Goal: Information Seeking & Learning: Learn about a topic

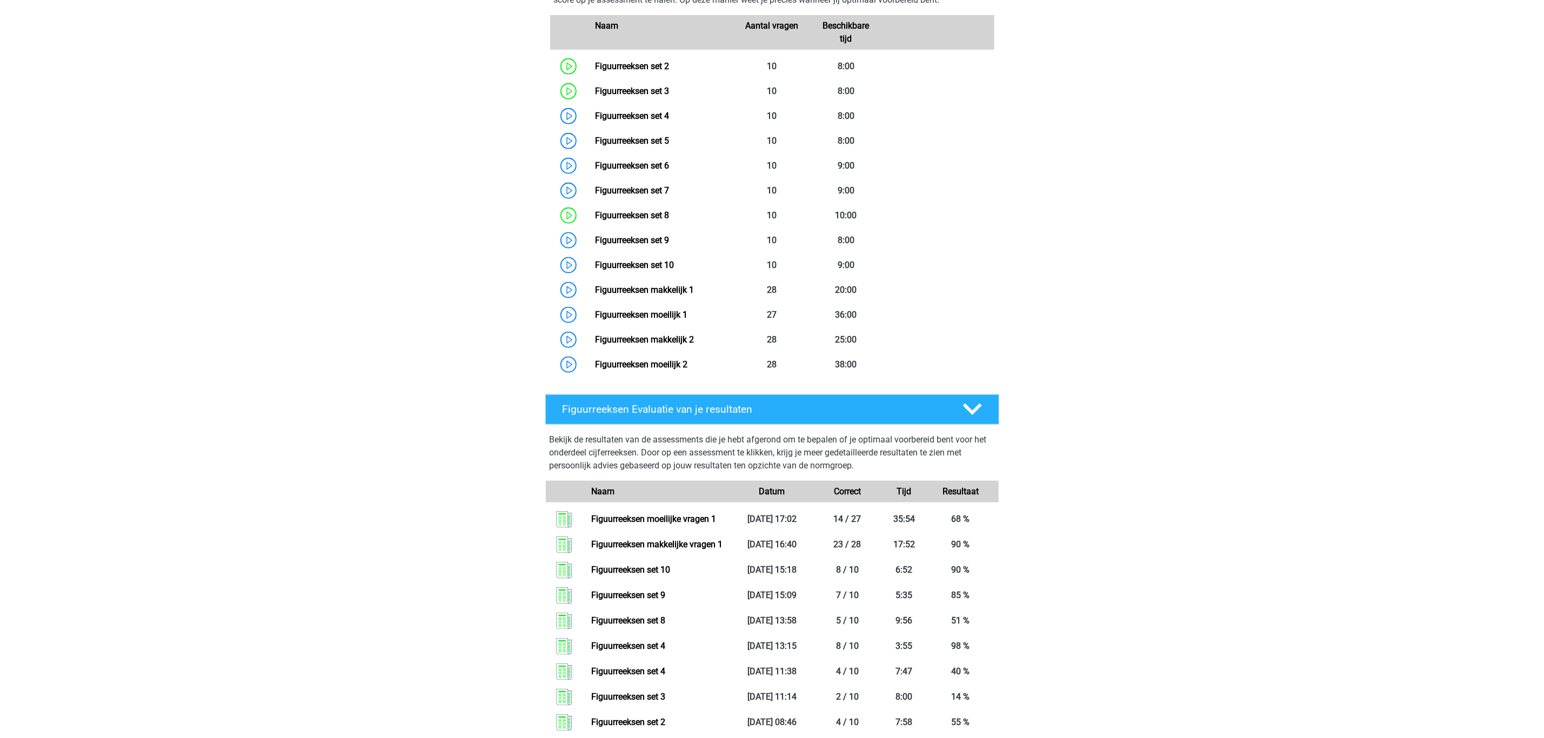
scroll to position [482, 0]
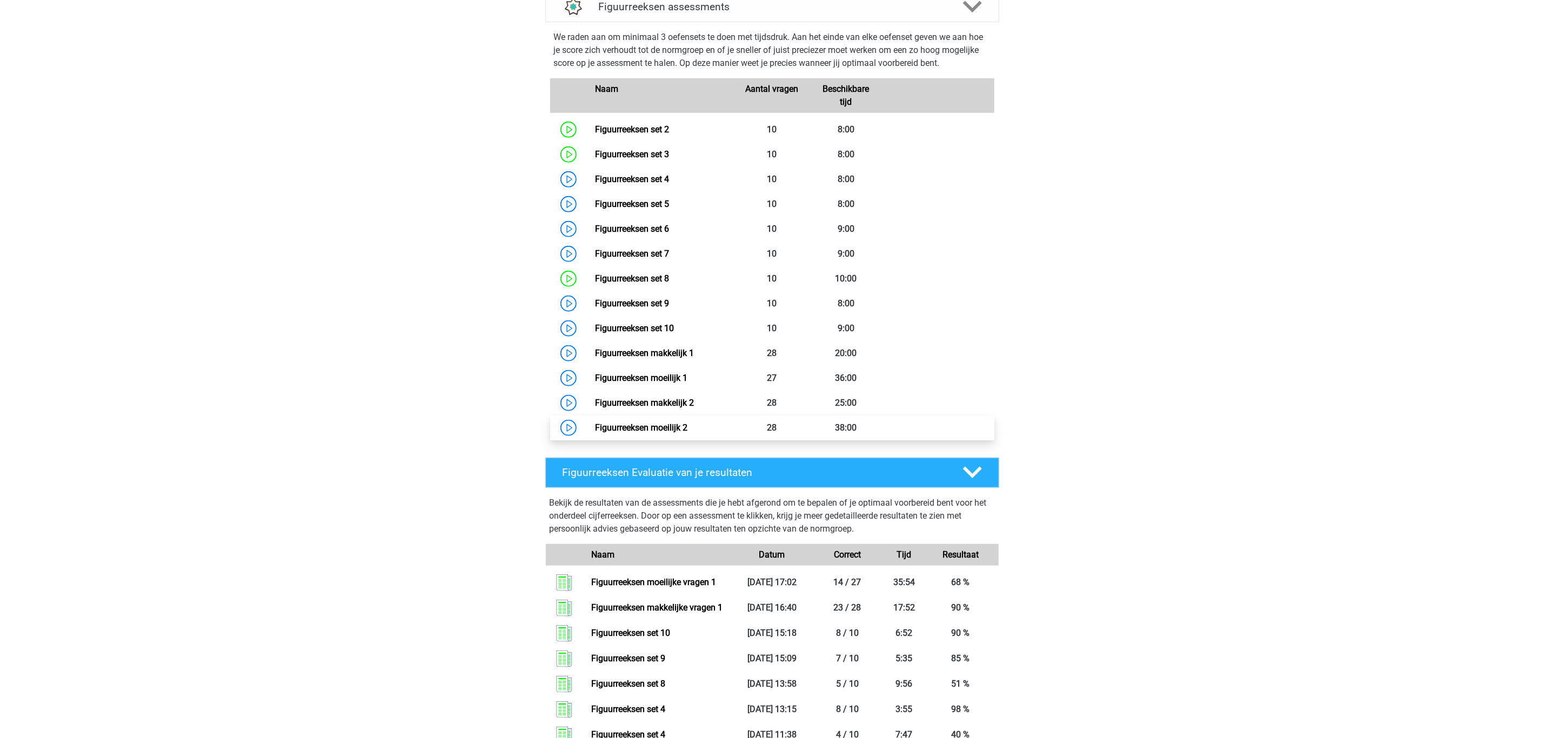
click at [660, 425] on link "Figuurreeksen moeilijk 2" at bounding box center [641, 428] width 92 height 10
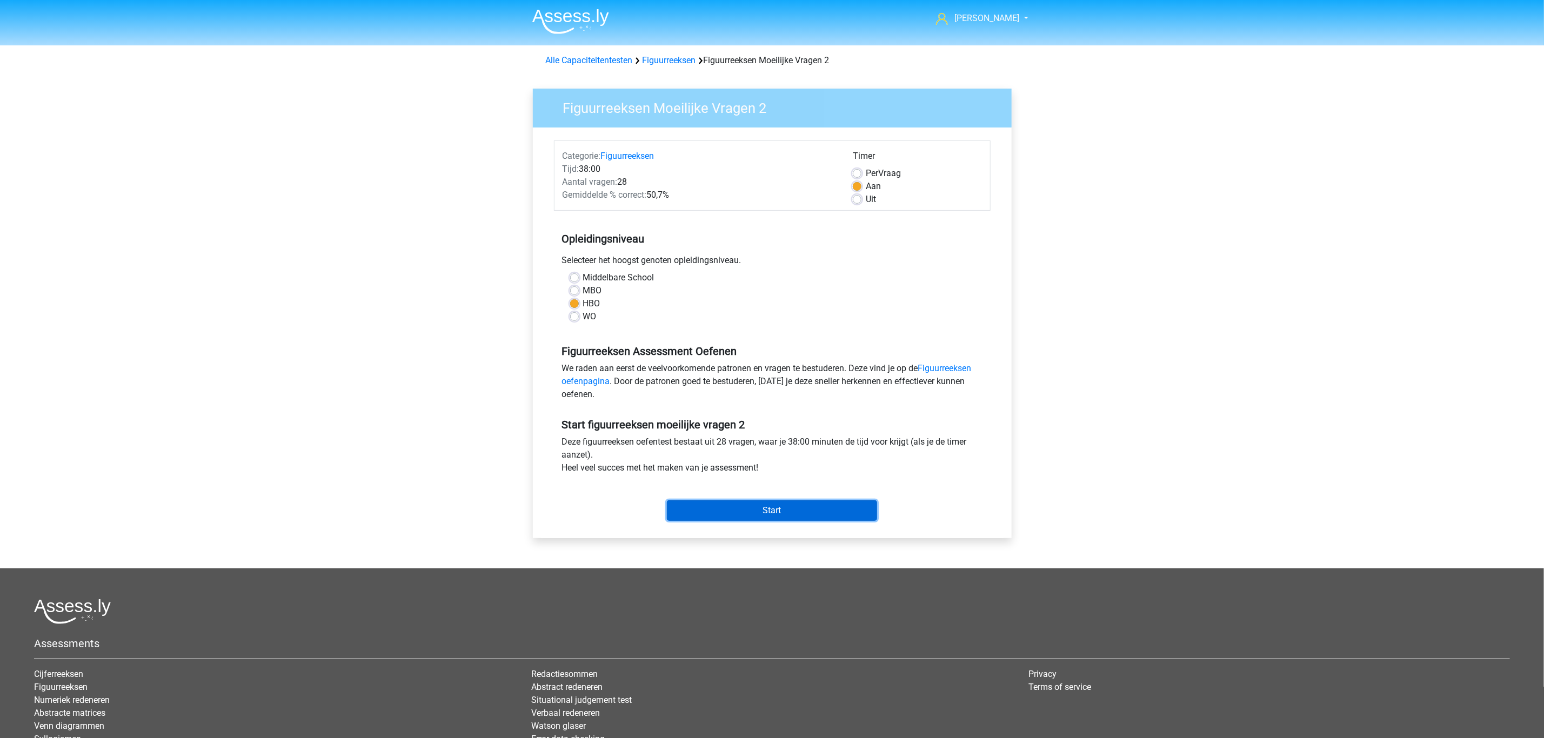
click at [767, 512] on input "Start" at bounding box center [772, 510] width 210 height 21
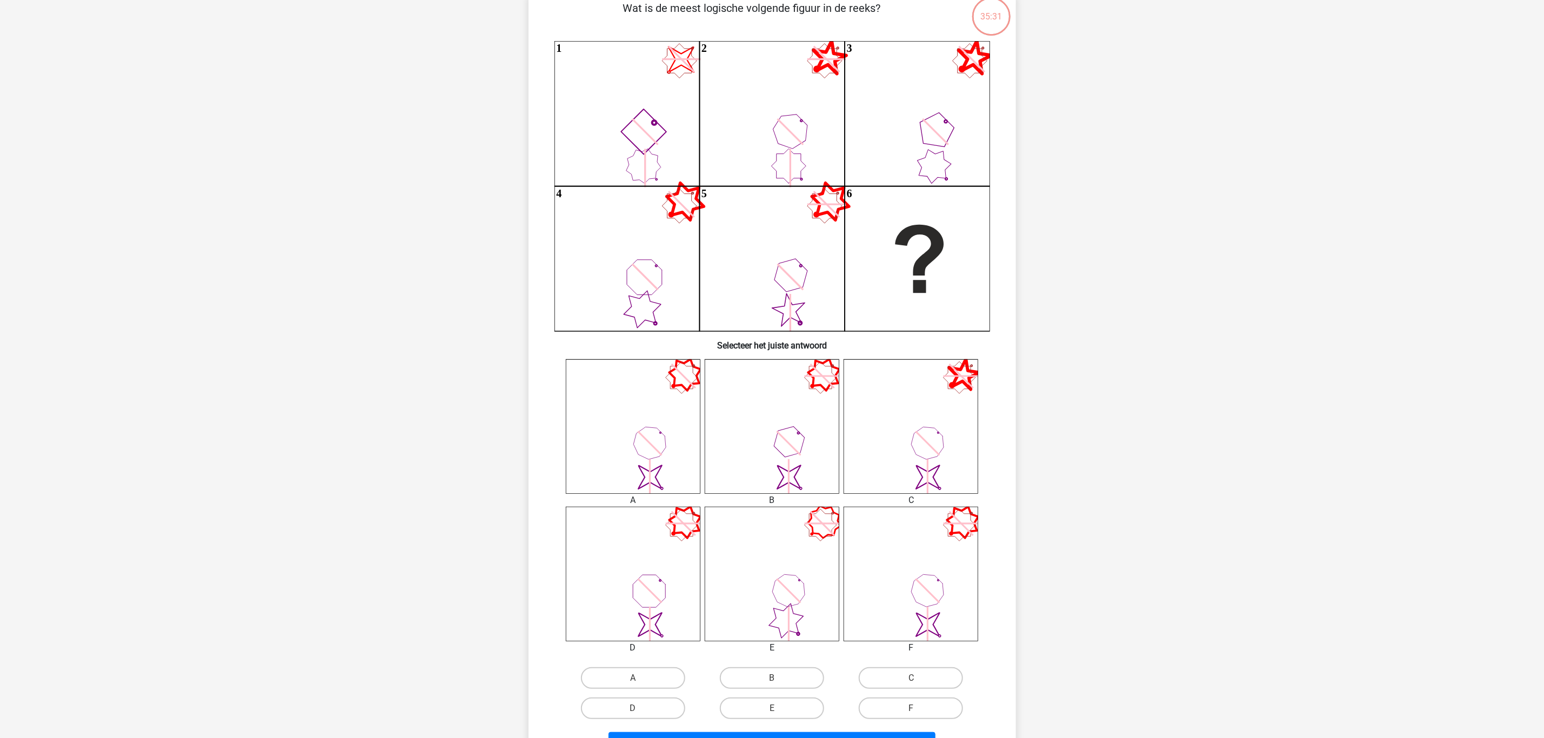
scroll to position [162, 0]
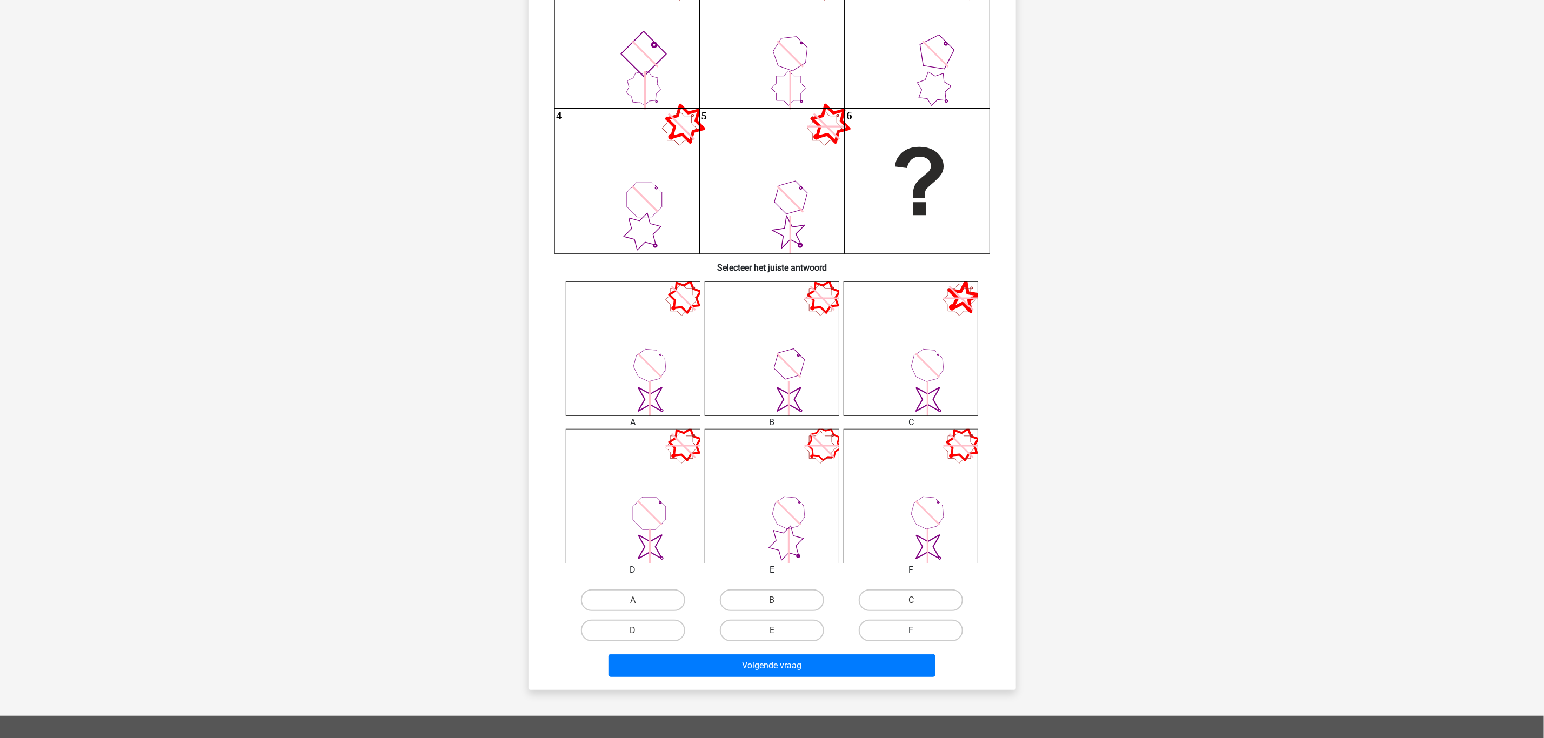
click at [910, 628] on label "F" at bounding box center [911, 631] width 104 height 22
click at [911, 631] on input "F" at bounding box center [914, 634] width 7 height 7
radio input "true"
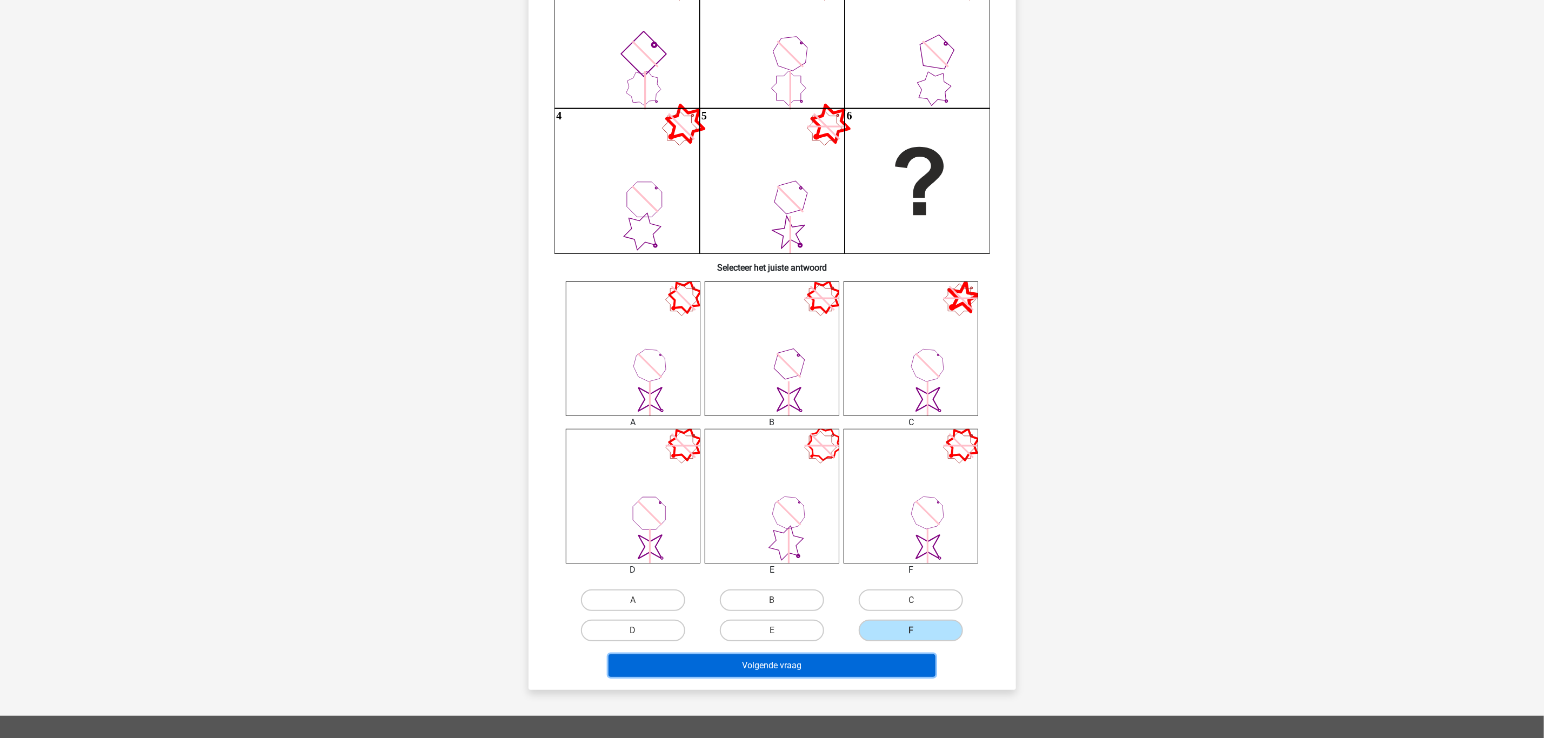
click at [864, 661] on button "Volgende vraag" at bounding box center [771, 665] width 327 height 23
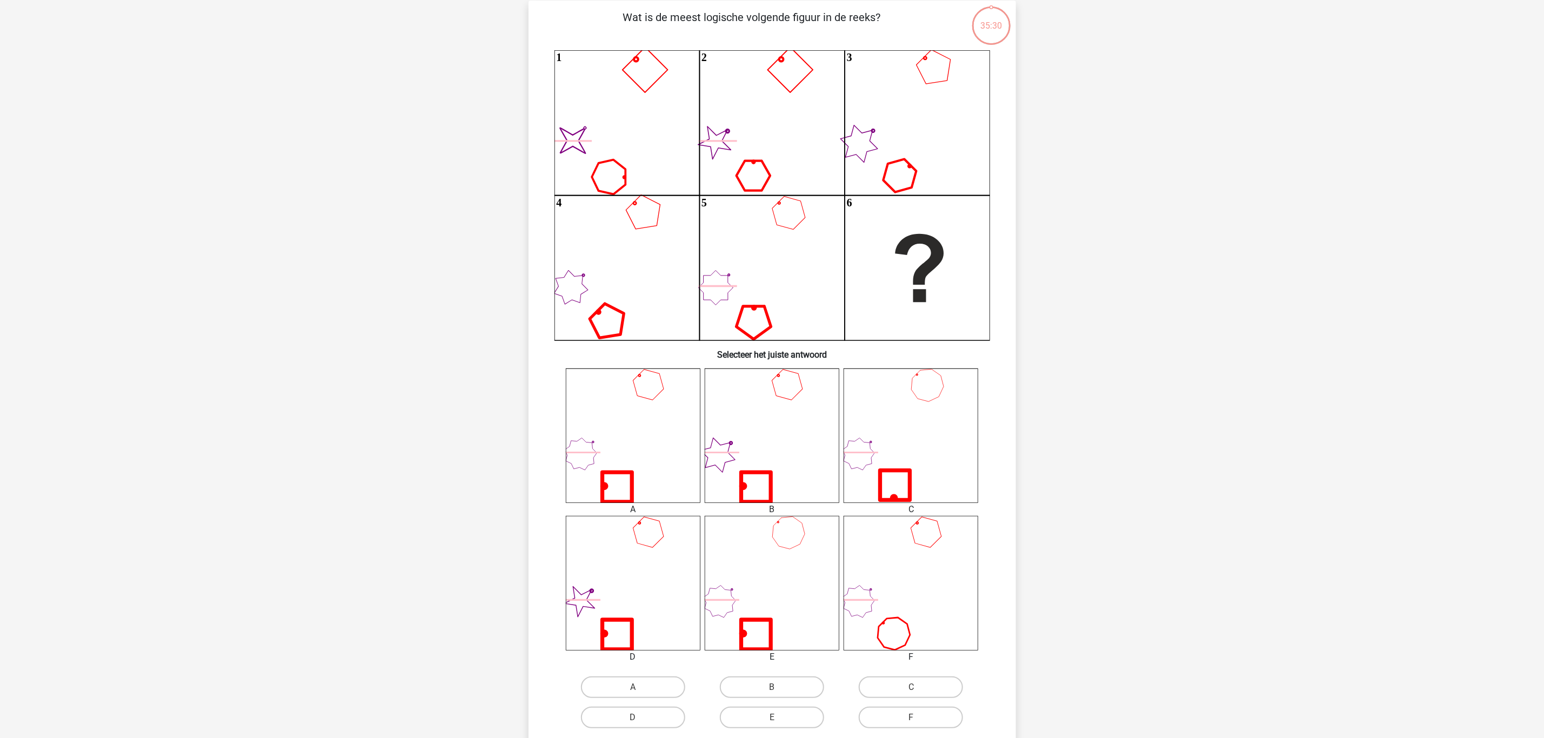
scroll to position [54, 0]
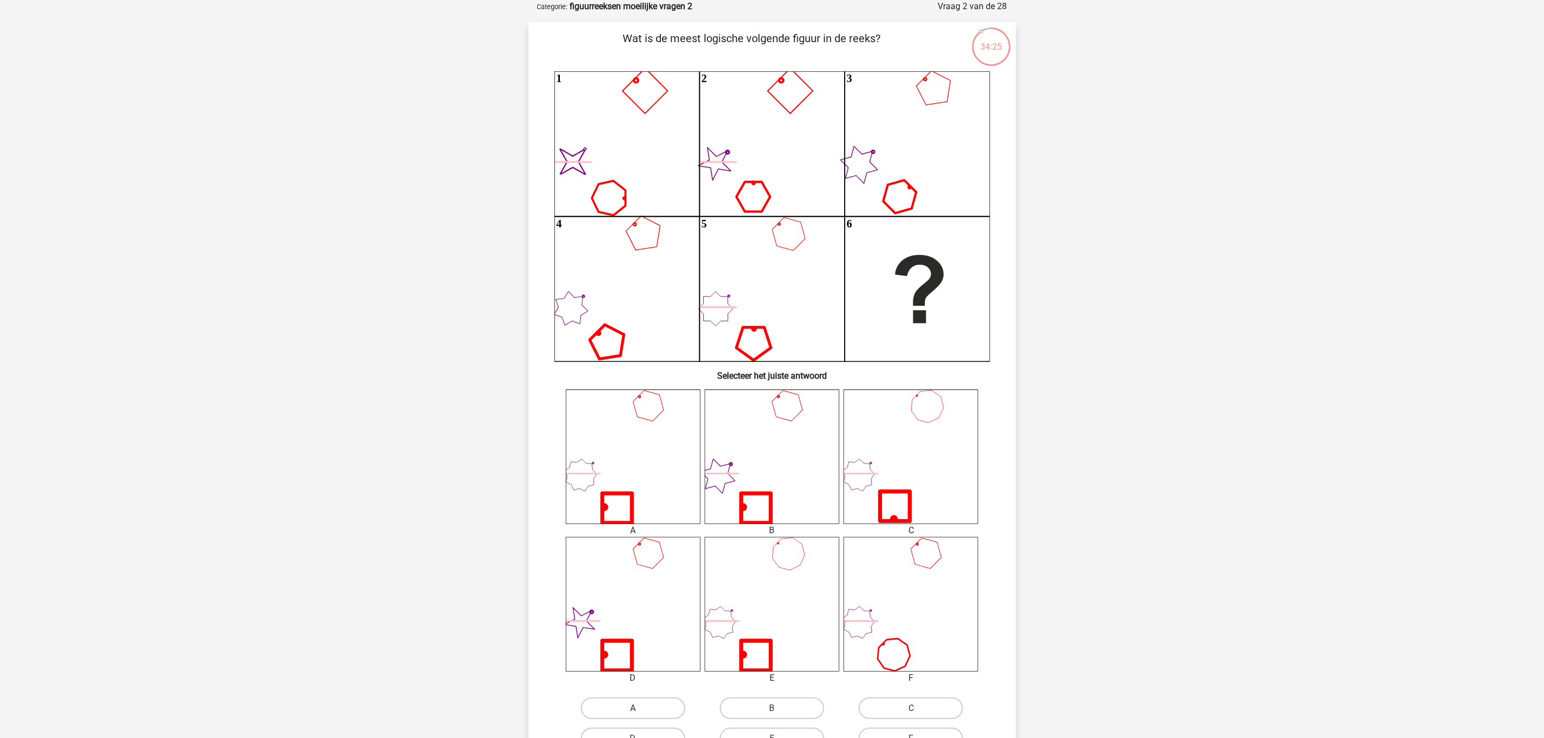
click at [627, 701] on label "A" at bounding box center [633, 709] width 104 height 22
click at [633, 708] on input "A" at bounding box center [636, 711] width 7 height 7
radio input "true"
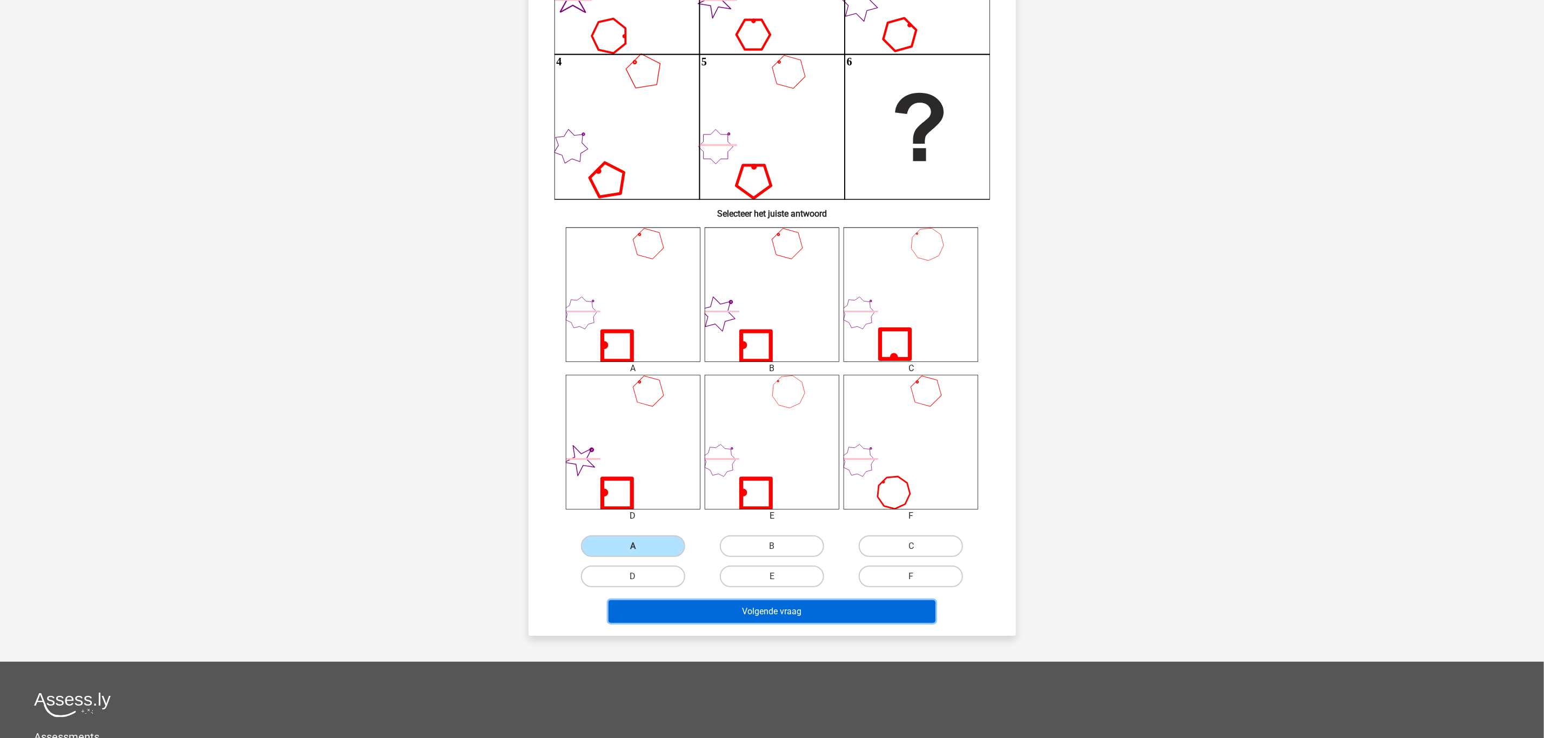
click at [811, 613] on button "Volgende vraag" at bounding box center [771, 611] width 327 height 23
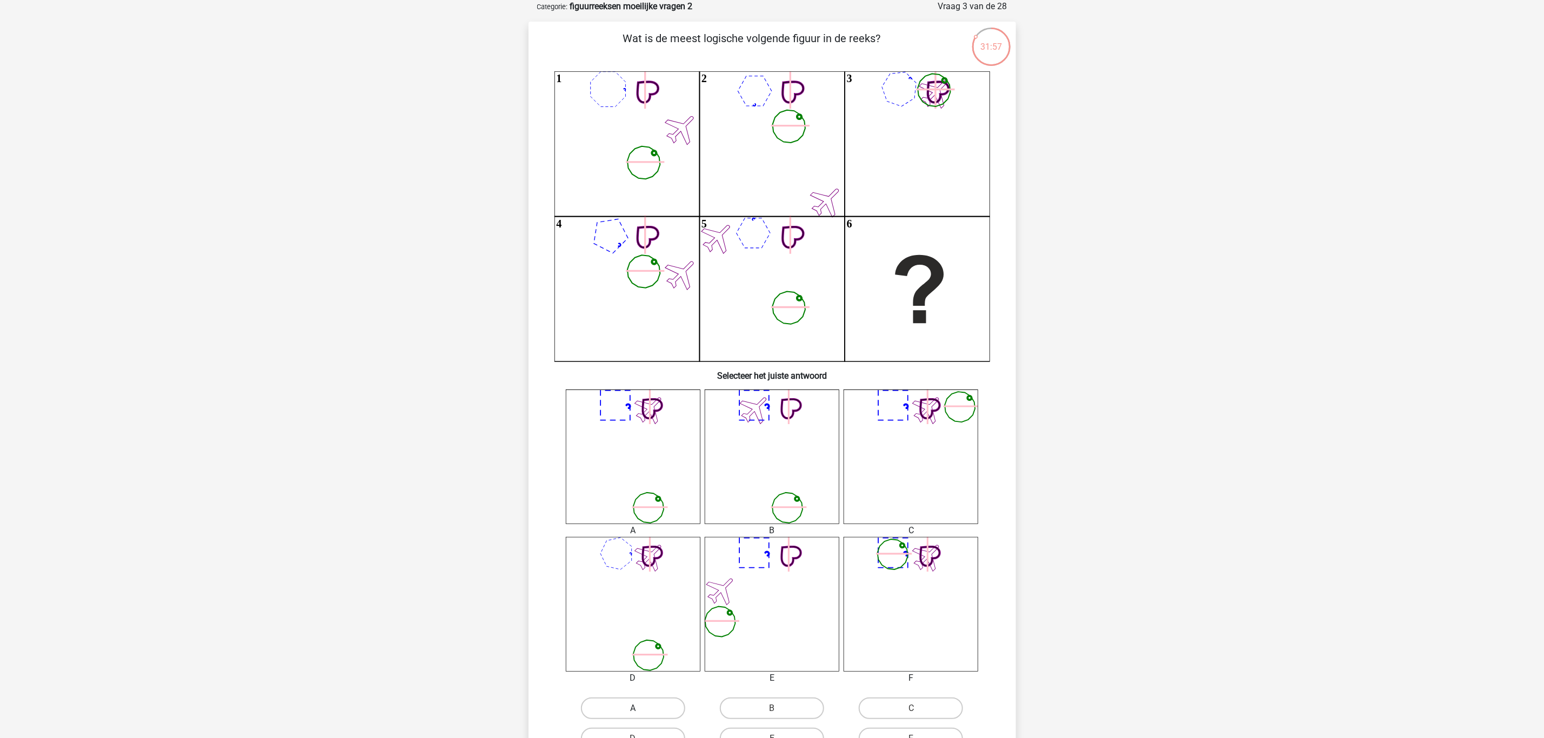
click at [651, 704] on label "A" at bounding box center [633, 709] width 104 height 22
click at [640, 708] on input "A" at bounding box center [636, 711] width 7 height 7
radio input "true"
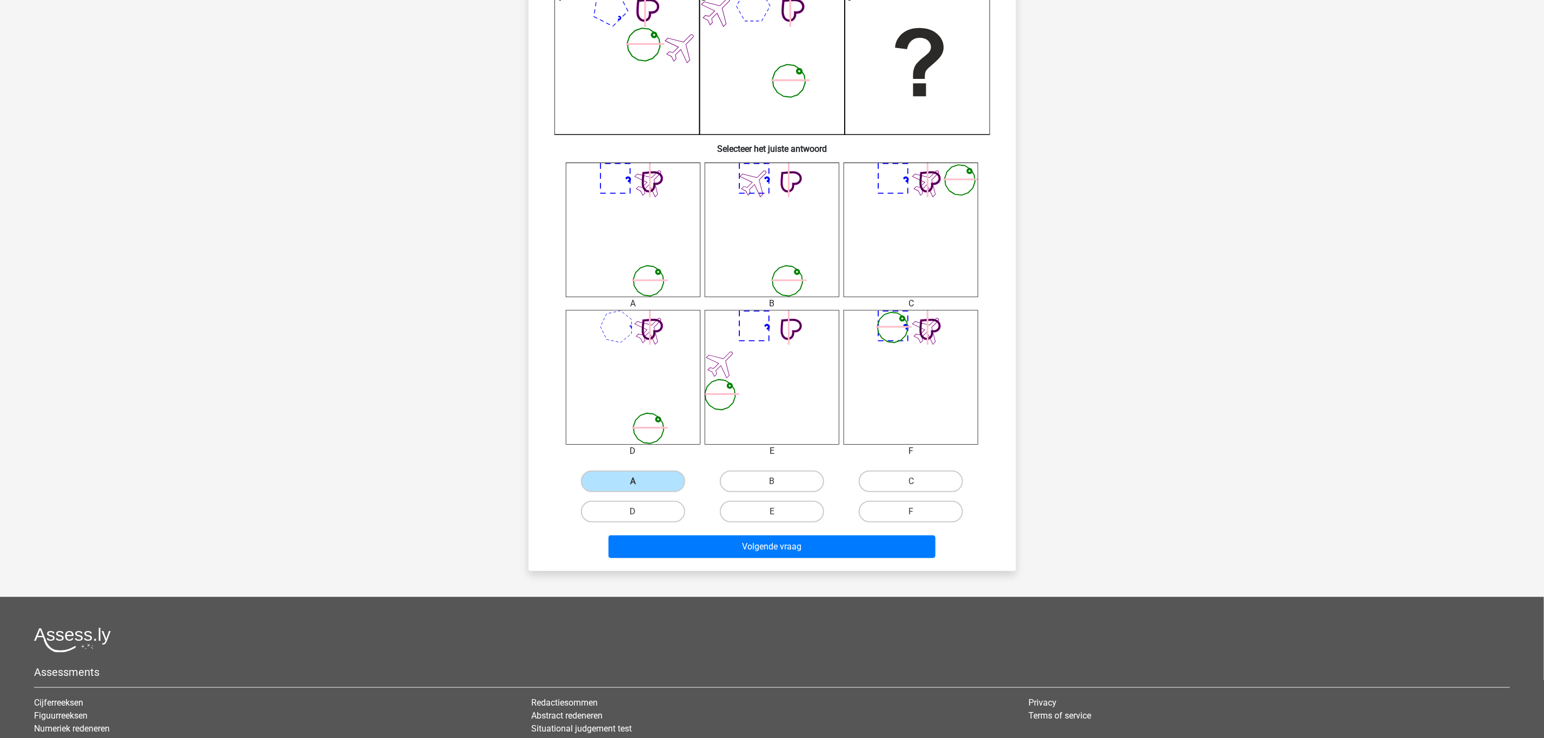
scroll to position [297, 0]
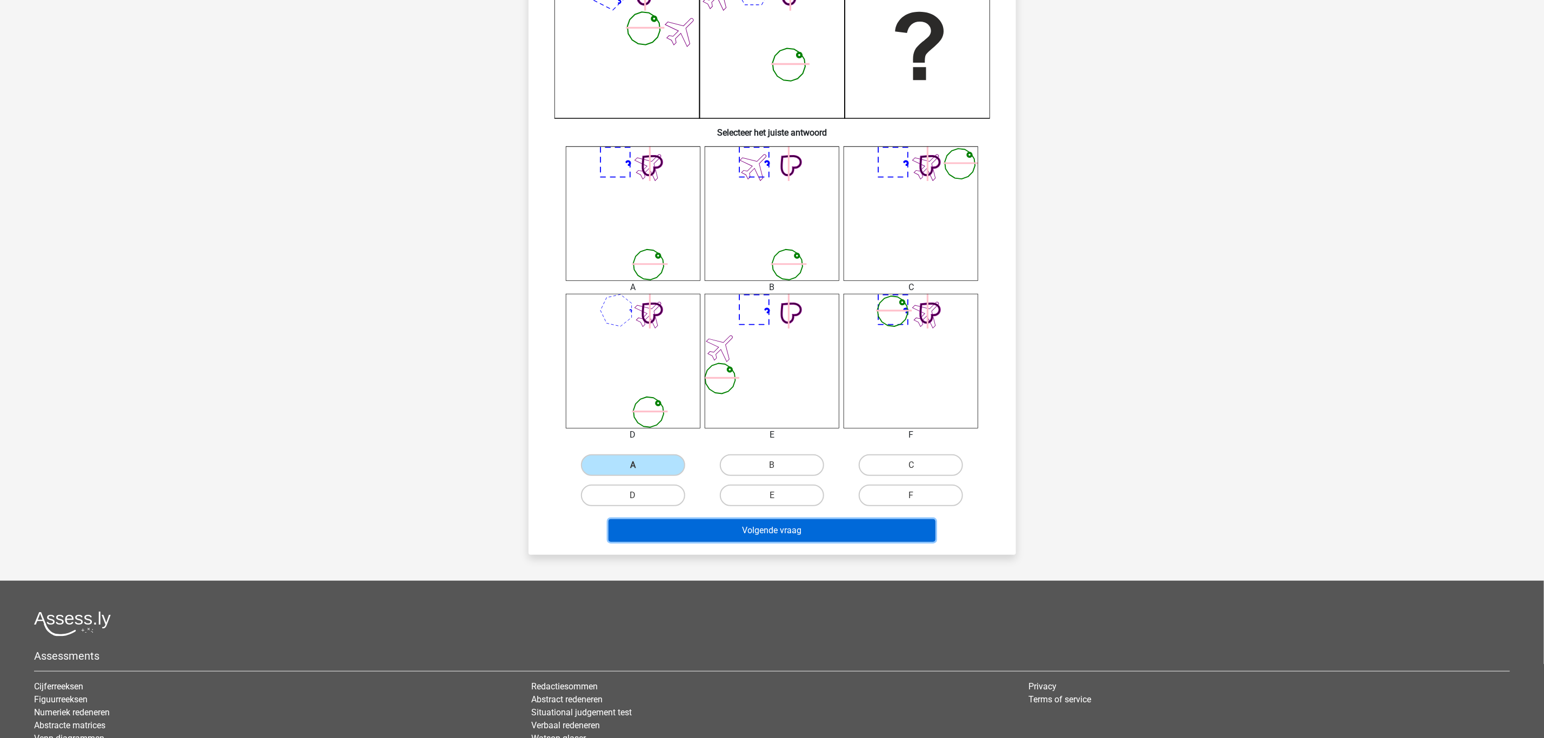
click at [873, 520] on button "Volgende vraag" at bounding box center [771, 530] width 327 height 23
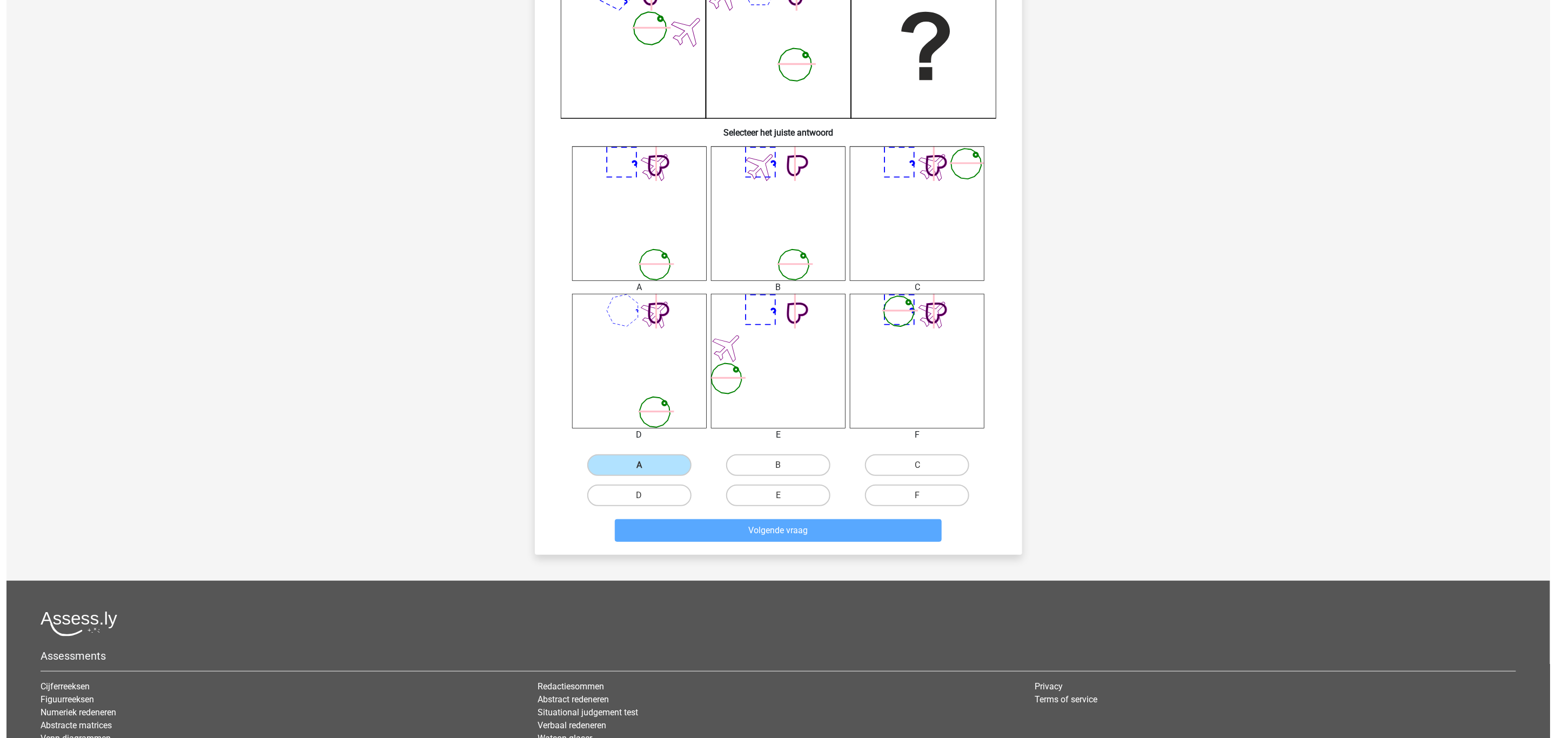
scroll to position [0, 0]
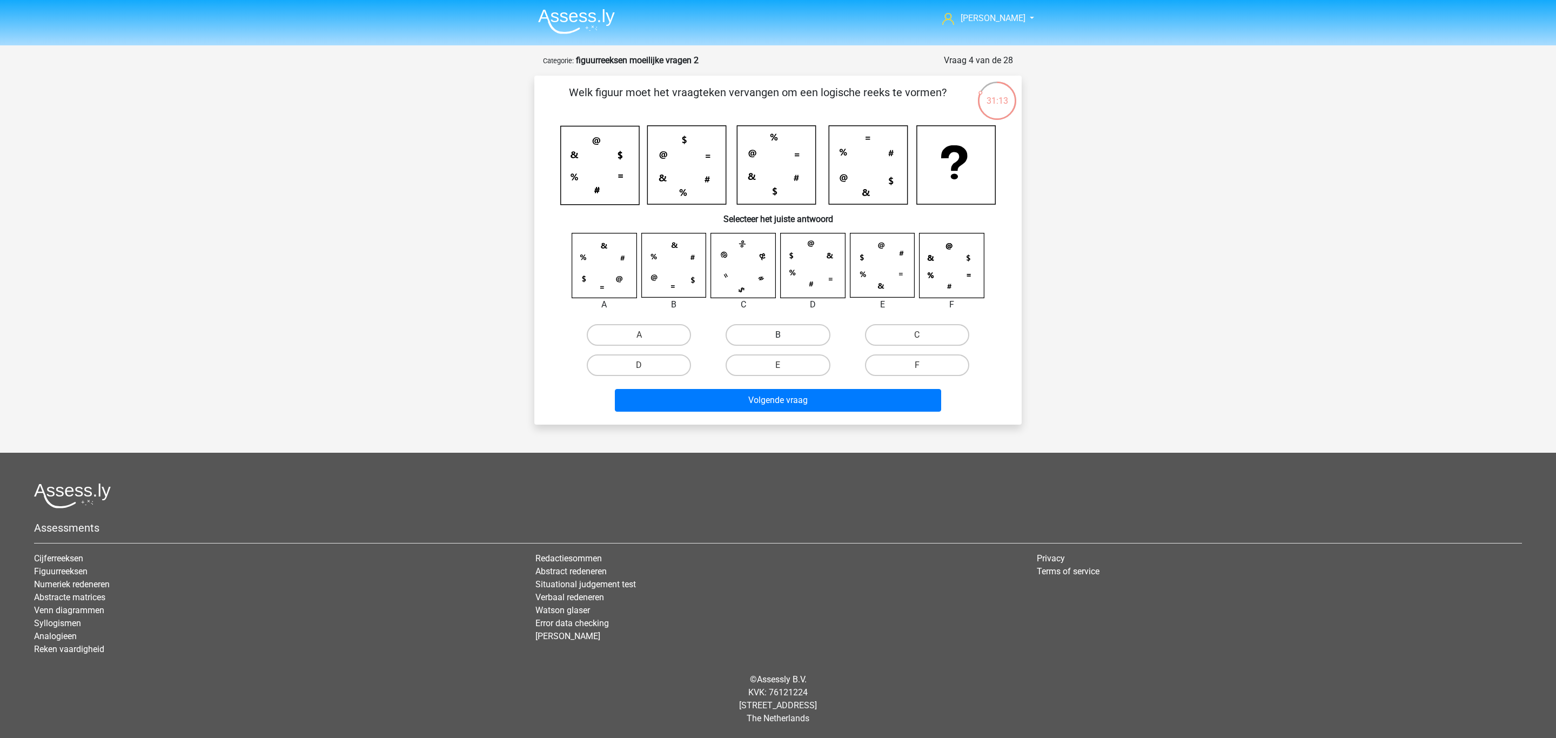
click at [801, 339] on label "B" at bounding box center [778, 335] width 104 height 22
click at [785, 339] on input "B" at bounding box center [781, 338] width 7 height 7
radio input "true"
click at [814, 391] on button "Volgende vraag" at bounding box center [778, 400] width 327 height 23
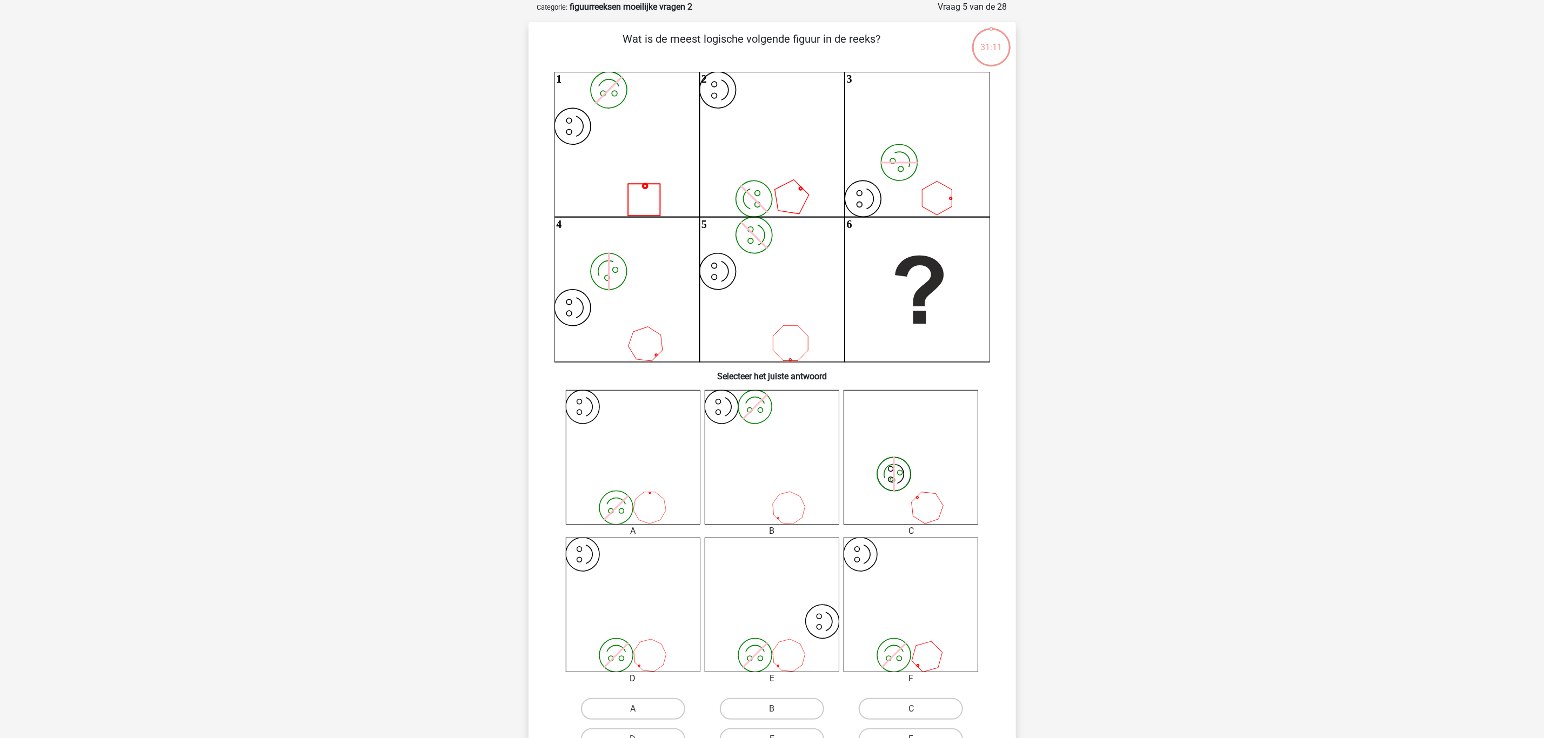
scroll to position [54, 0]
click at [768, 699] on label "B" at bounding box center [772, 709] width 104 height 22
click at [772, 708] on input "B" at bounding box center [775, 711] width 7 height 7
radio input "true"
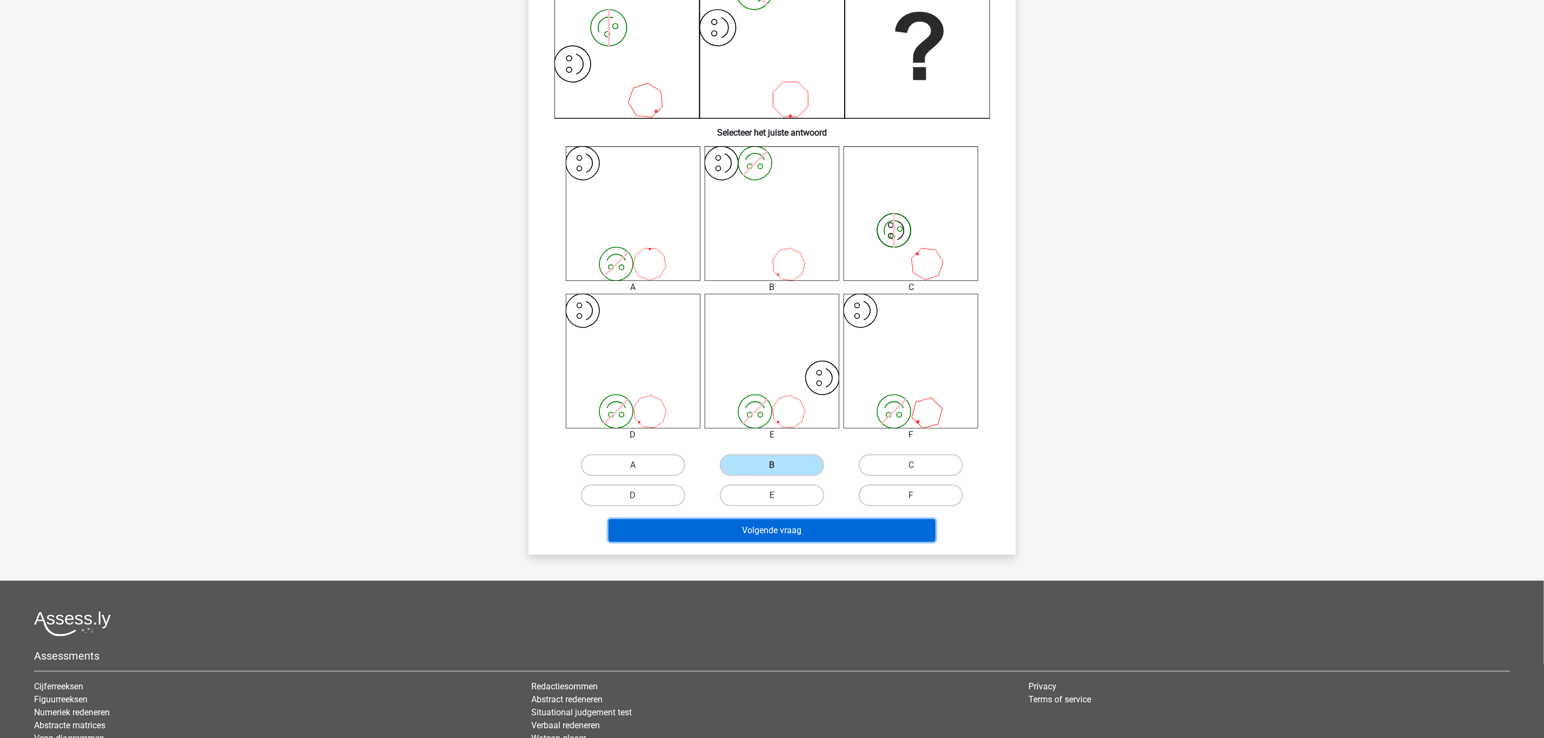
click at [880, 530] on button "Volgende vraag" at bounding box center [771, 530] width 327 height 23
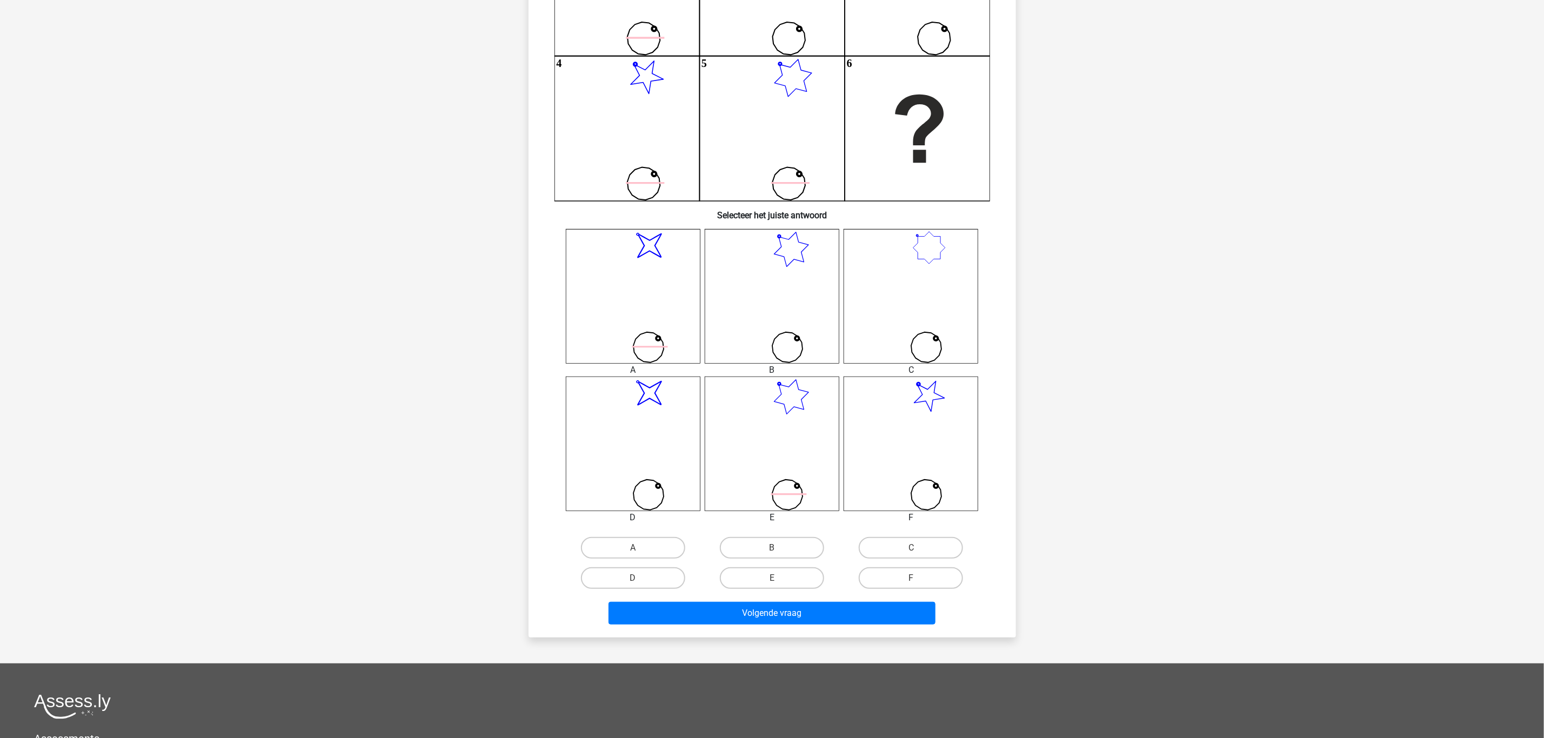
scroll to position [216, 0]
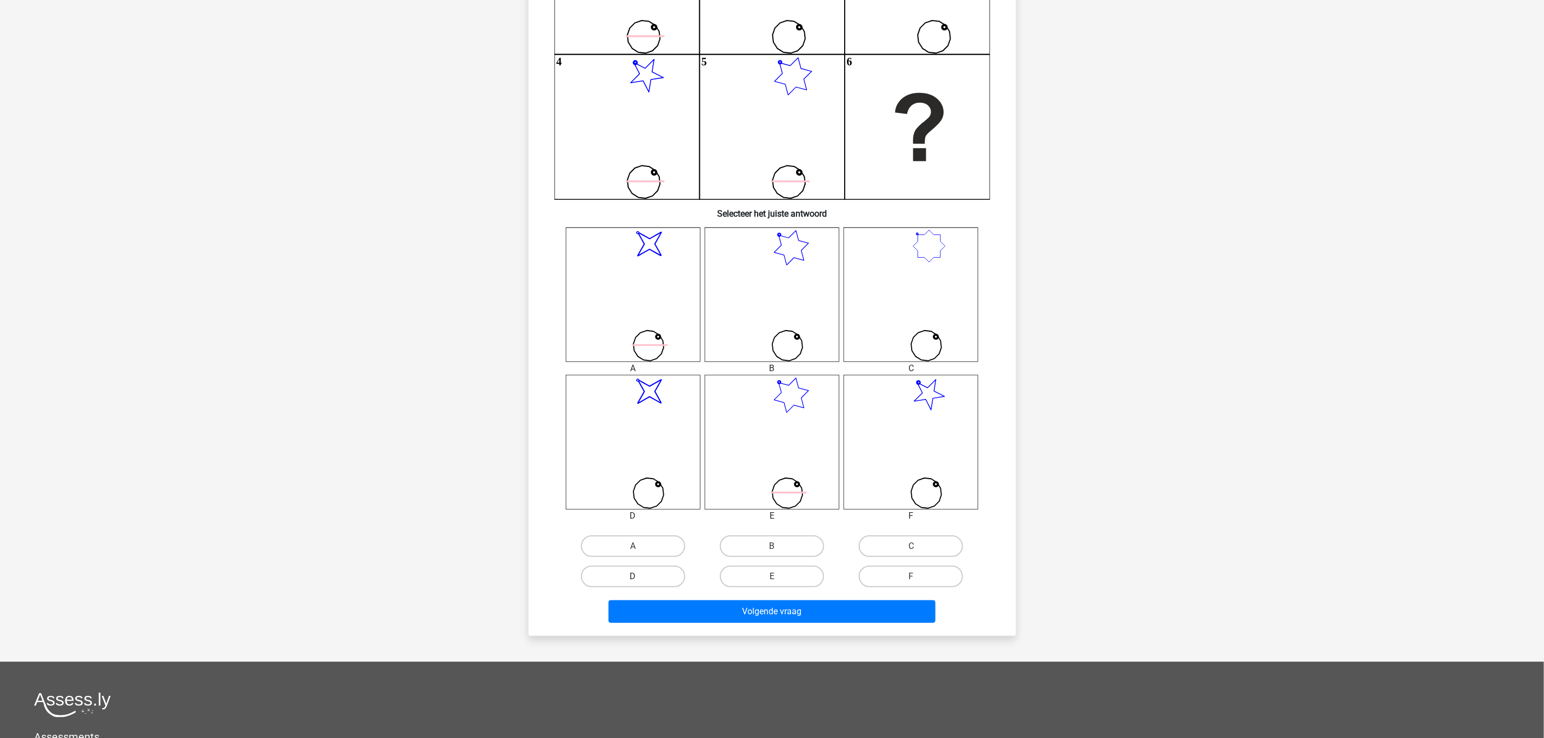
click at [625, 576] on label "D" at bounding box center [633, 577] width 104 height 22
click at [633, 576] on input "D" at bounding box center [636, 579] width 7 height 7
radio input "true"
drag, startPoint x: 725, startPoint y: 600, endPoint x: 738, endPoint y: 600, distance: 13.5
click at [726, 600] on button "Volgende vraag" at bounding box center [771, 611] width 327 height 23
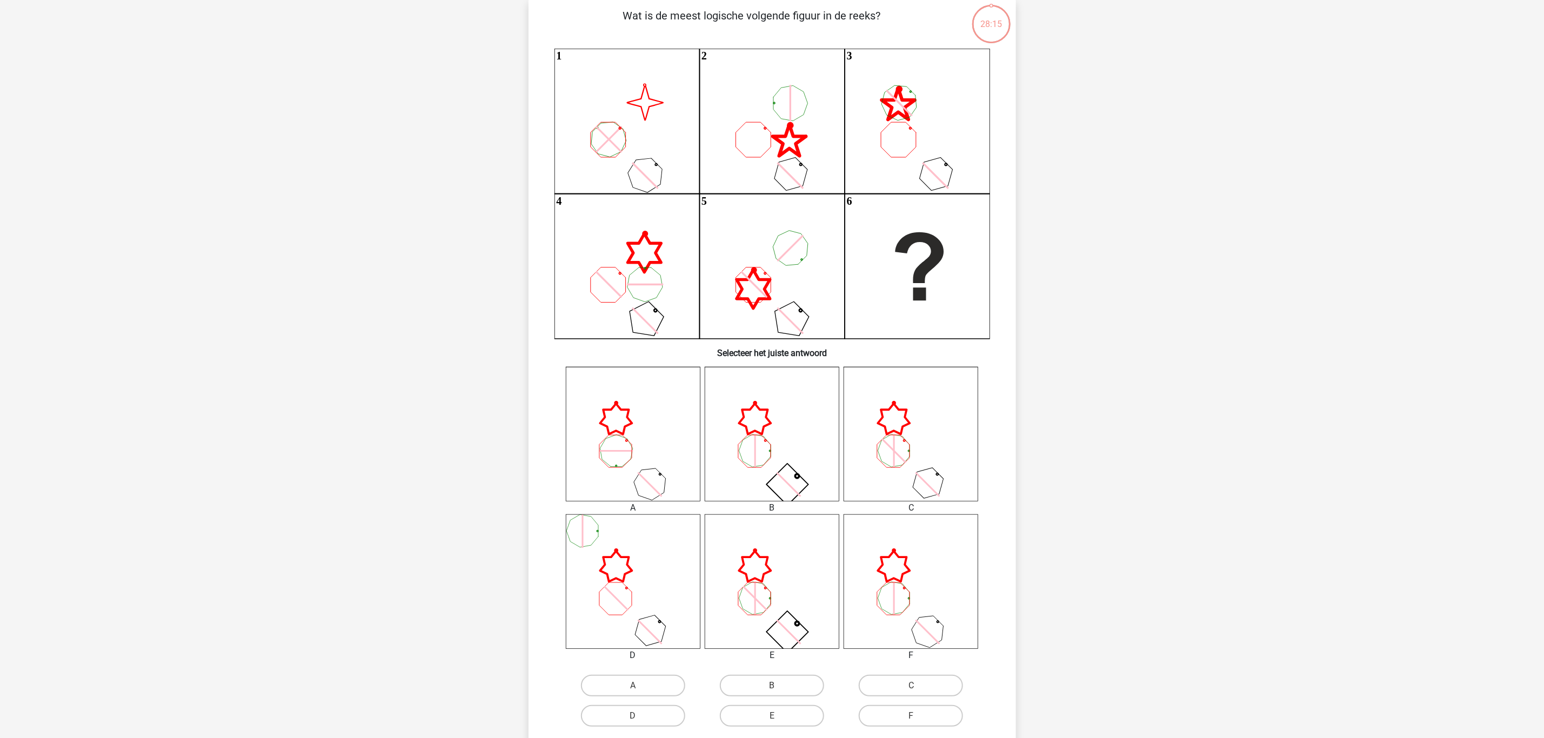
scroll to position [54, 0]
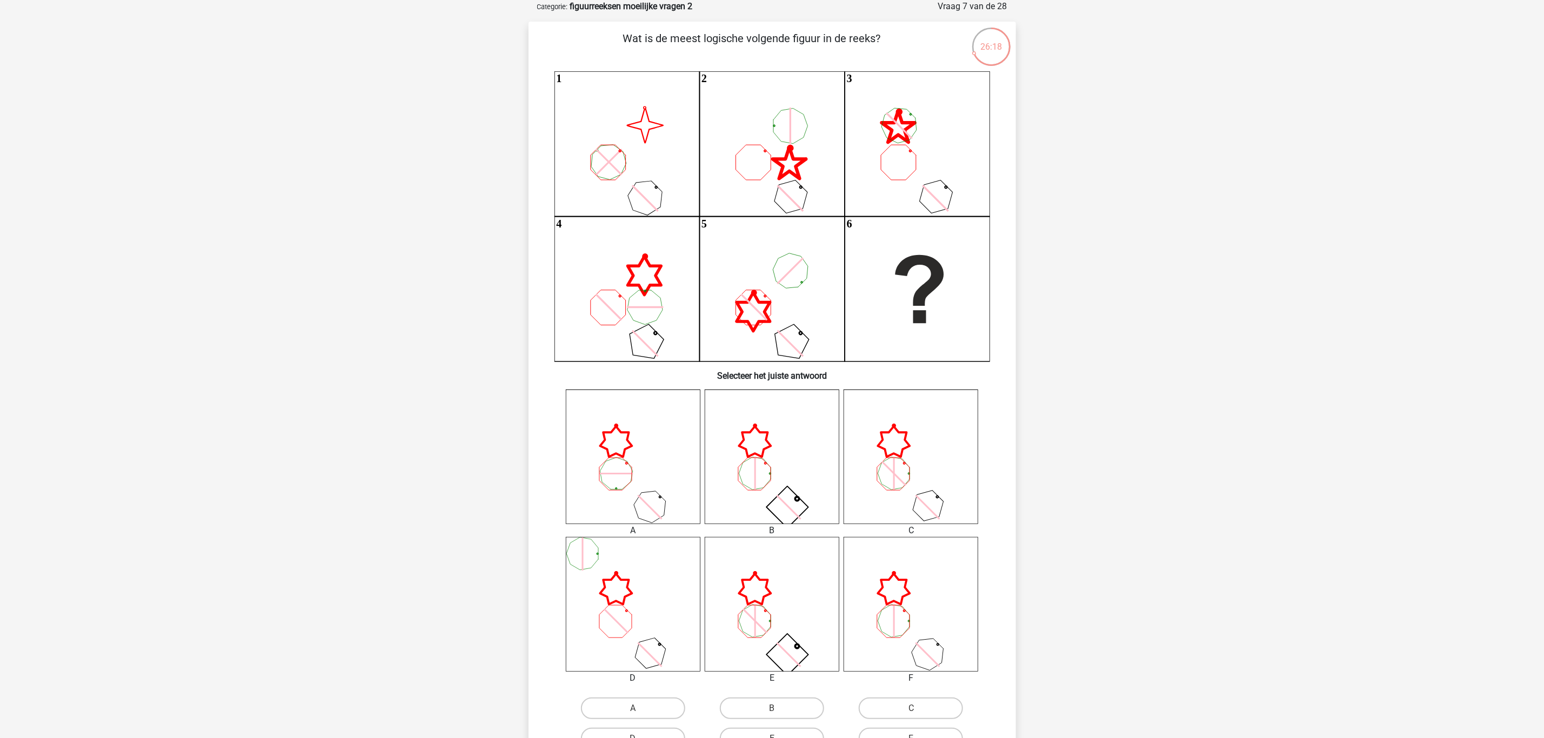
click at [773, 708] on input "B" at bounding box center [775, 711] width 7 height 7
radio input "true"
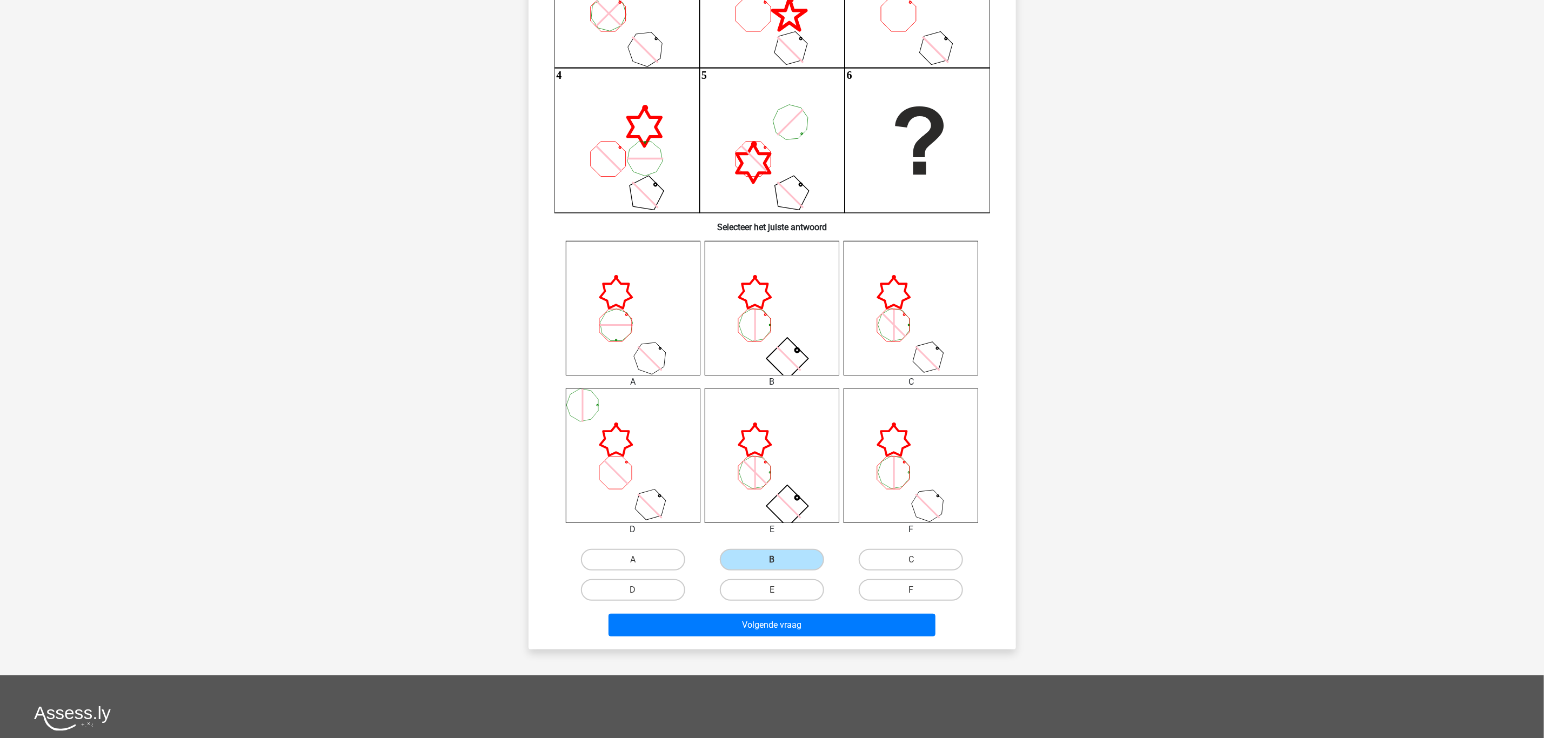
scroll to position [216, 0]
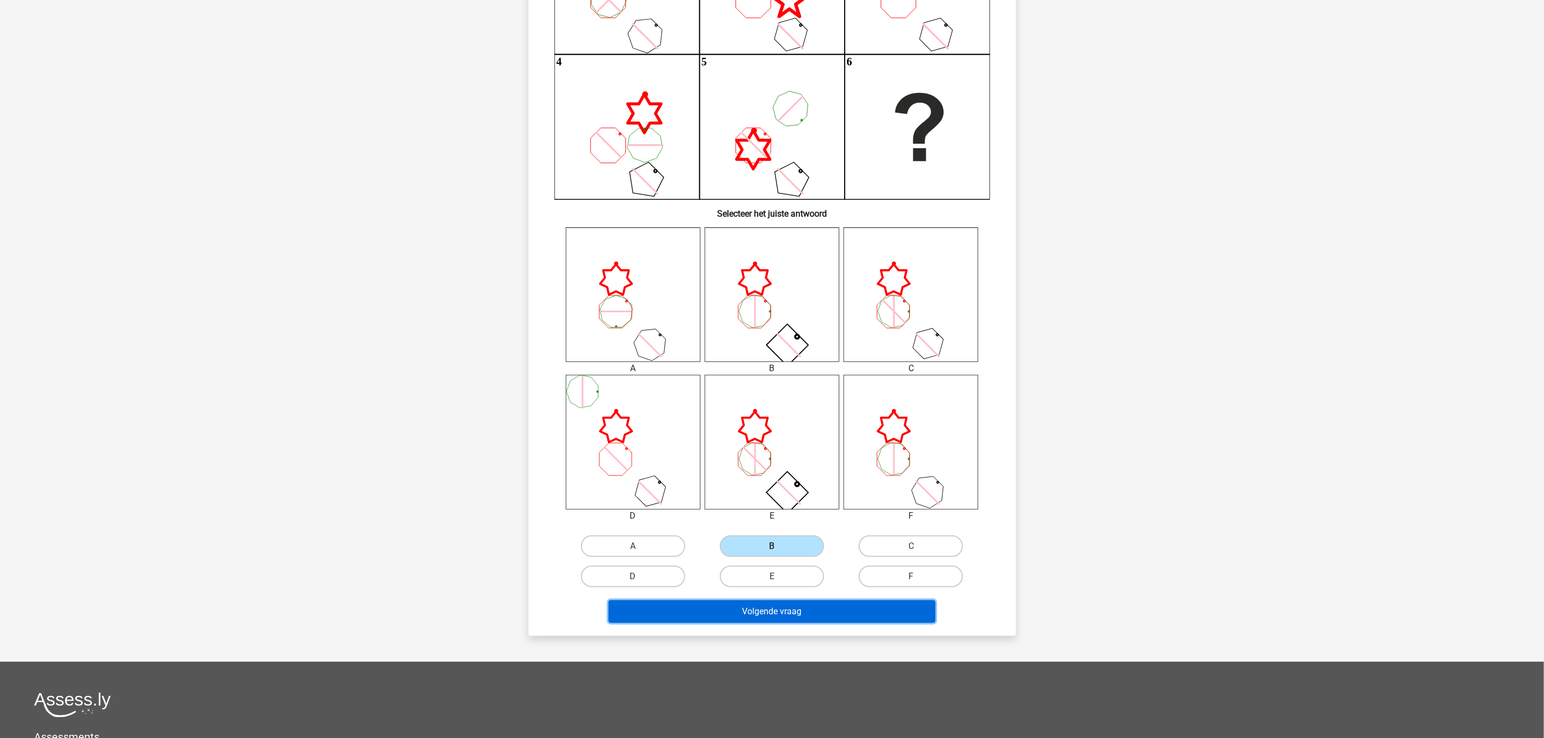
click at [853, 612] on button "Volgende vraag" at bounding box center [771, 611] width 327 height 23
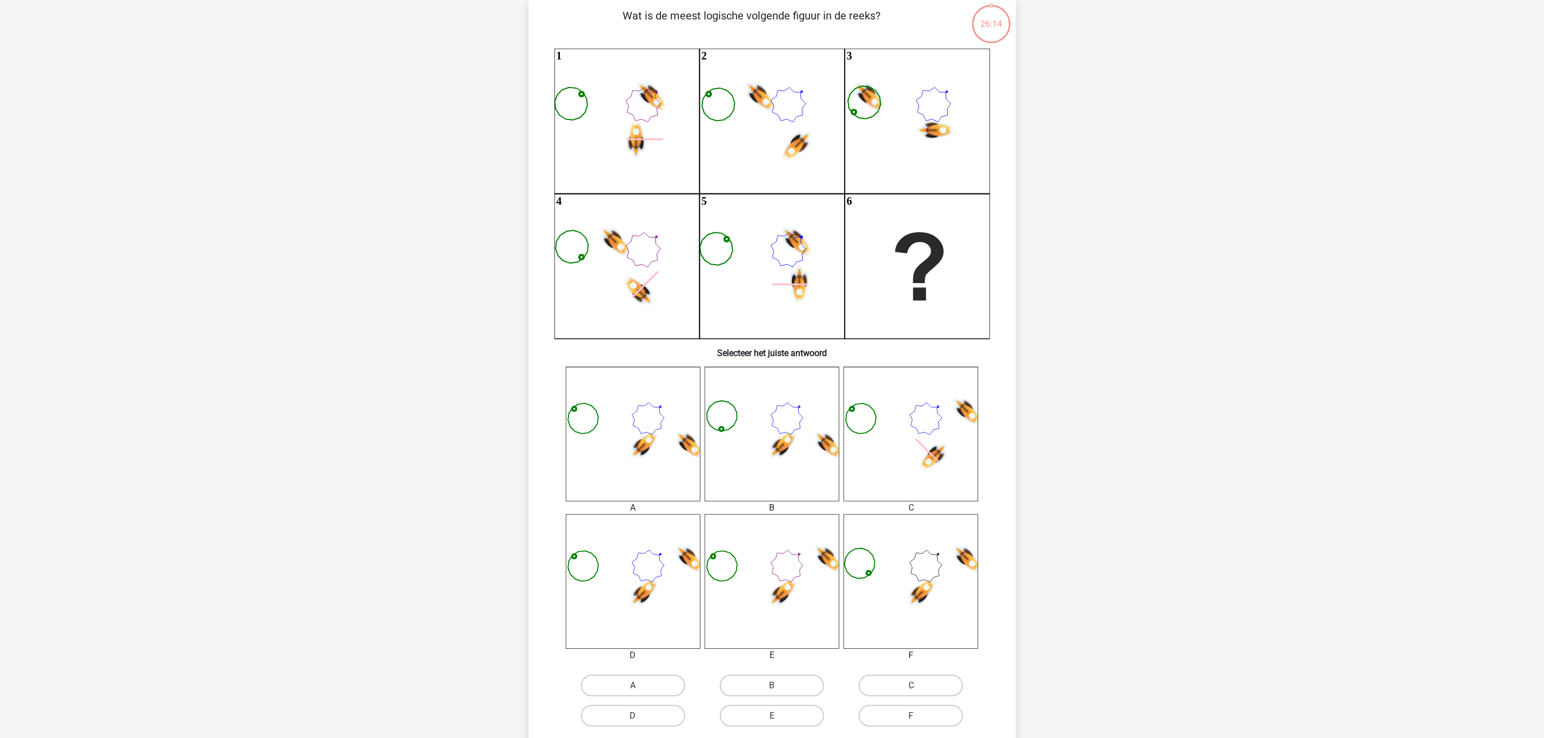
scroll to position [54, 0]
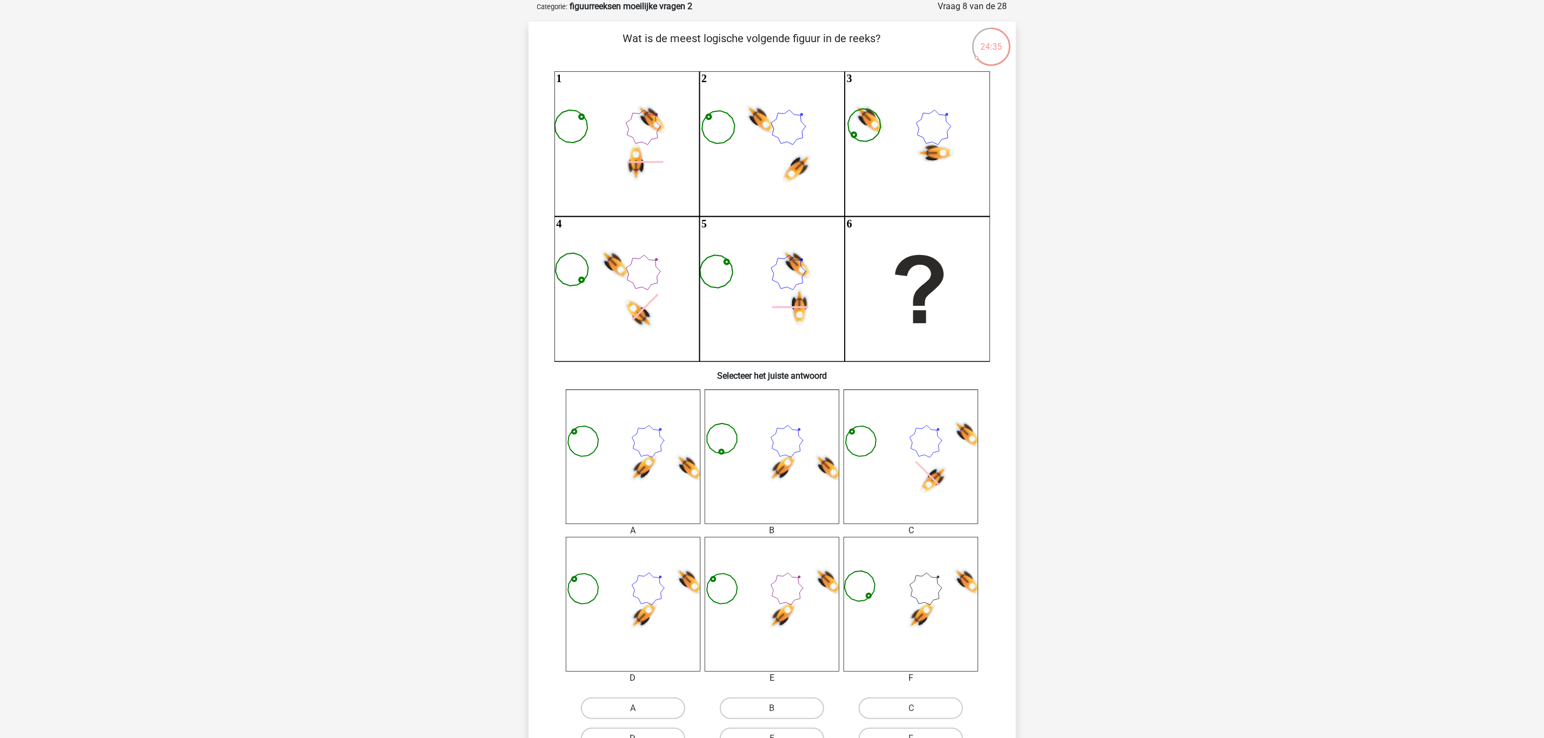
click at [652, 730] on label "D" at bounding box center [633, 739] width 104 height 22
click at [640, 738] on input "D" at bounding box center [636, 742] width 7 height 7
radio input "true"
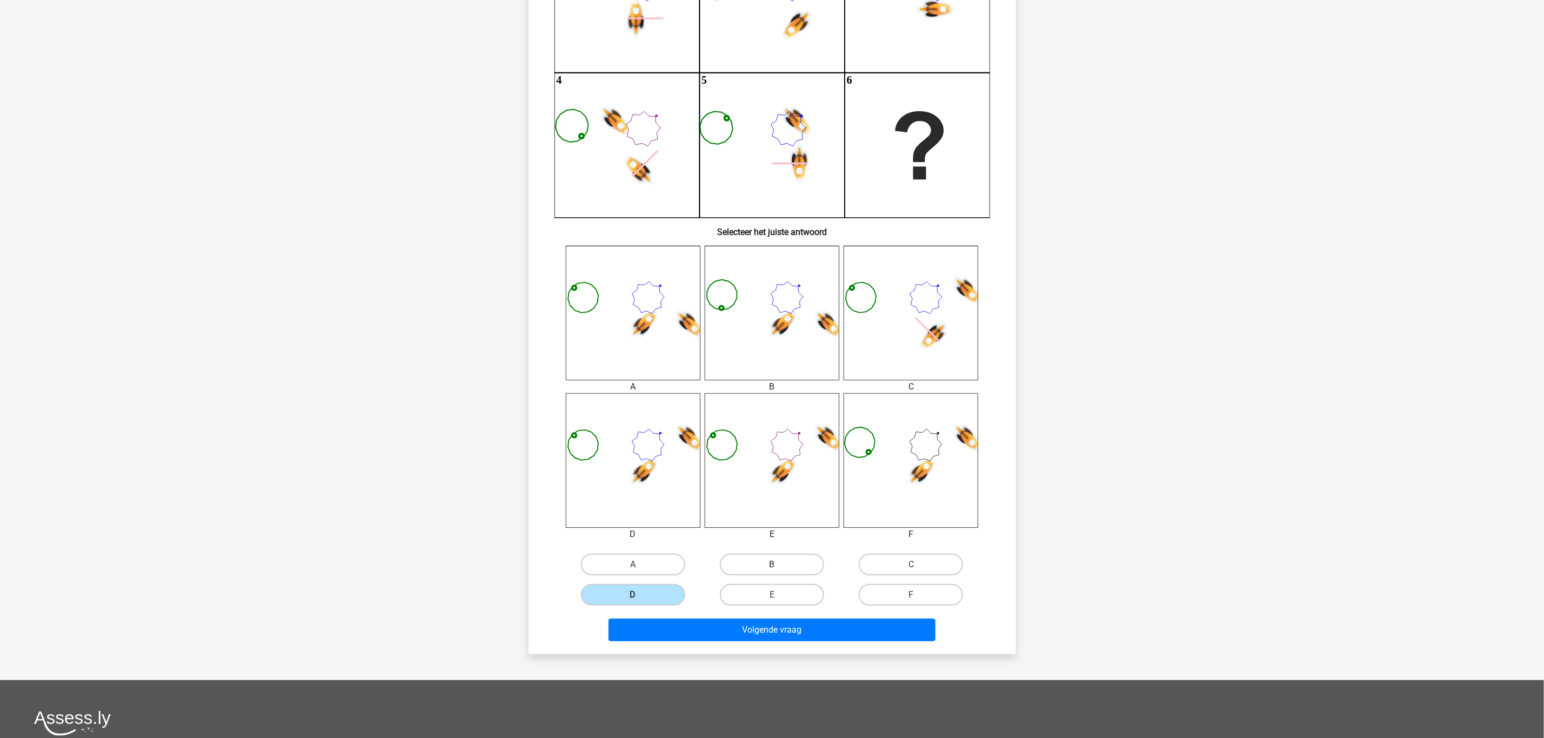
scroll to position [223, 0]
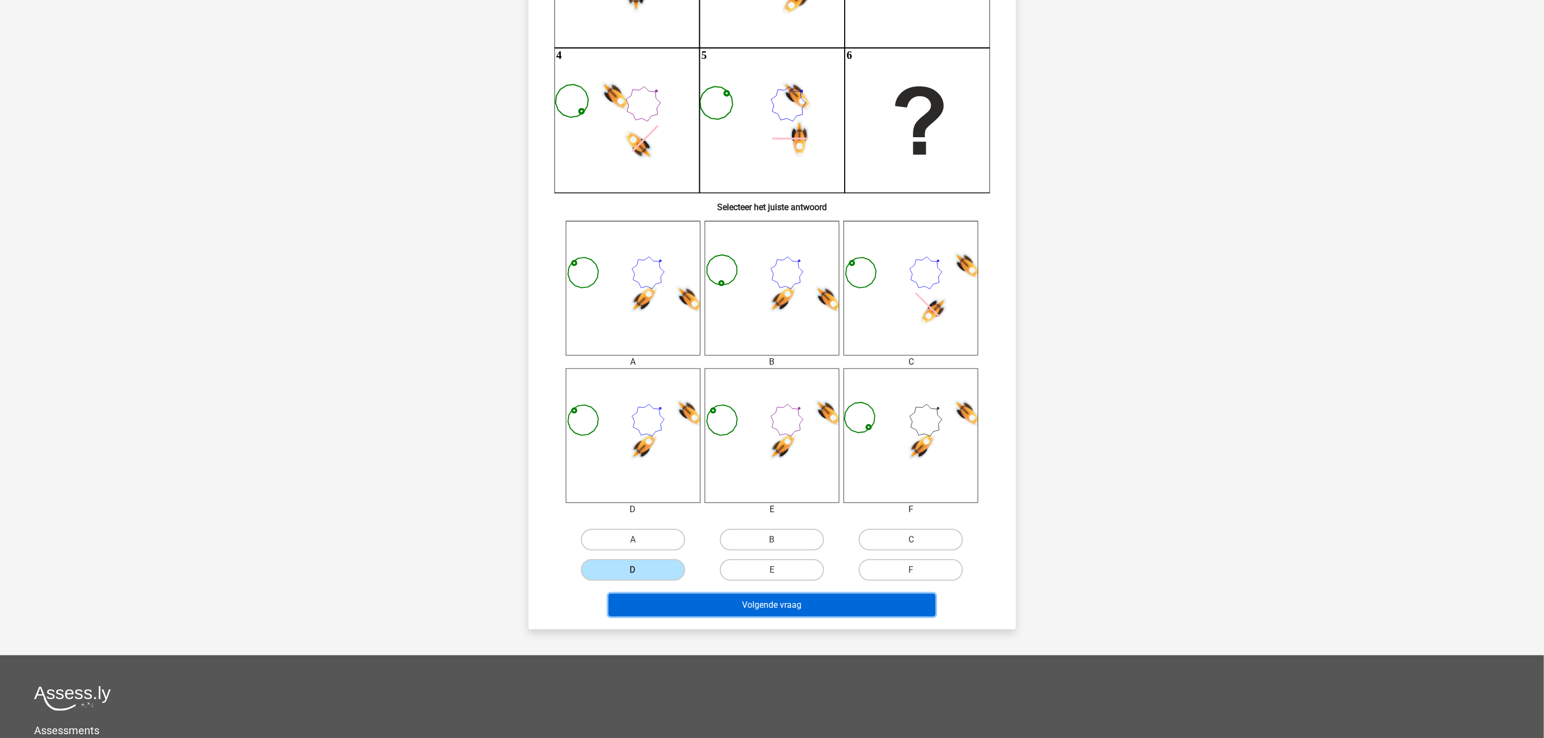
click at [755, 594] on button "Volgende vraag" at bounding box center [771, 605] width 327 height 23
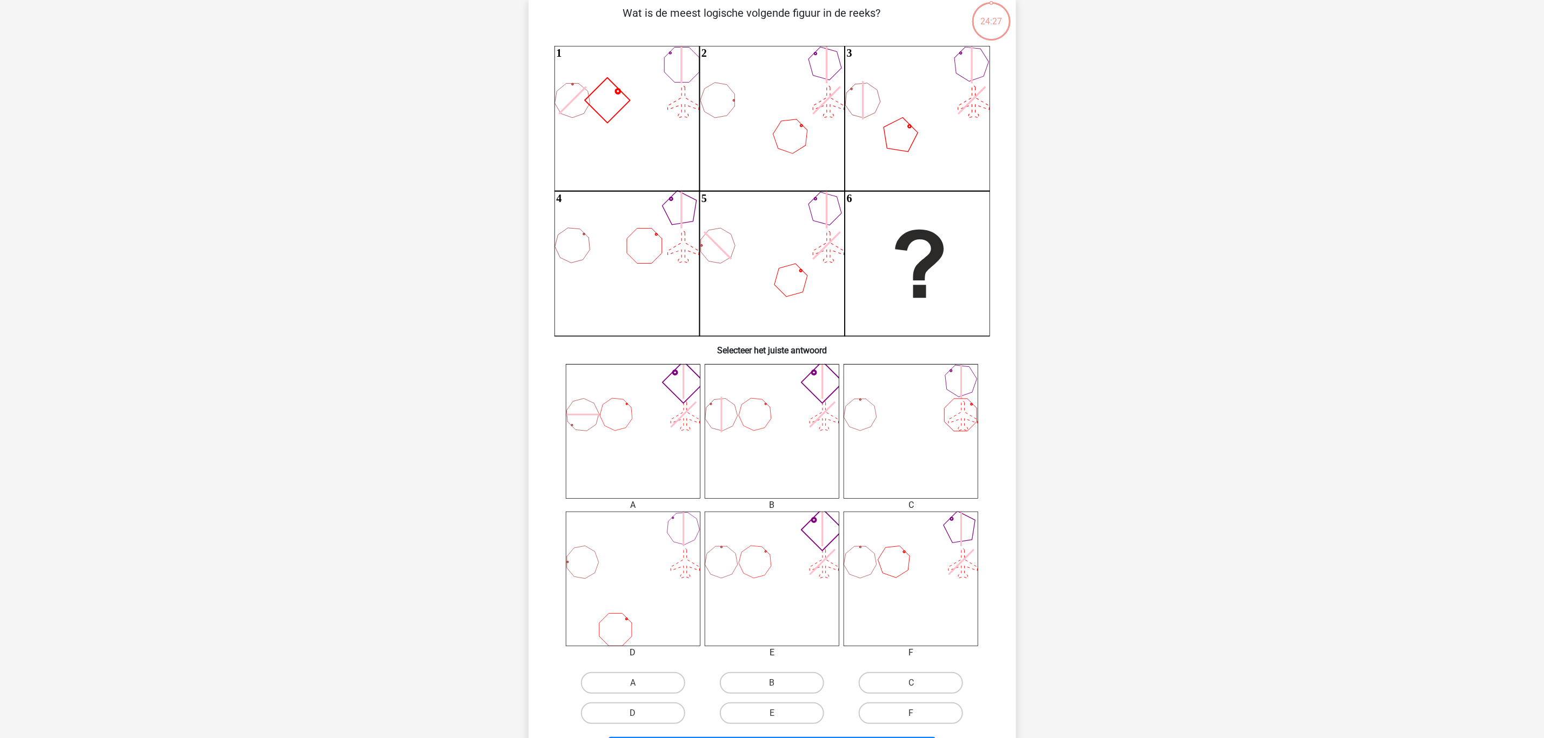
scroll to position [54, 0]
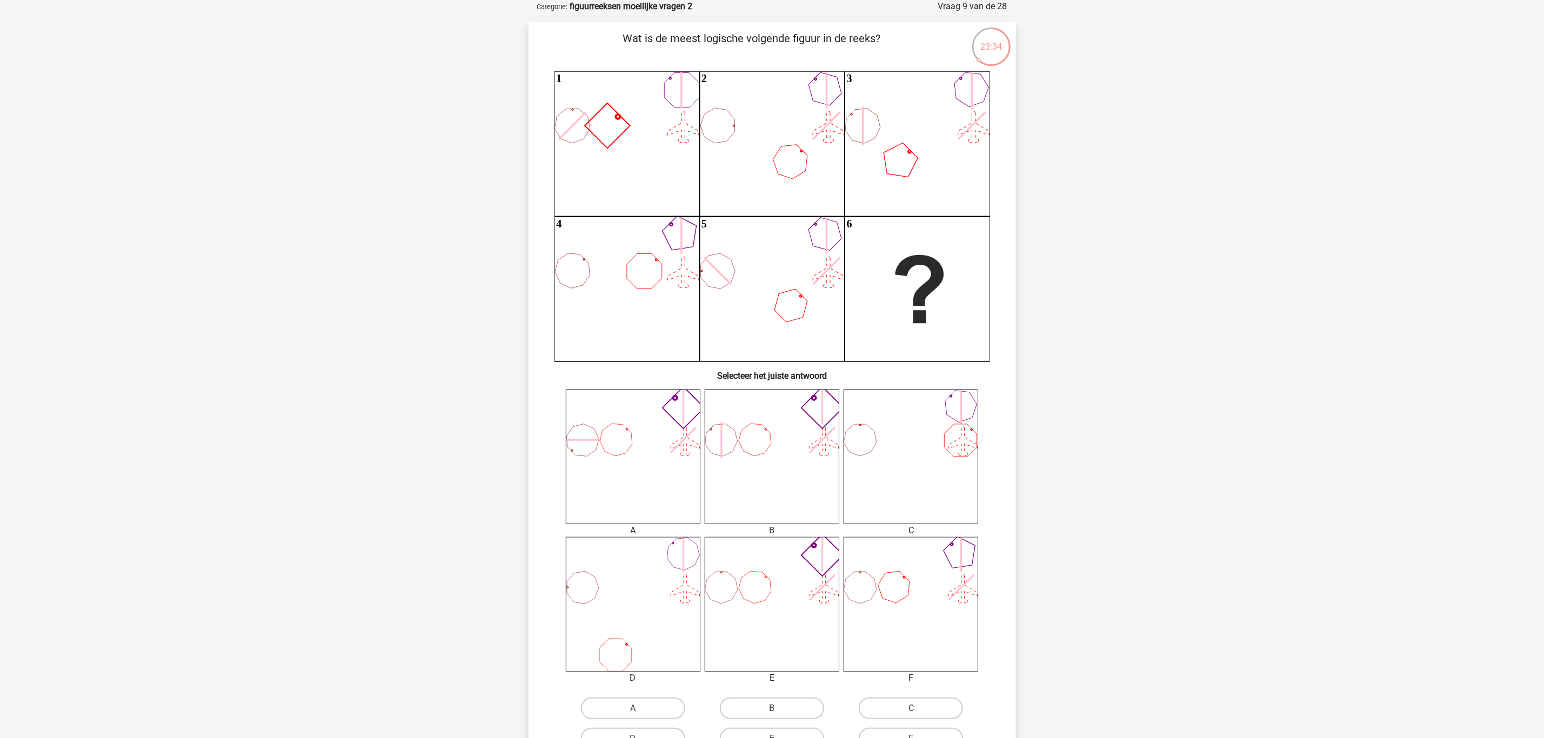
click at [775, 728] on label "E" at bounding box center [772, 739] width 104 height 22
click at [775, 738] on input "E" at bounding box center [775, 742] width 7 height 7
radio input "true"
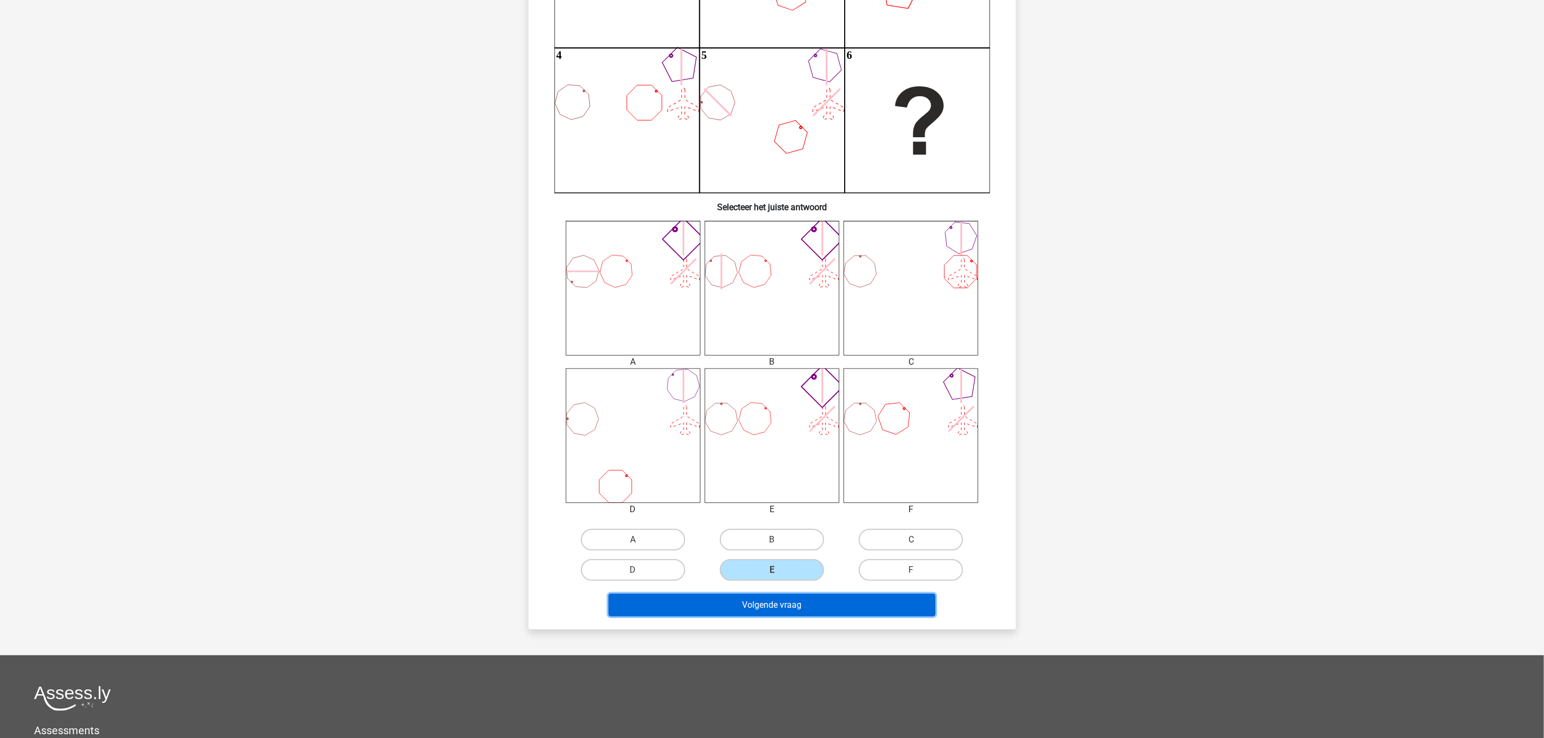
click at [876, 601] on button "Volgende vraag" at bounding box center [771, 605] width 327 height 23
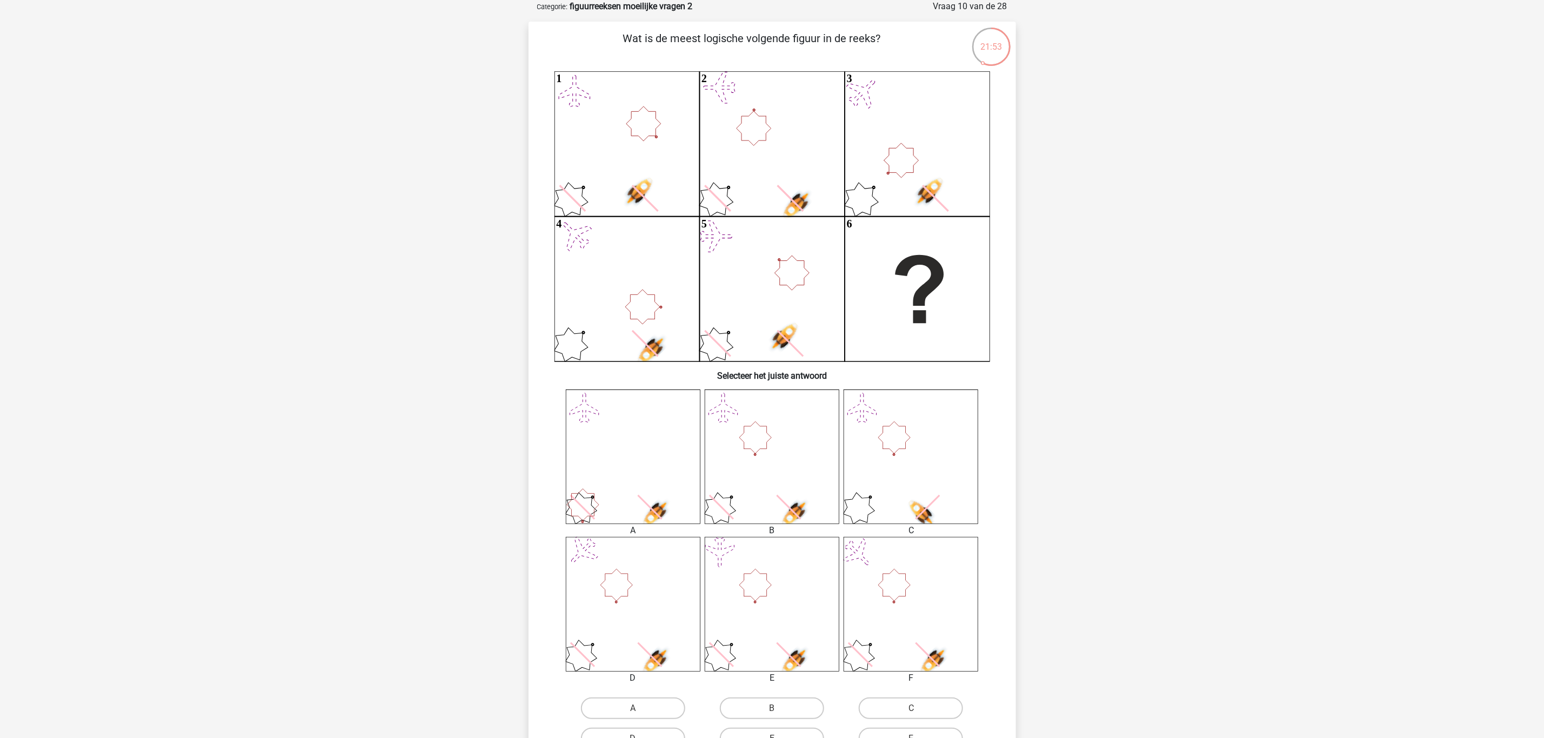
click at [777, 712] on input "B" at bounding box center [775, 711] width 7 height 7
radio input "true"
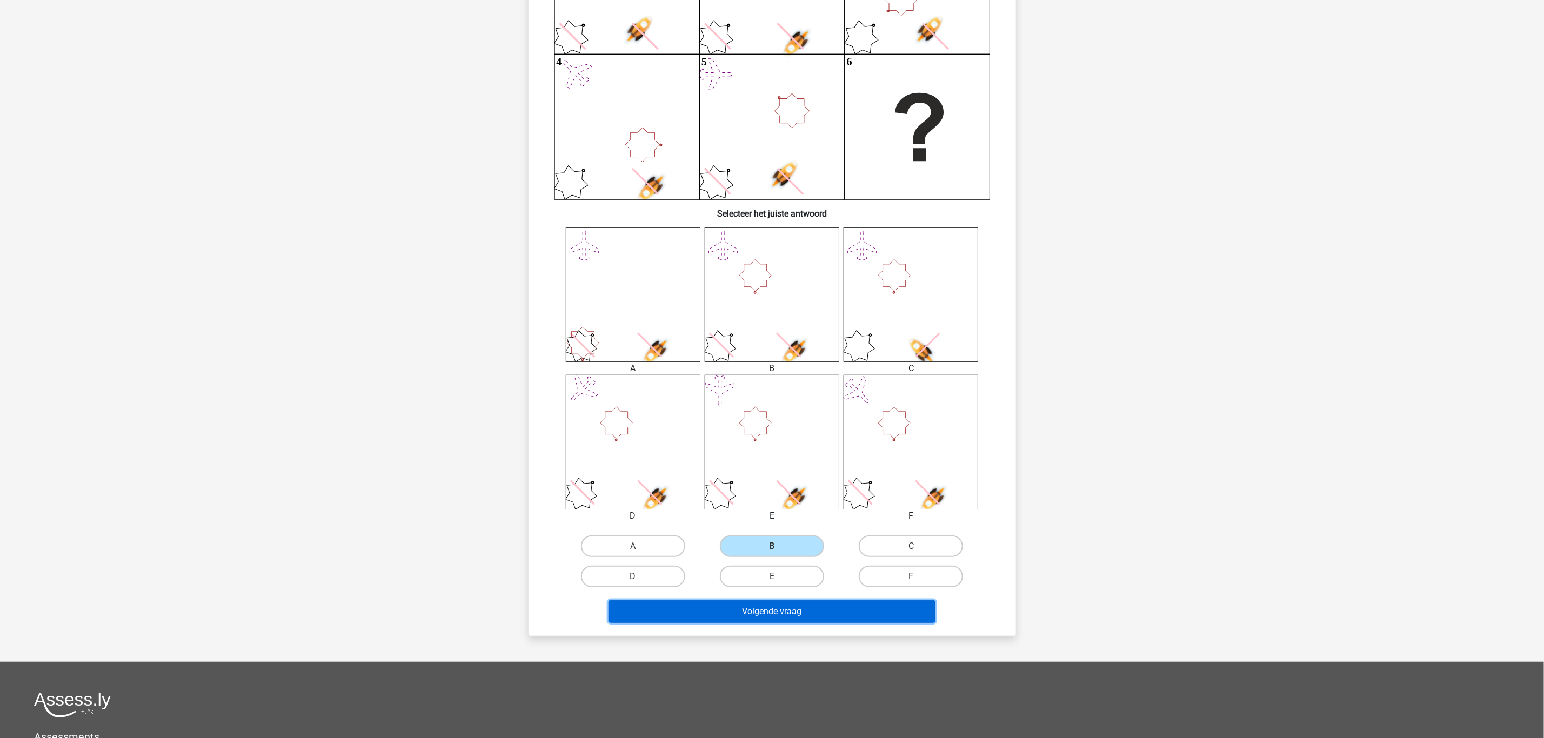
click at [851, 605] on button "Volgende vraag" at bounding box center [771, 611] width 327 height 23
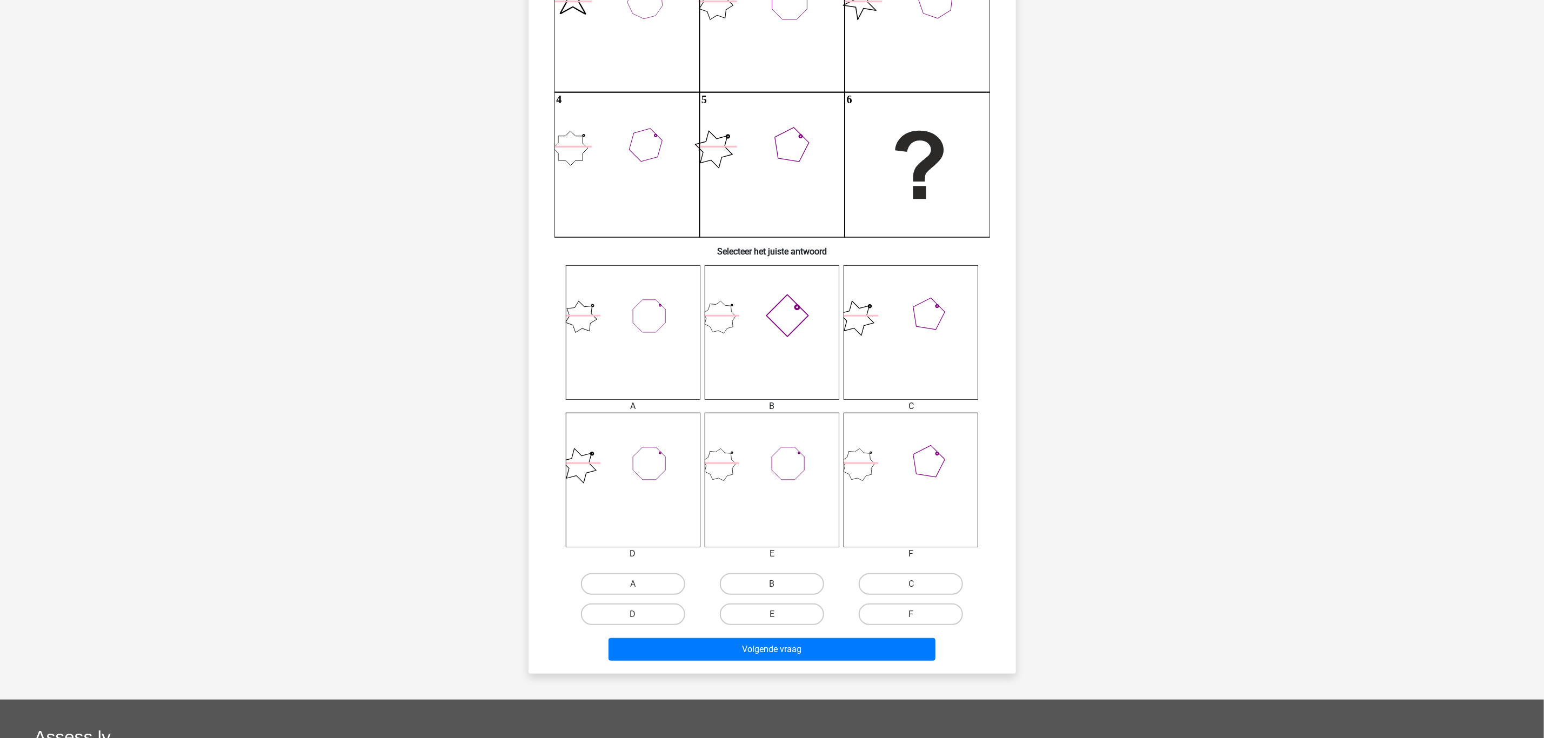
scroll to position [216, 0]
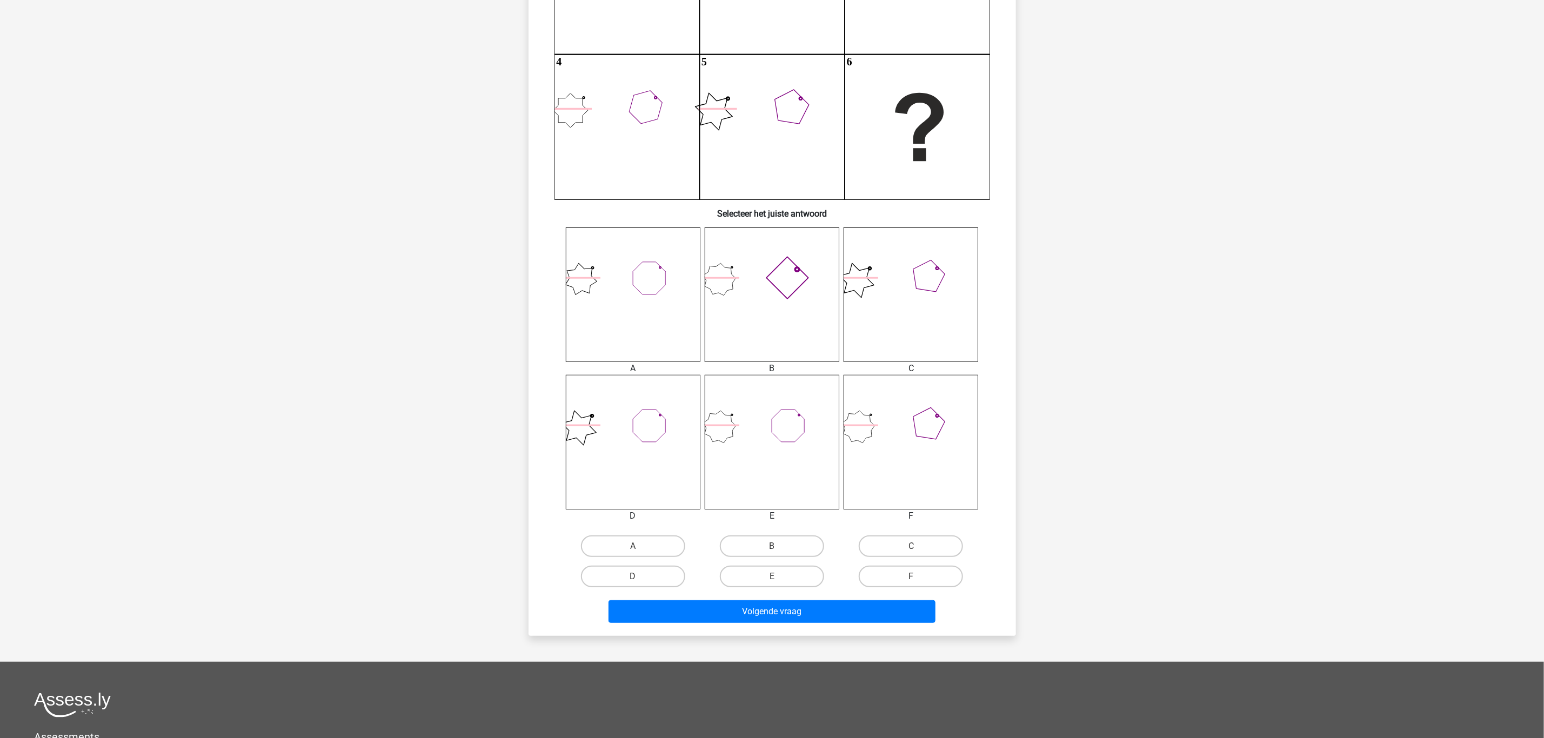
click at [777, 546] on input "B" at bounding box center [775, 549] width 7 height 7
radio input "true"
click at [786, 611] on button "Volgende vraag" at bounding box center [771, 611] width 327 height 23
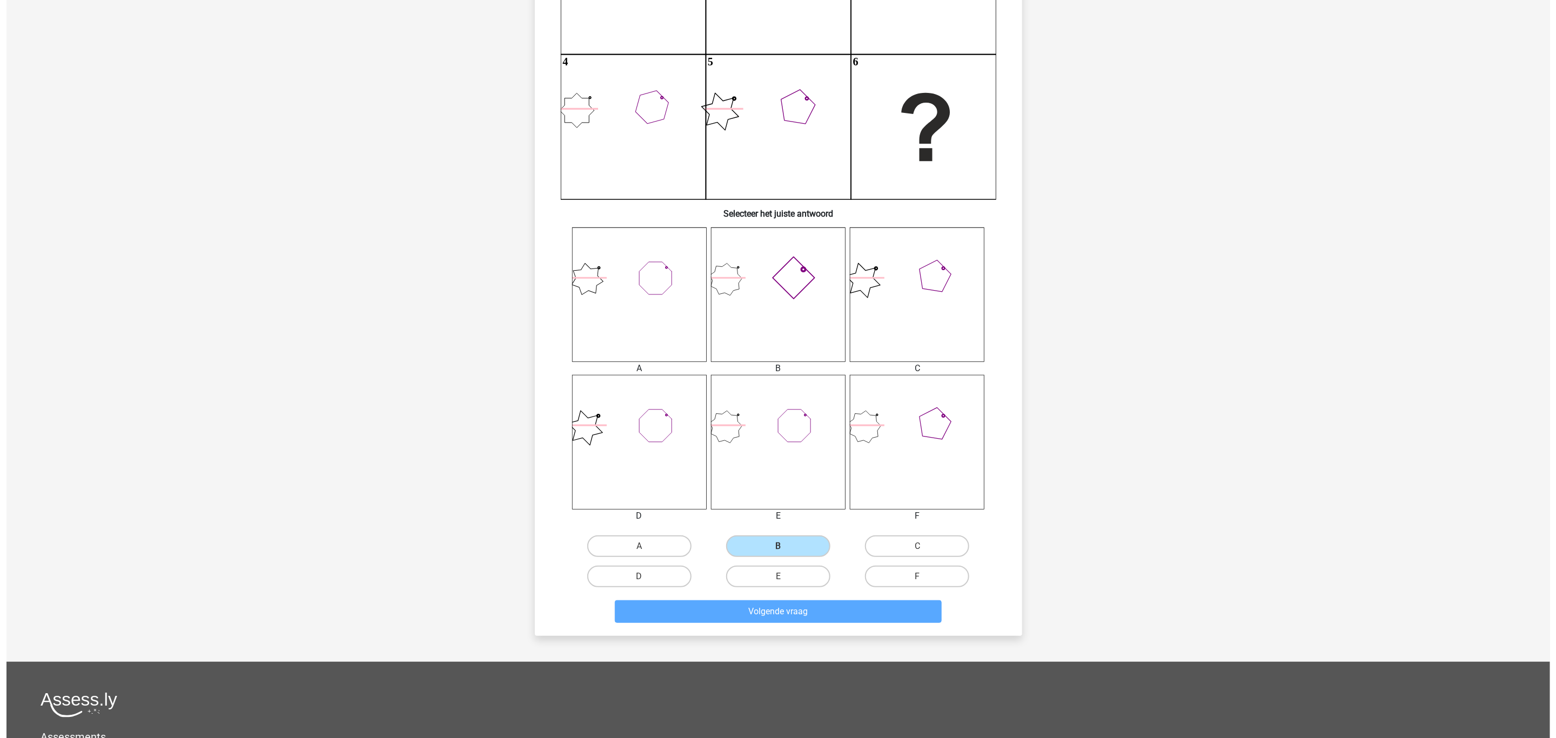
scroll to position [0, 0]
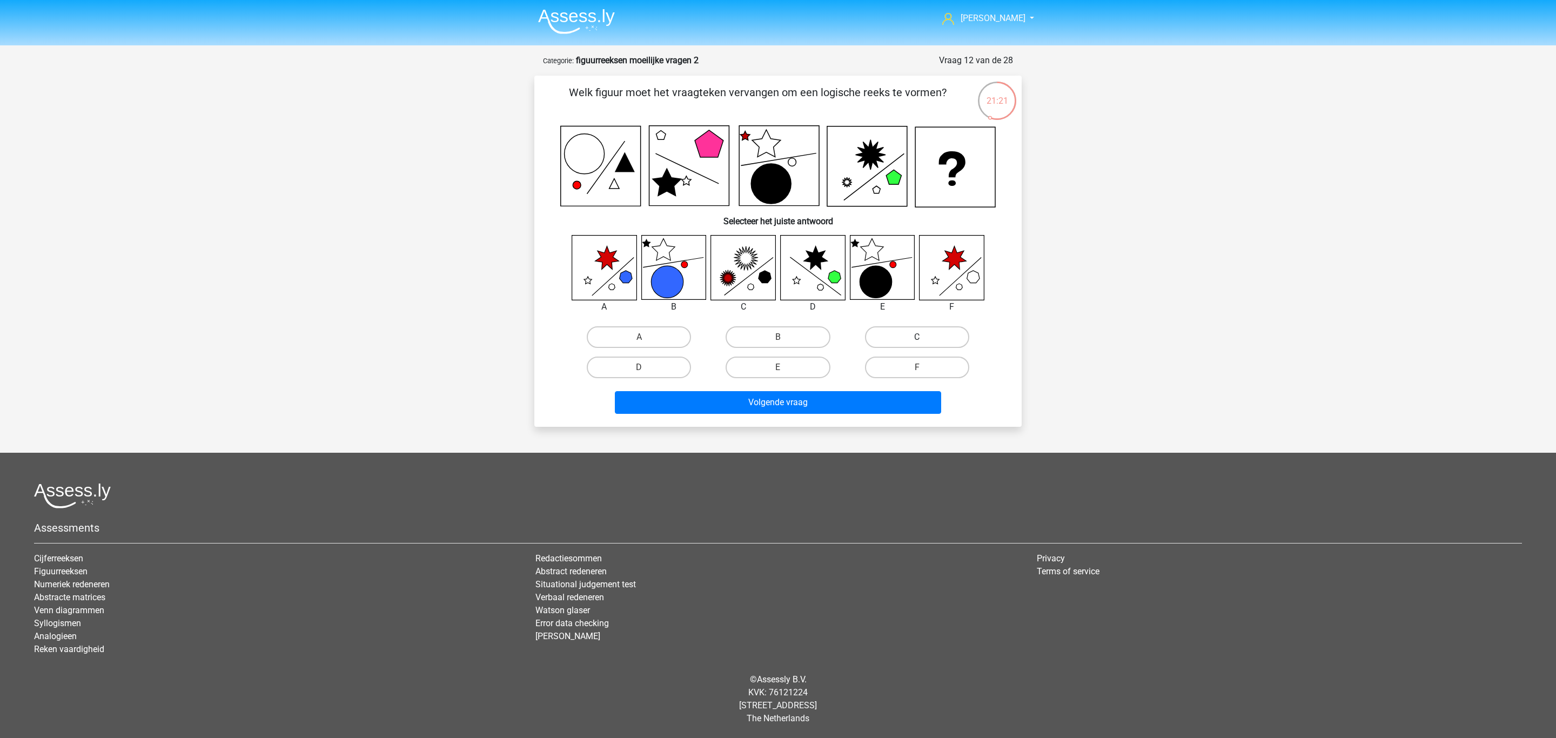
click at [939, 338] on label "C" at bounding box center [917, 337] width 104 height 22
click at [924, 338] on input "C" at bounding box center [920, 340] width 7 height 7
radio input "true"
click at [869, 405] on button "Volgende vraag" at bounding box center [778, 402] width 327 height 23
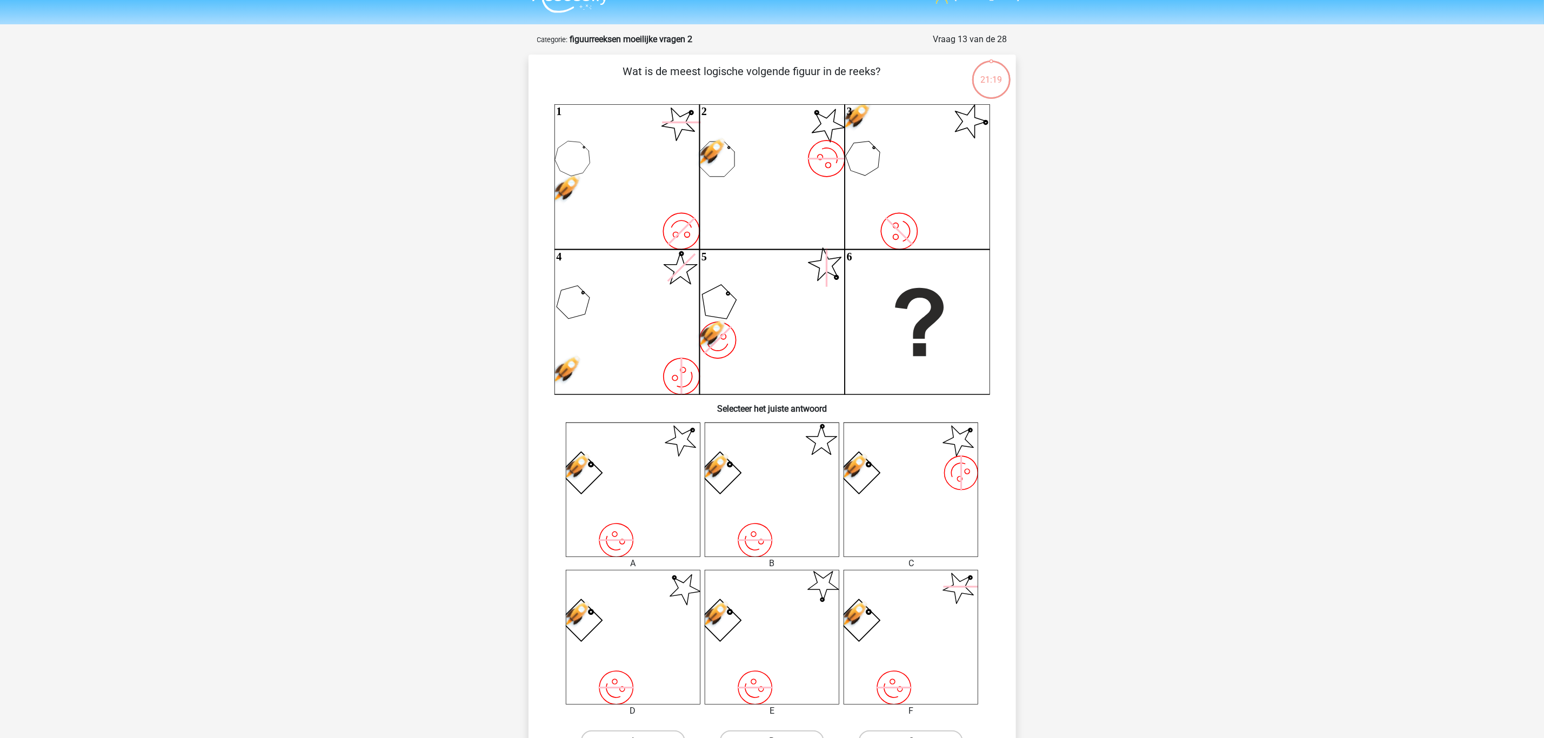
scroll to position [54, 0]
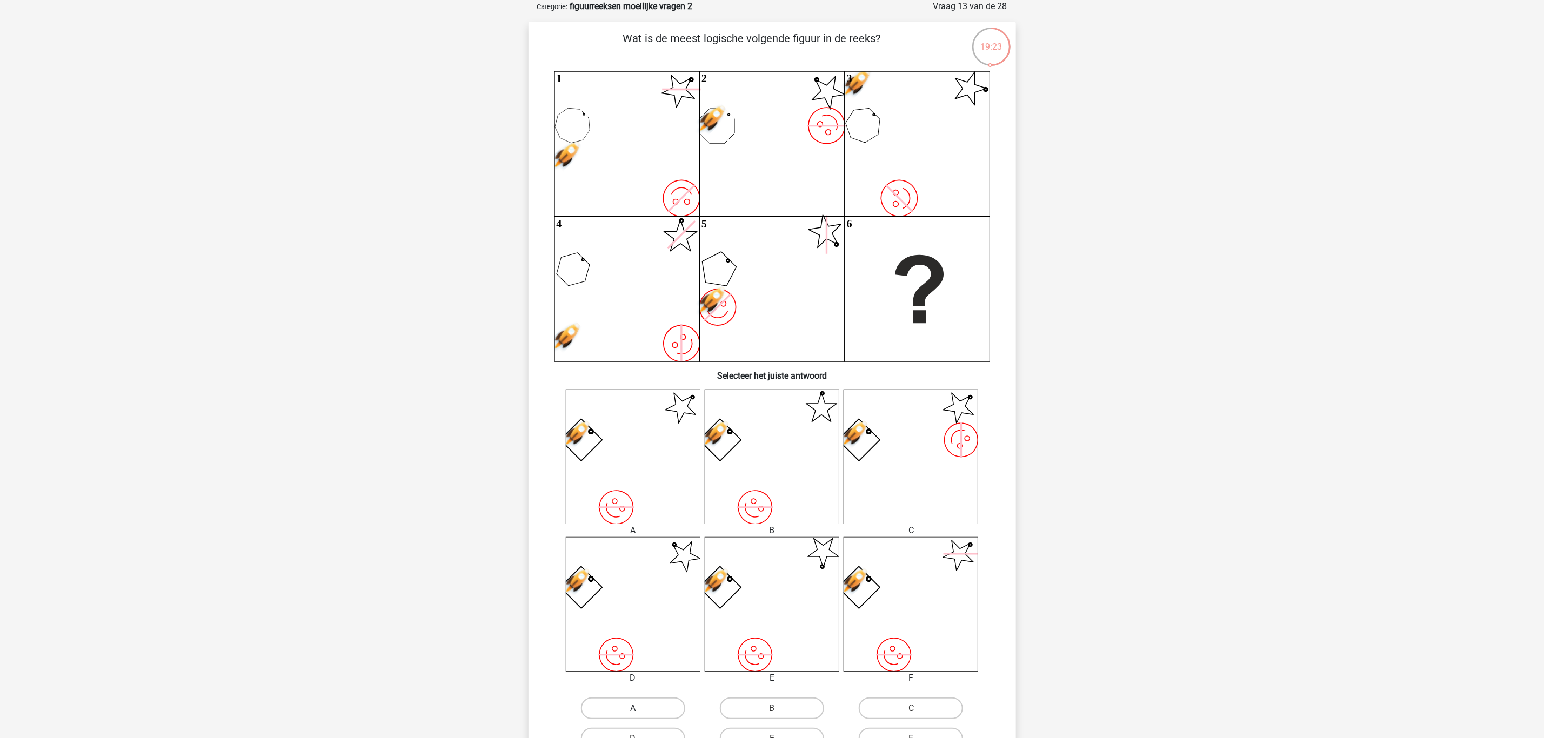
click at [641, 710] on label "A" at bounding box center [633, 709] width 104 height 22
click at [640, 710] on input "A" at bounding box center [636, 711] width 7 height 7
radio input "true"
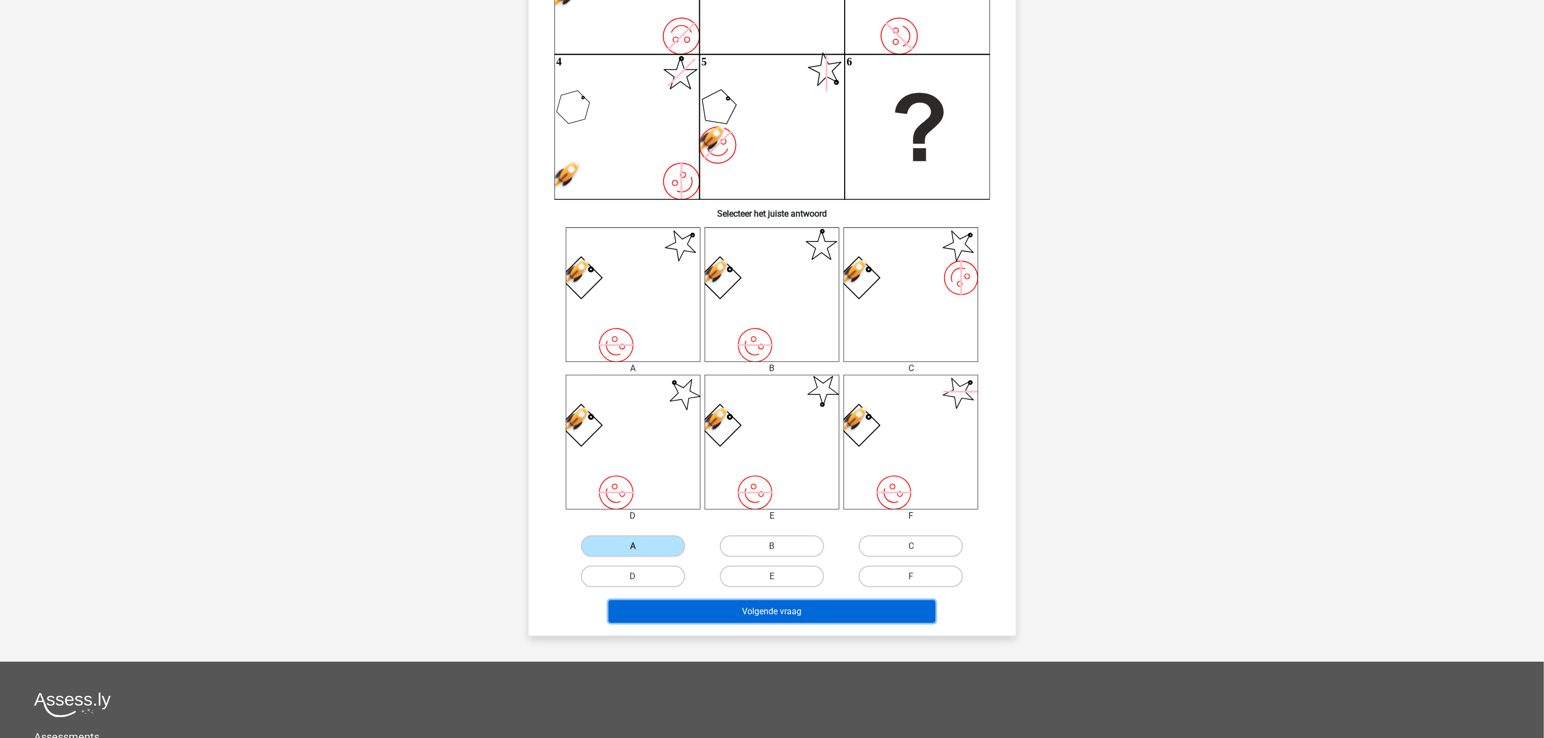
click at [830, 606] on button "Volgende vraag" at bounding box center [771, 611] width 327 height 23
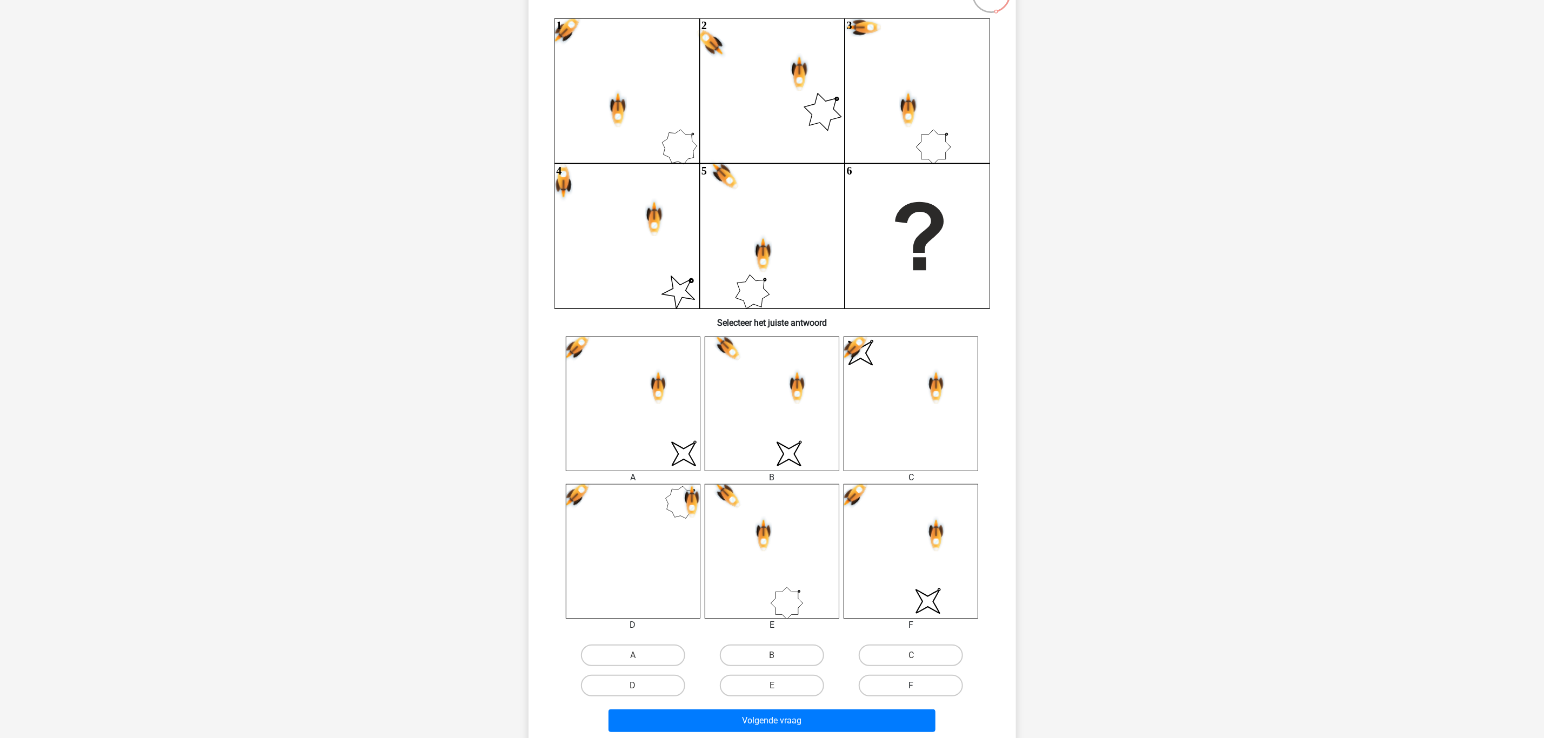
scroll to position [135, 0]
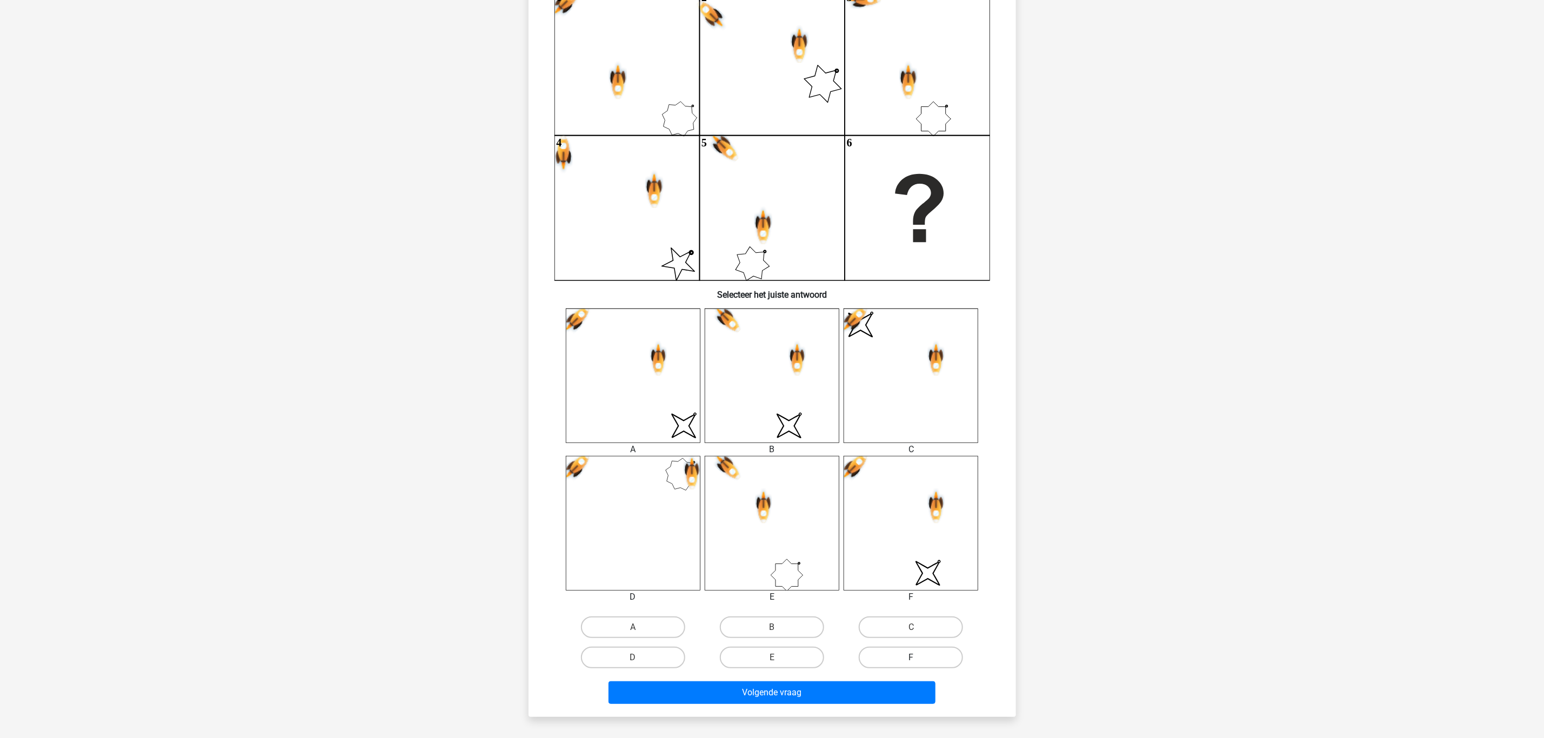
click at [891, 660] on label "F" at bounding box center [911, 658] width 104 height 22
click at [911, 660] on input "F" at bounding box center [914, 661] width 7 height 7
radio input "true"
click at [845, 676] on div "Volgende vraag" at bounding box center [772, 691] width 453 height 36
click at [849, 695] on button "Volgende vraag" at bounding box center [771, 692] width 327 height 23
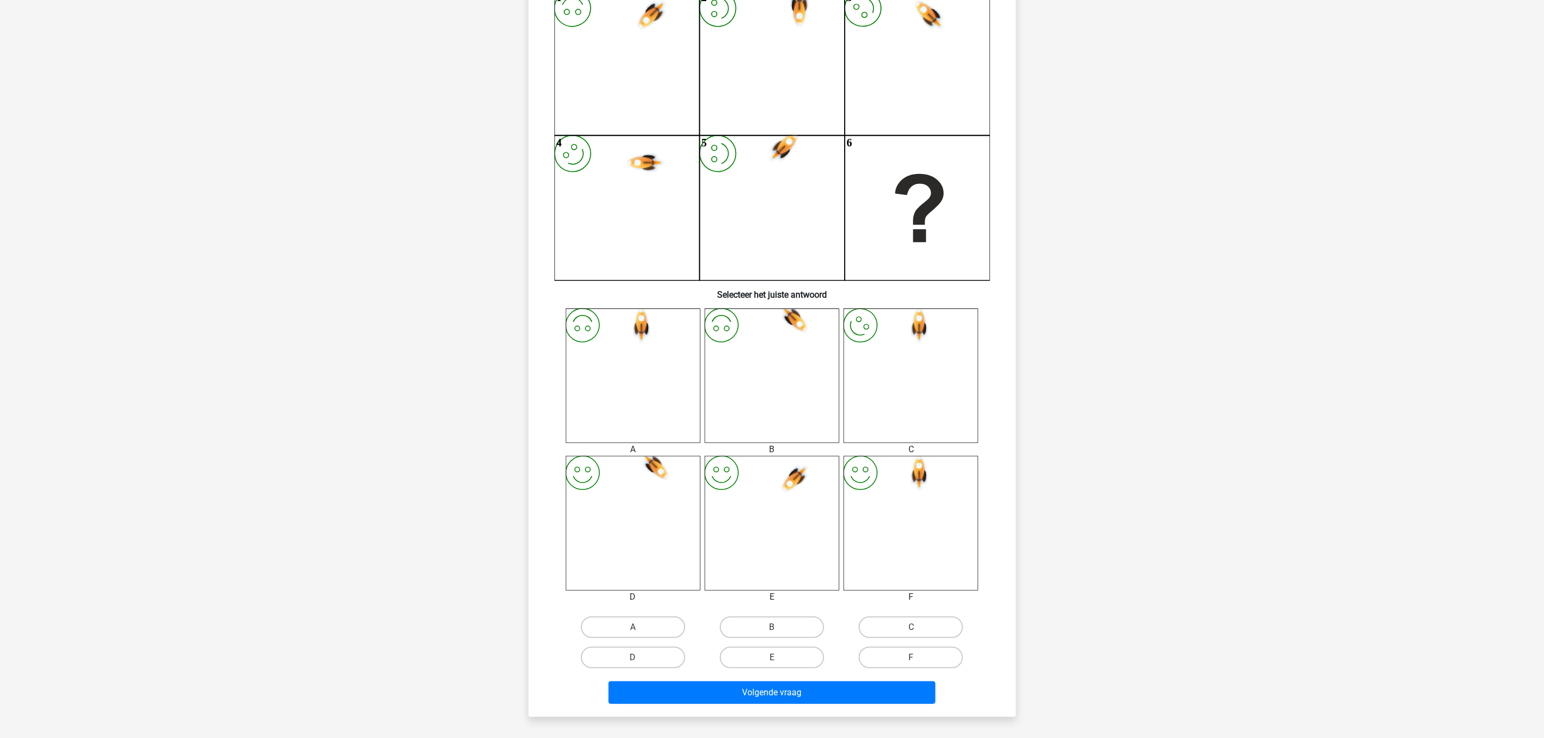
scroll to position [54, 0]
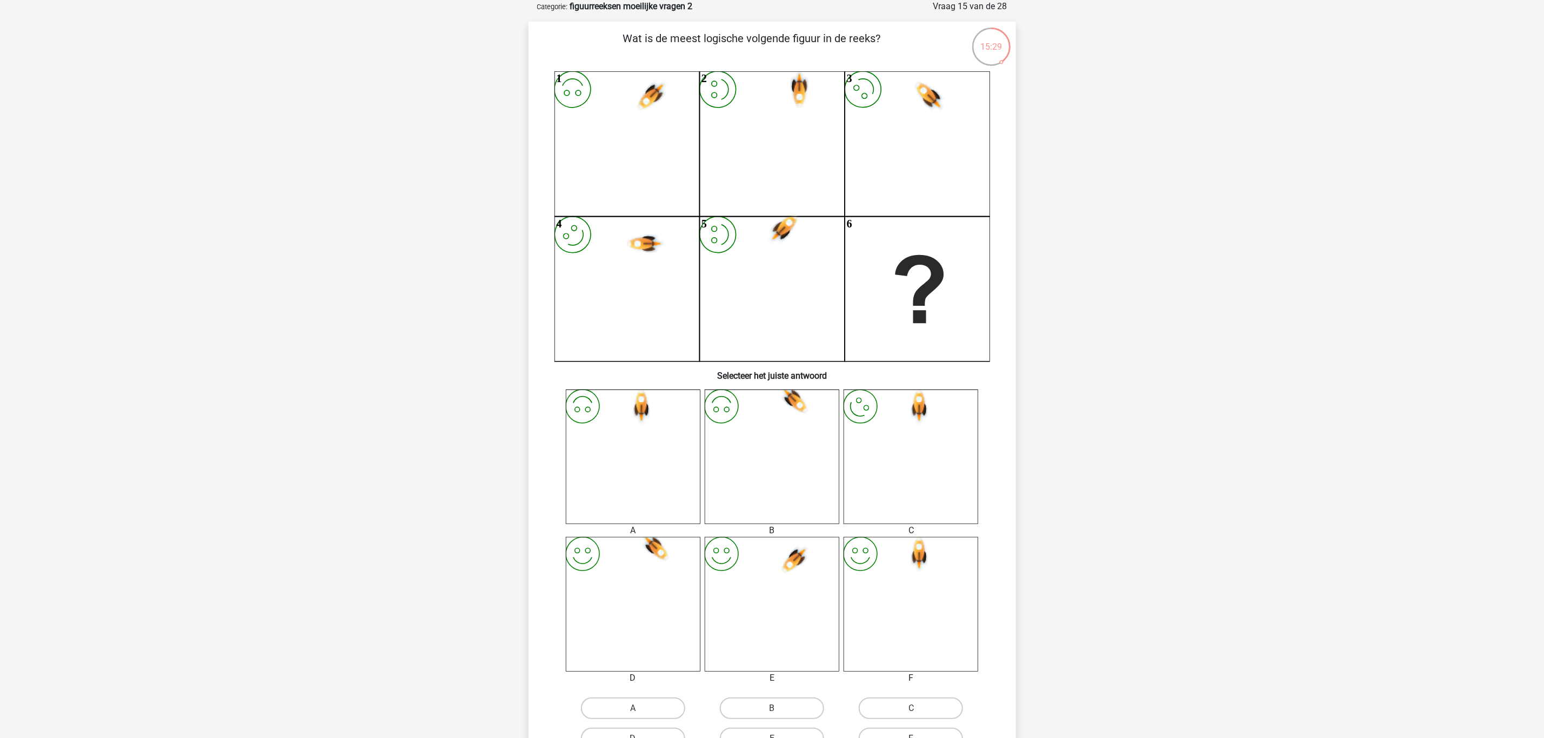
drag, startPoint x: 913, startPoint y: 733, endPoint x: 911, endPoint y: 686, distance: 46.5
click at [913, 733] on label "F" at bounding box center [911, 739] width 104 height 22
click at [913, 738] on input "F" at bounding box center [914, 742] width 7 height 7
radio input "true"
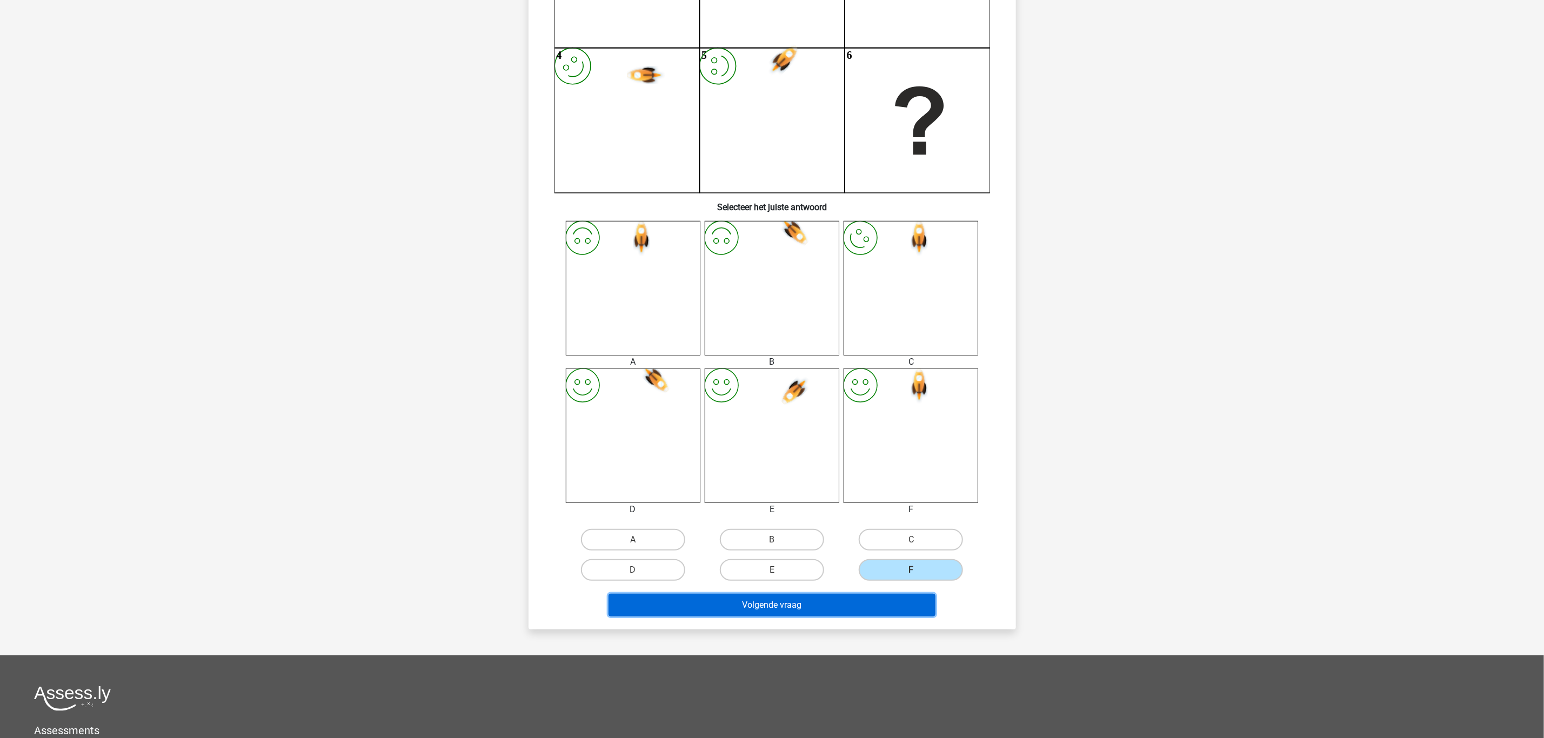
click at [833, 607] on button "Volgende vraag" at bounding box center [771, 605] width 327 height 23
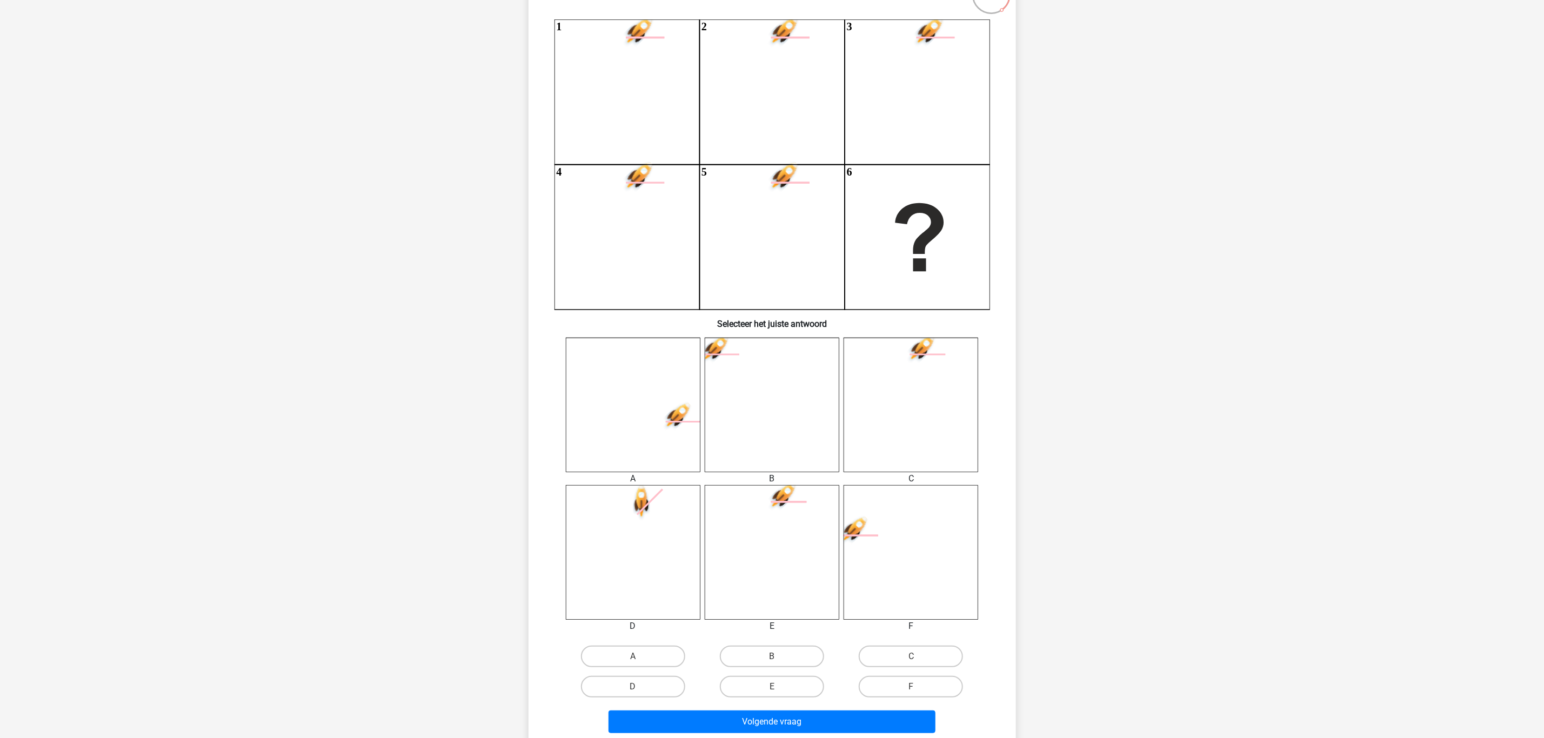
scroll to position [135, 0]
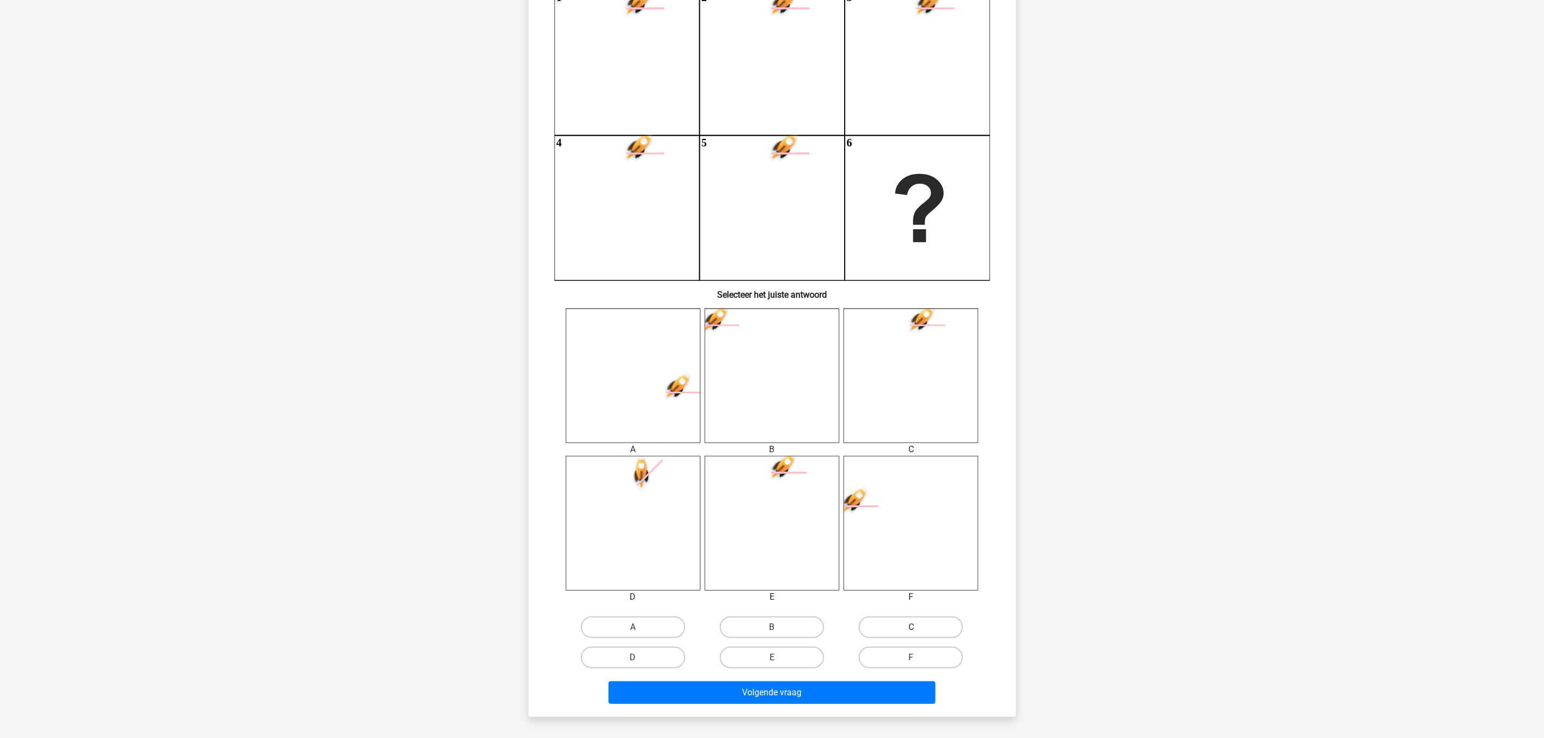
click at [900, 626] on label "C" at bounding box center [911, 627] width 104 height 22
click at [911, 627] on input "C" at bounding box center [914, 630] width 7 height 7
radio input "true"
click at [868, 681] on button "Volgende vraag" at bounding box center [771, 692] width 327 height 23
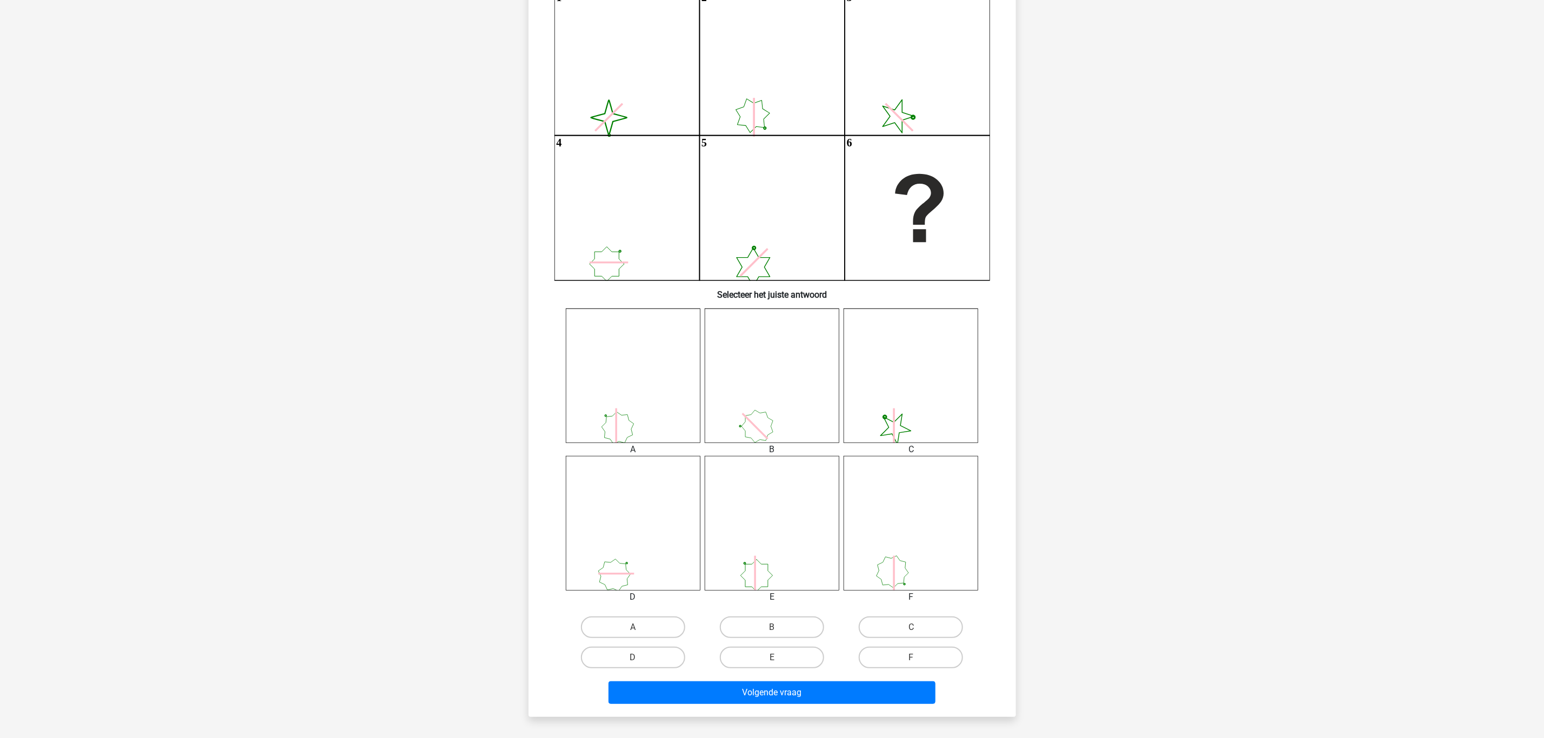
scroll to position [216, 0]
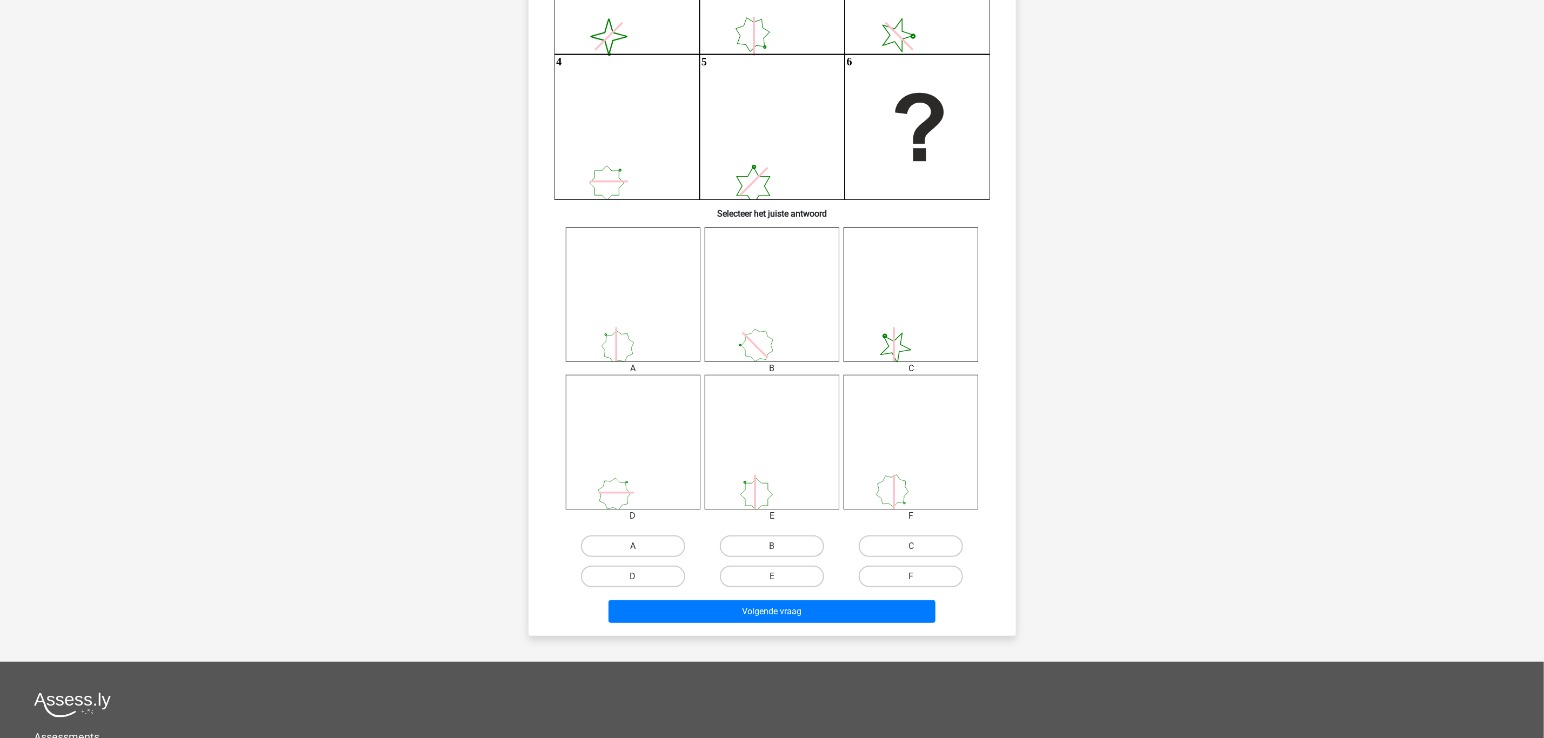
click at [659, 541] on label "A" at bounding box center [633, 546] width 104 height 22
click at [640, 546] on input "A" at bounding box center [636, 549] width 7 height 7
radio input "true"
click at [740, 603] on button "Volgende vraag" at bounding box center [771, 611] width 327 height 23
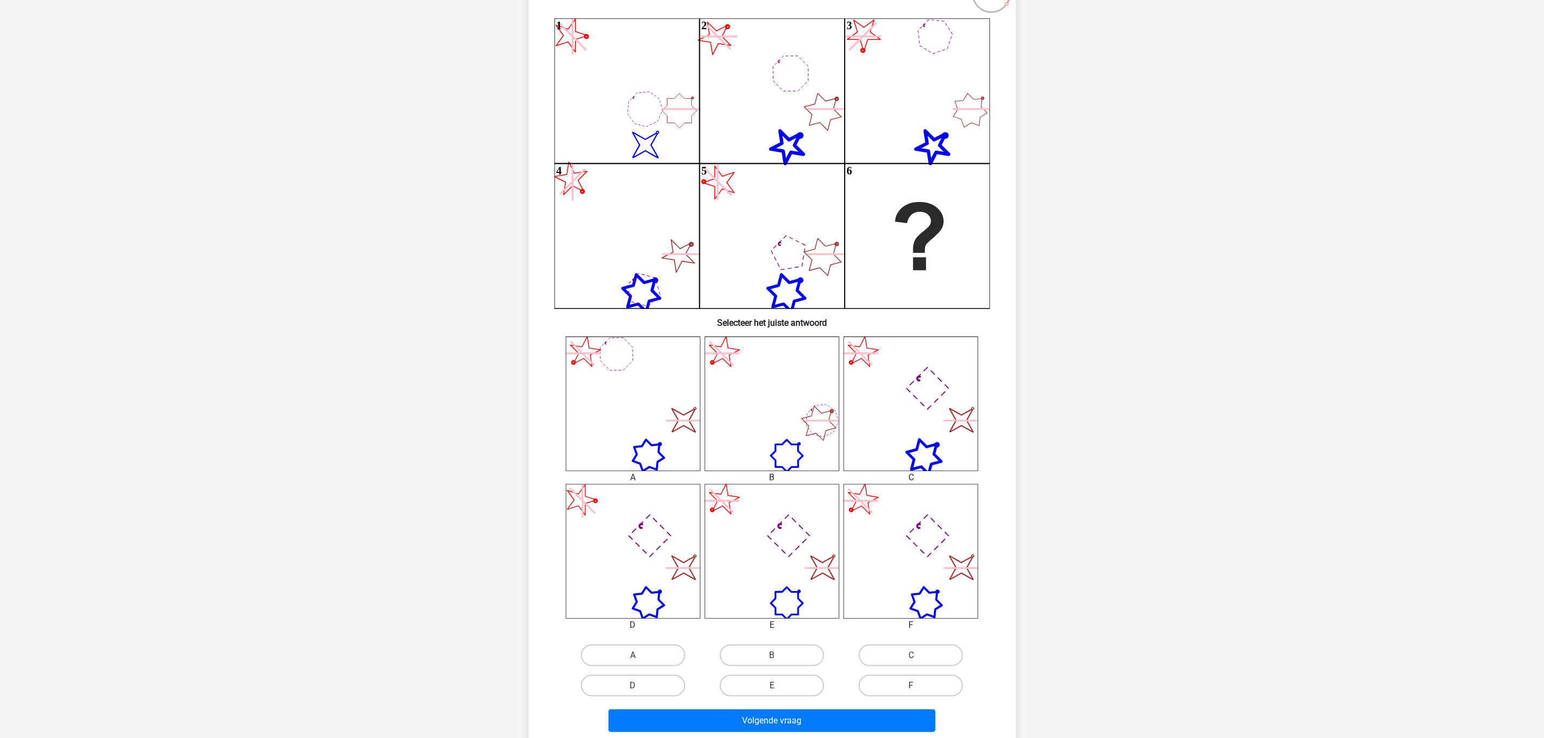
scroll to position [135, 0]
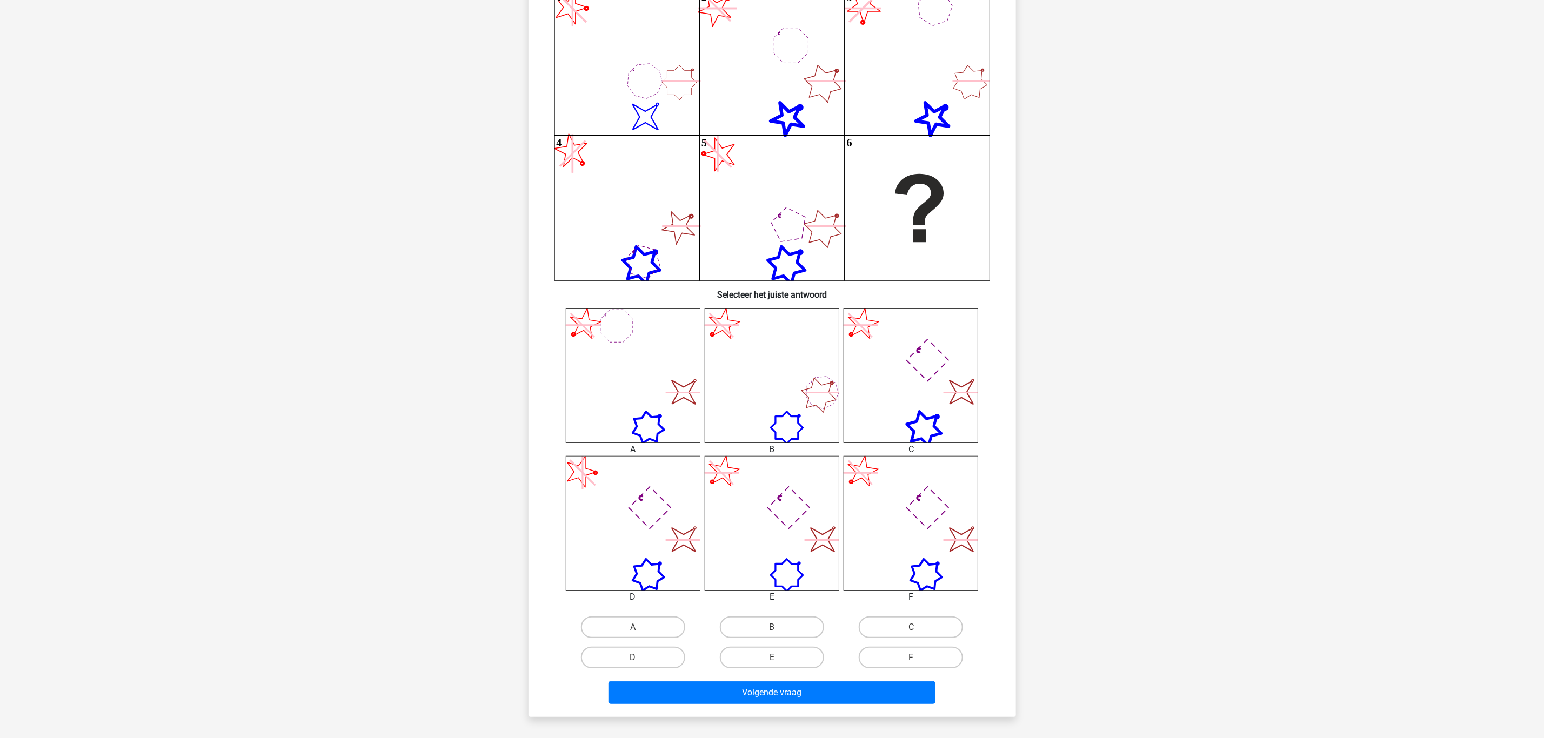
click at [911, 661] on input "F" at bounding box center [914, 661] width 7 height 7
radio input "true"
click at [872, 702] on button "Volgende vraag" at bounding box center [771, 692] width 327 height 23
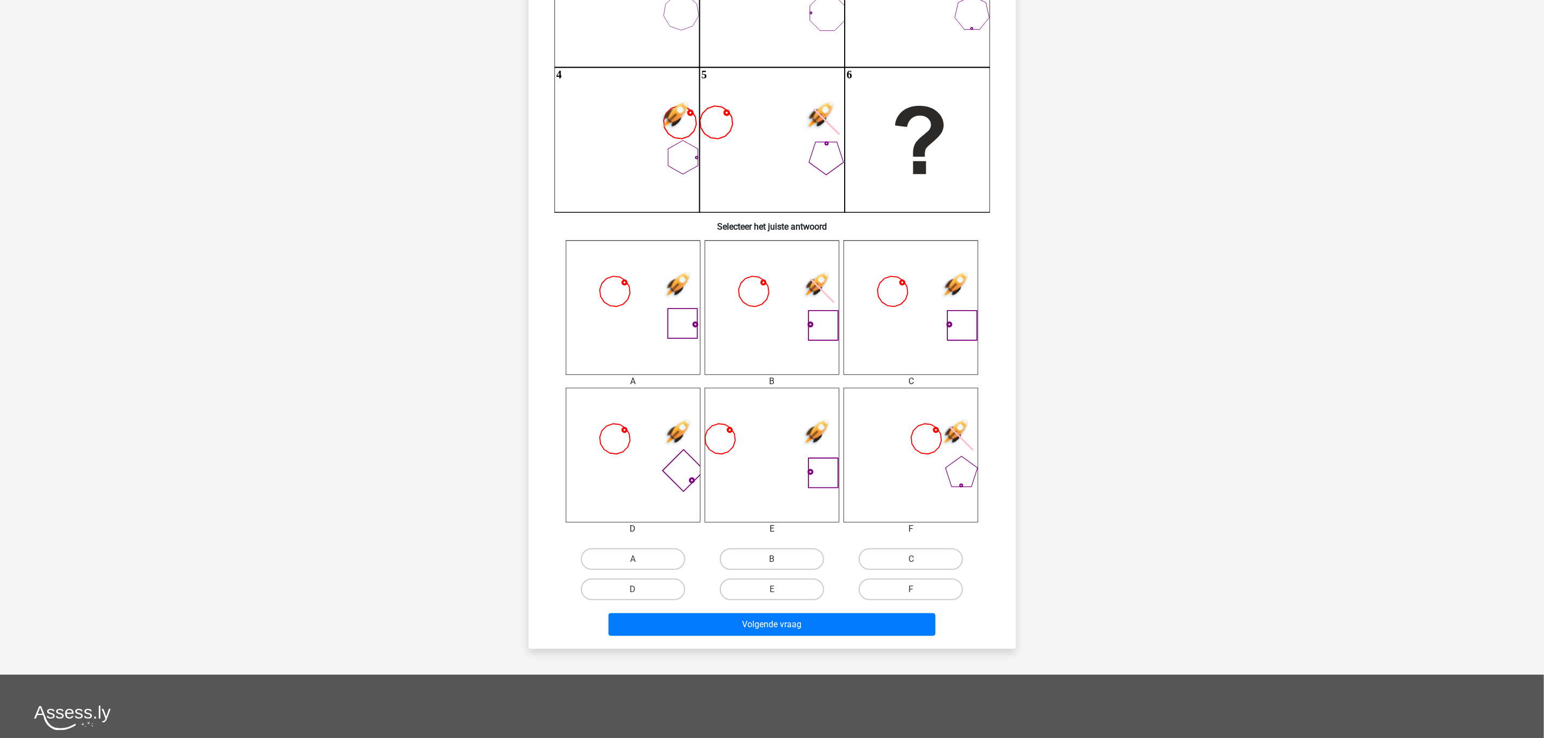
scroll to position [216, 0]
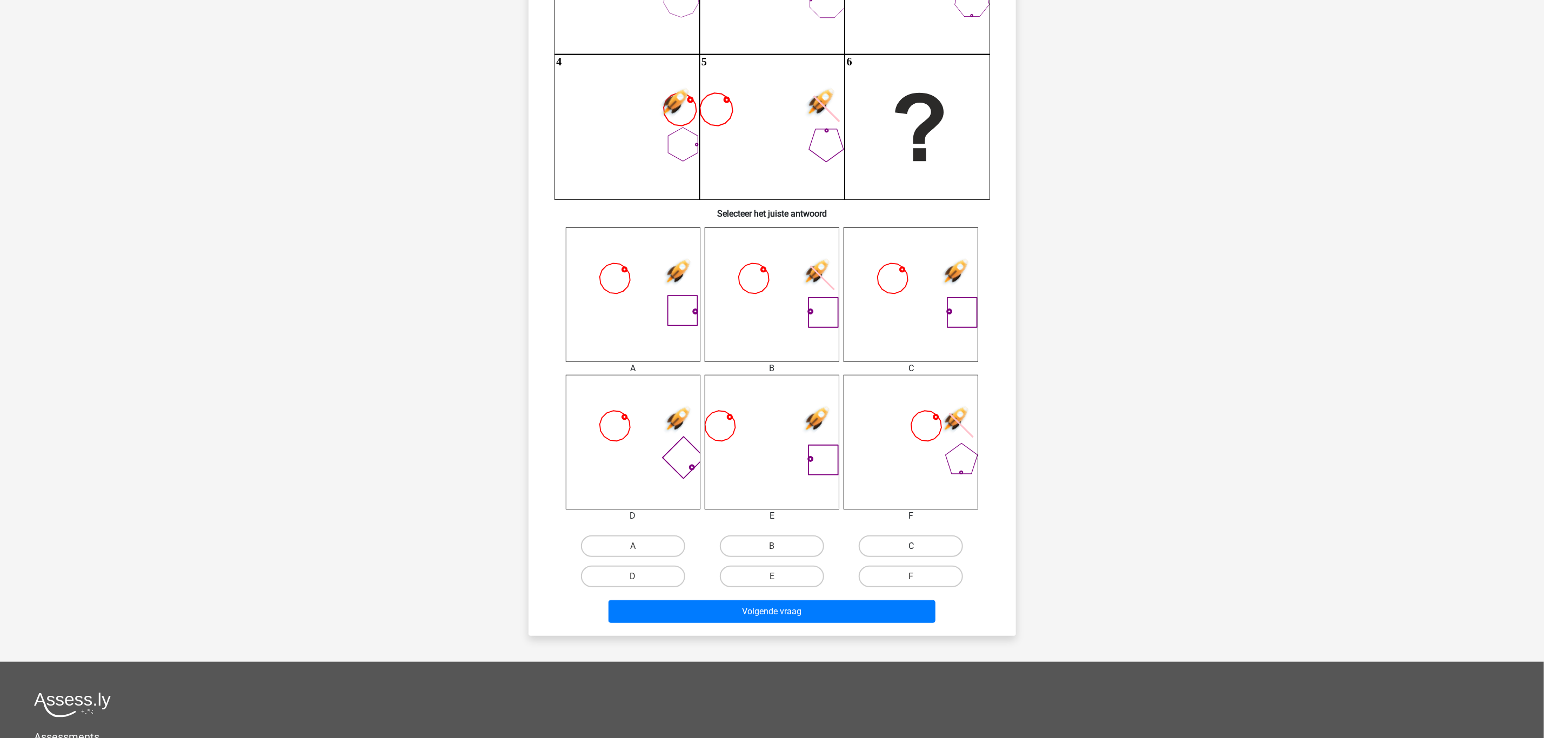
click at [909, 542] on label "C" at bounding box center [911, 546] width 104 height 22
click at [911, 546] on input "C" at bounding box center [914, 549] width 7 height 7
radio input "true"
click at [837, 605] on button "Volgende vraag" at bounding box center [771, 611] width 327 height 23
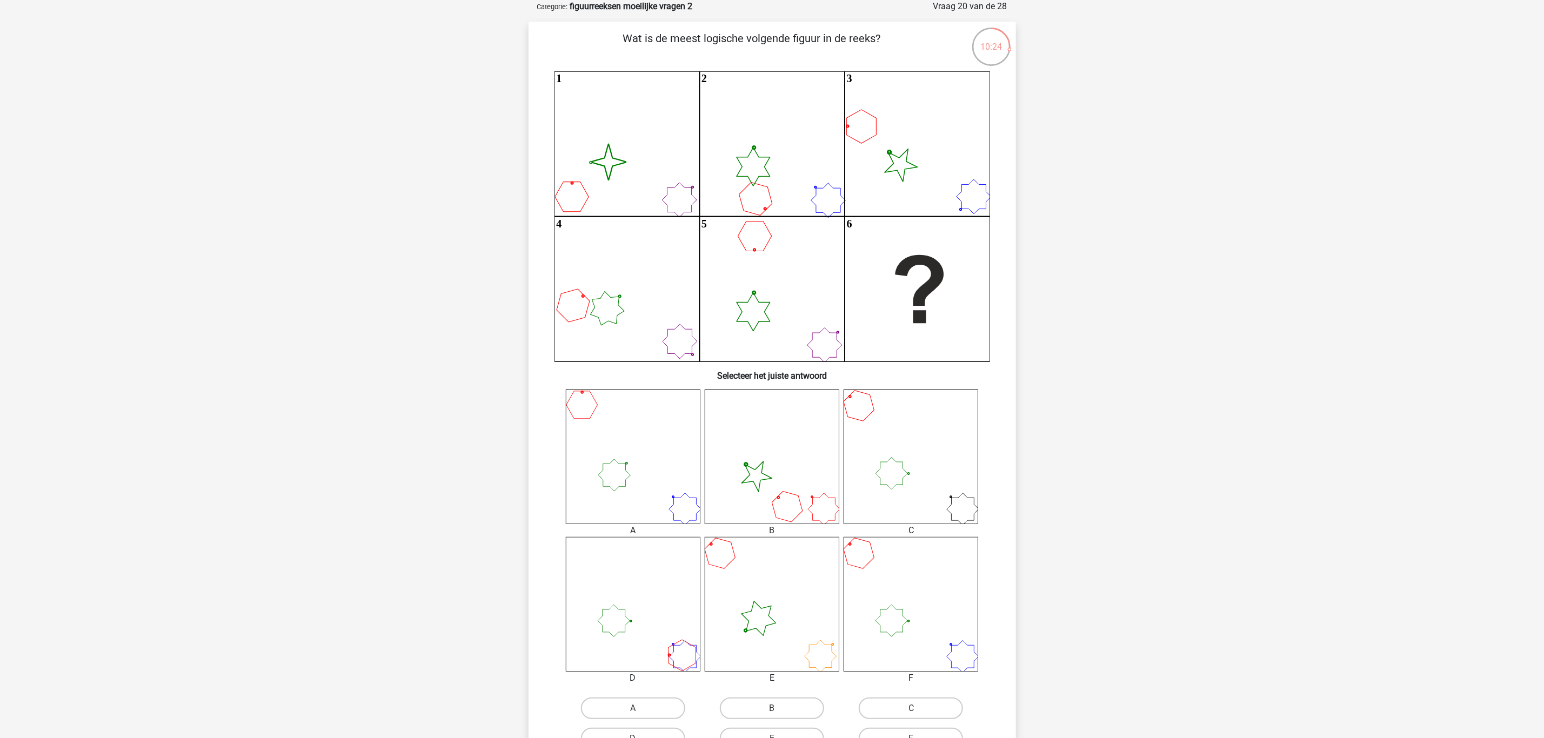
scroll to position [135, 0]
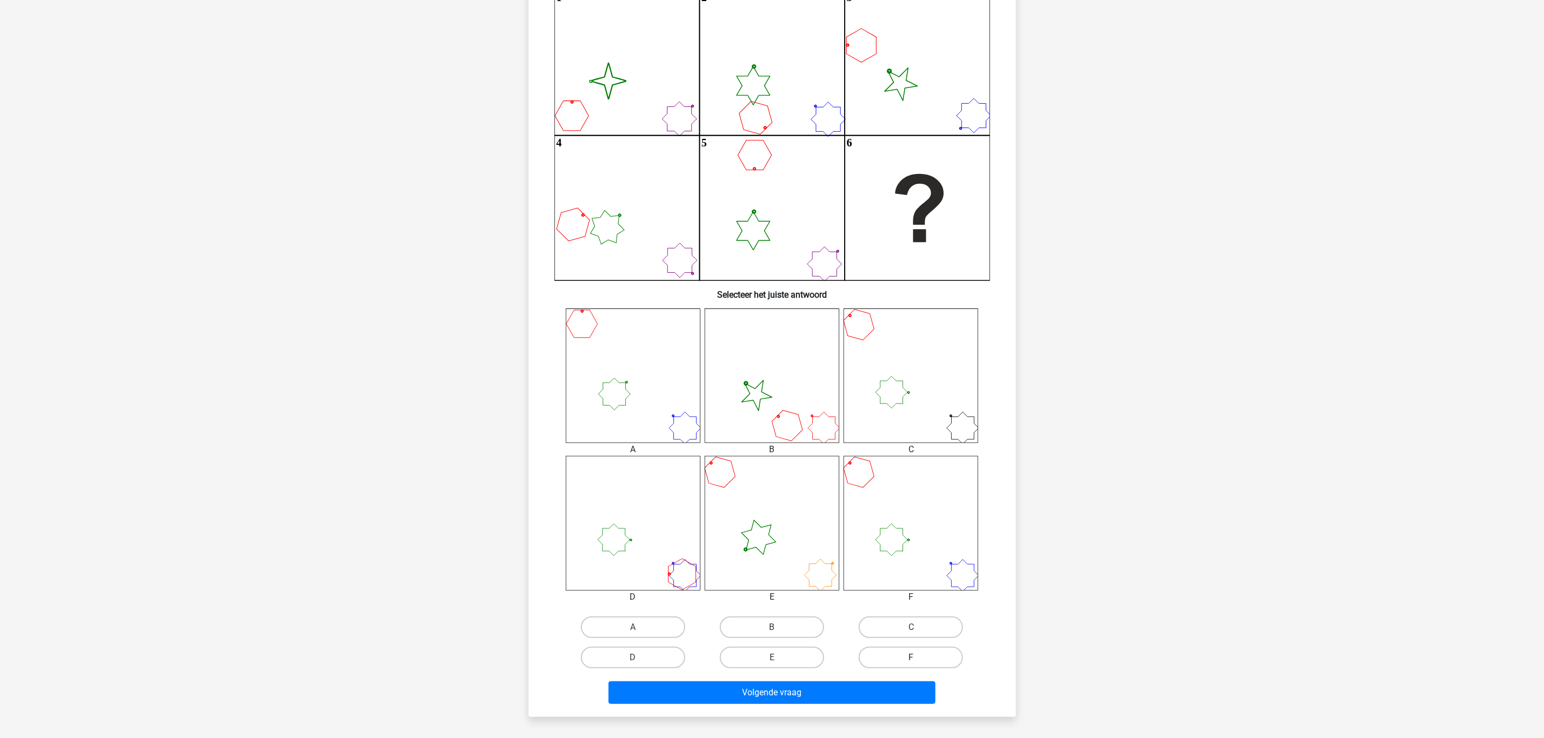
click at [920, 655] on label "F" at bounding box center [911, 658] width 104 height 22
click at [918, 658] on input "F" at bounding box center [914, 661] width 7 height 7
radio input "true"
click at [895, 690] on button "Volgende vraag" at bounding box center [771, 692] width 327 height 23
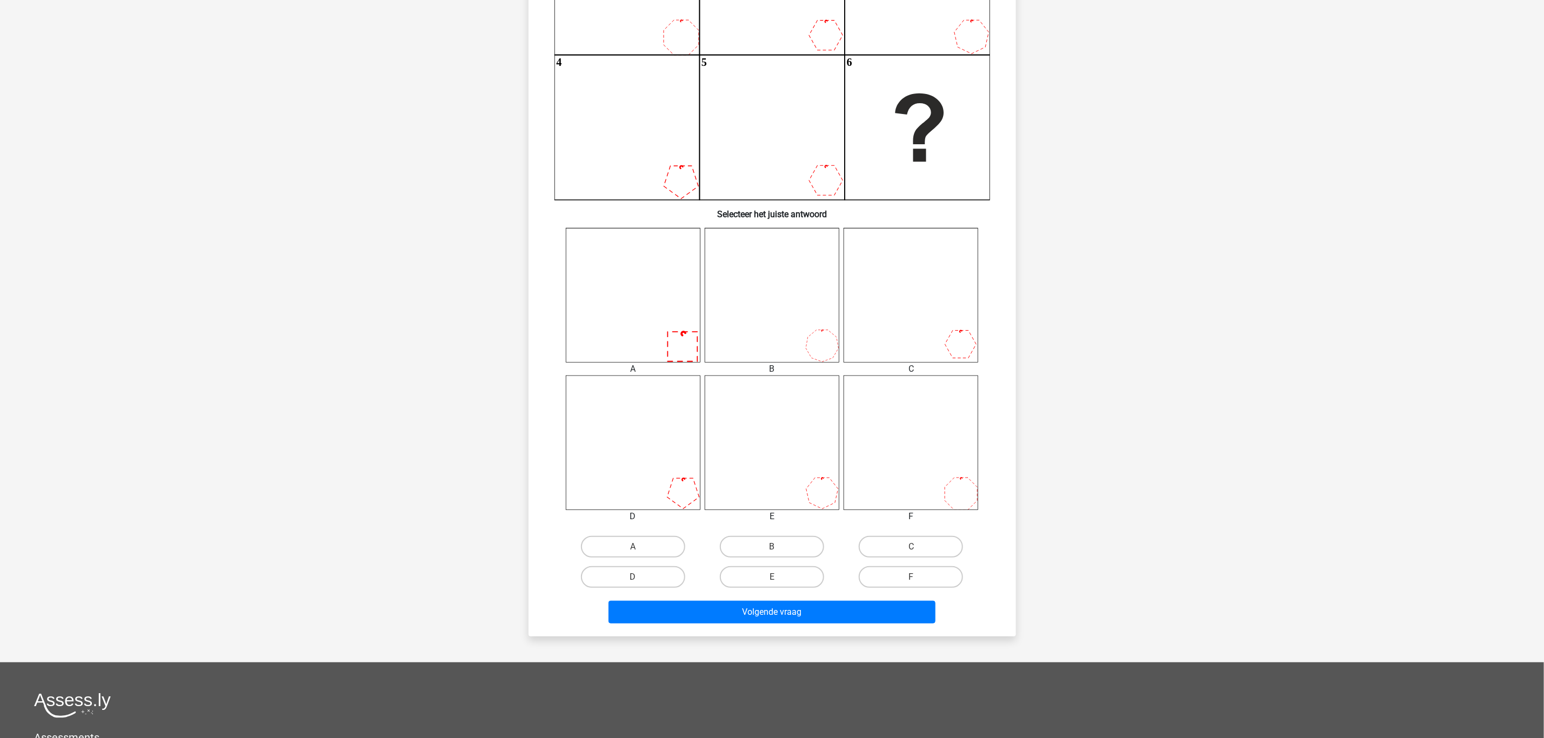
scroll to position [216, 0]
drag, startPoint x: 641, startPoint y: 542, endPoint x: 741, endPoint y: 609, distance: 120.6
click at [650, 550] on label "A" at bounding box center [633, 546] width 104 height 22
click at [640, 550] on input "A" at bounding box center [636, 549] width 7 height 7
radio input "true"
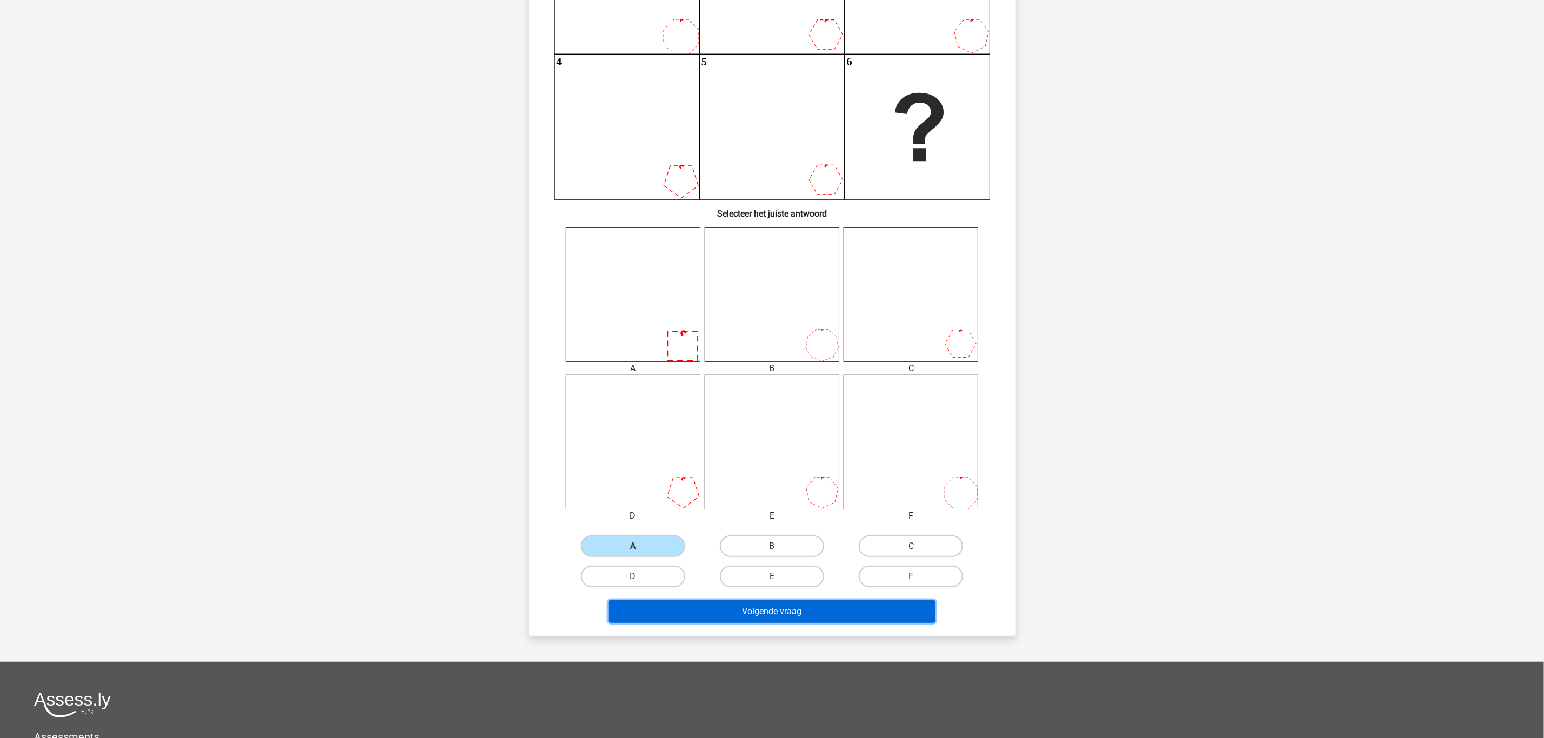
click at [766, 621] on button "Volgende vraag" at bounding box center [771, 611] width 327 height 23
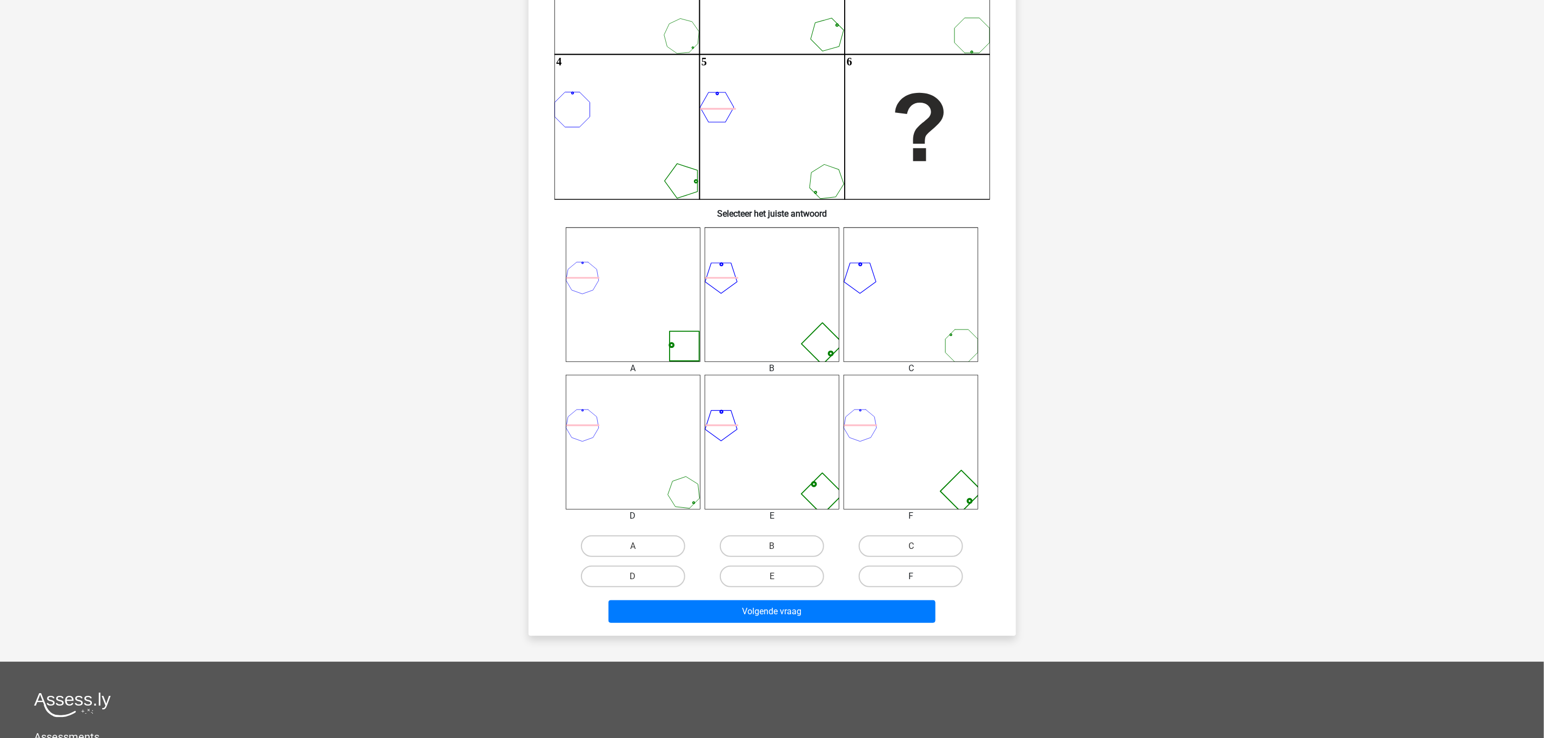
click at [914, 574] on label "F" at bounding box center [911, 577] width 104 height 22
click at [914, 576] on input "F" at bounding box center [914, 579] width 7 height 7
radio input "true"
click at [893, 612] on button "Volgende vraag" at bounding box center [771, 611] width 327 height 23
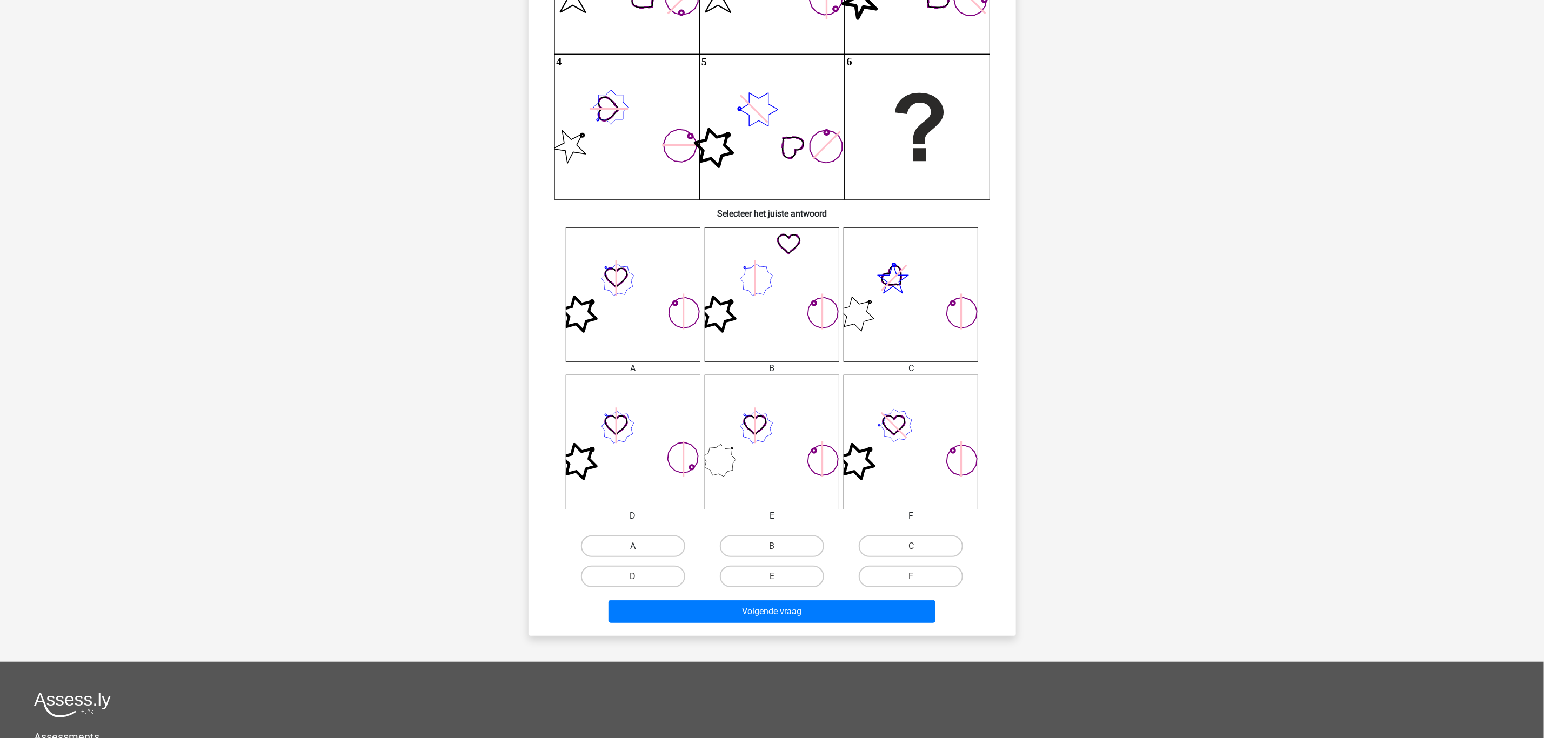
click at [645, 544] on label "A" at bounding box center [633, 546] width 104 height 22
click at [640, 546] on input "A" at bounding box center [636, 549] width 7 height 7
radio input "true"
click at [751, 605] on button "Volgende vraag" at bounding box center [771, 611] width 327 height 23
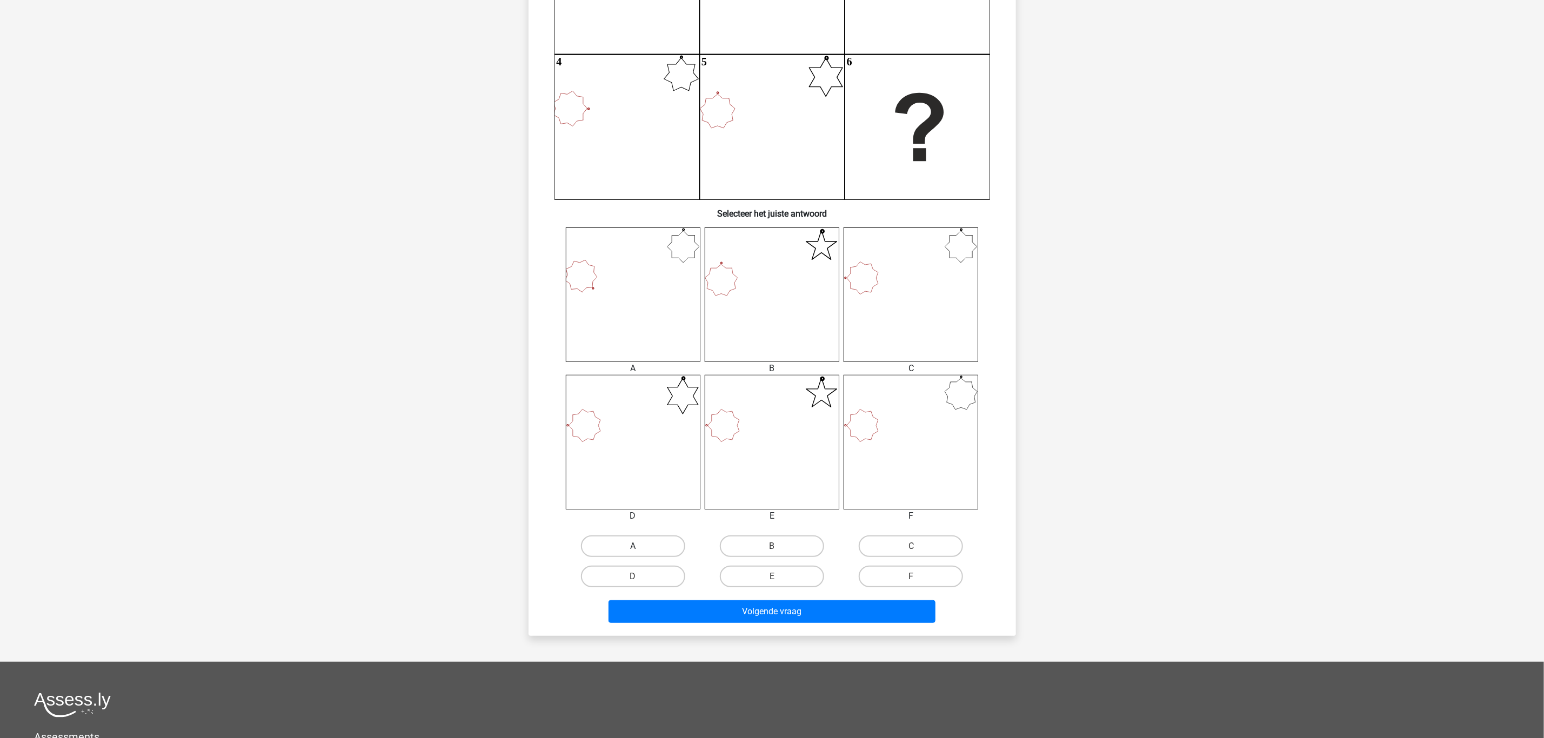
click at [636, 542] on label "A" at bounding box center [633, 546] width 104 height 22
click at [636, 546] on input "A" at bounding box center [636, 549] width 7 height 7
radio input "true"
click at [715, 613] on button "Volgende vraag" at bounding box center [771, 611] width 327 height 23
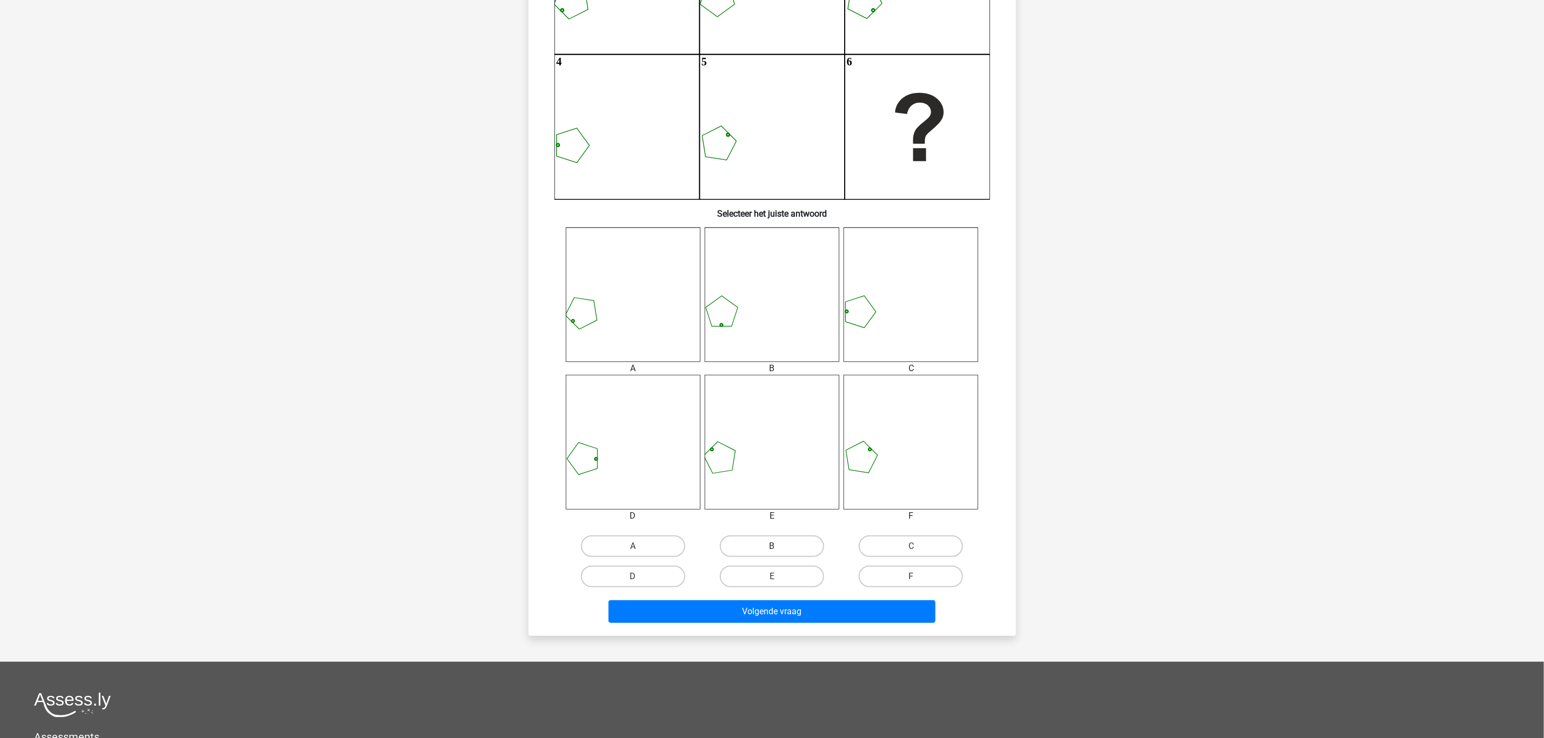
click at [762, 546] on label "B" at bounding box center [772, 546] width 104 height 22
click at [772, 546] on input "B" at bounding box center [775, 549] width 7 height 7
radio input "true"
click at [777, 609] on button "Volgende vraag" at bounding box center [771, 611] width 327 height 23
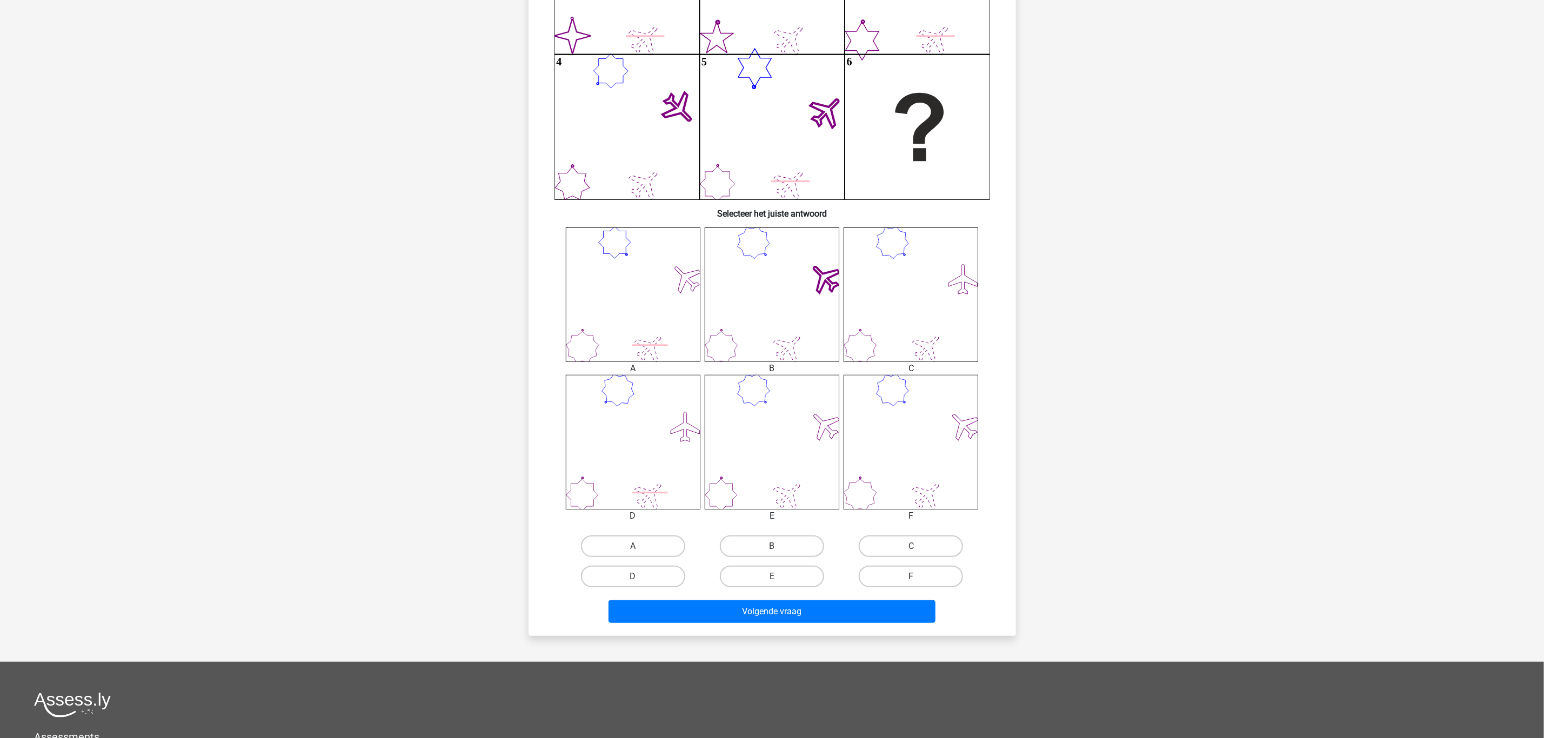
click at [911, 574] on label "F" at bounding box center [911, 577] width 104 height 22
click at [911, 576] on input "F" at bounding box center [914, 579] width 7 height 7
radio input "true"
click at [835, 611] on button "Volgende vraag" at bounding box center [771, 611] width 327 height 23
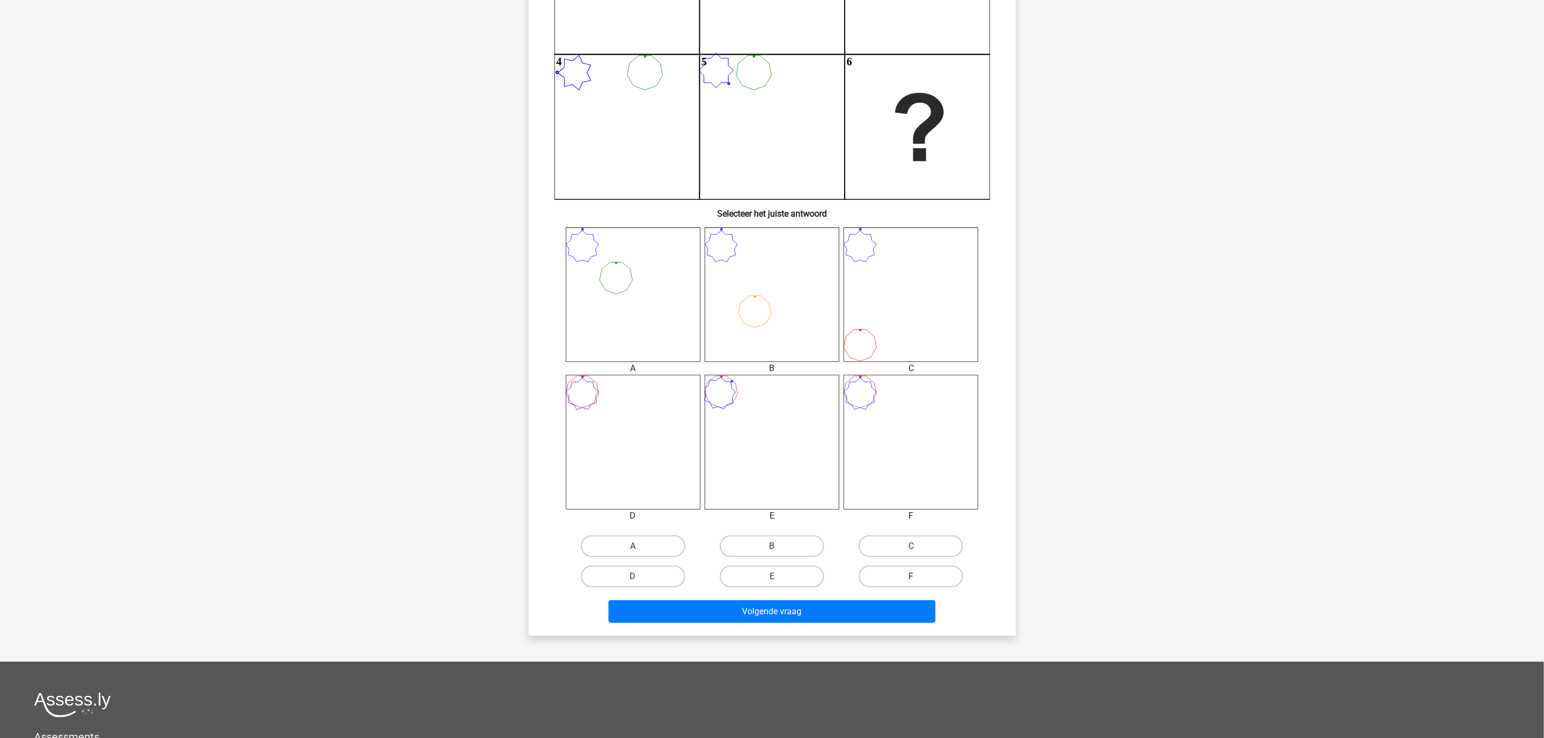
click at [906, 569] on label "F" at bounding box center [911, 577] width 104 height 22
click at [911, 576] on input "F" at bounding box center [914, 579] width 7 height 7
radio input "true"
click at [885, 600] on button "Volgende vraag" at bounding box center [771, 611] width 327 height 23
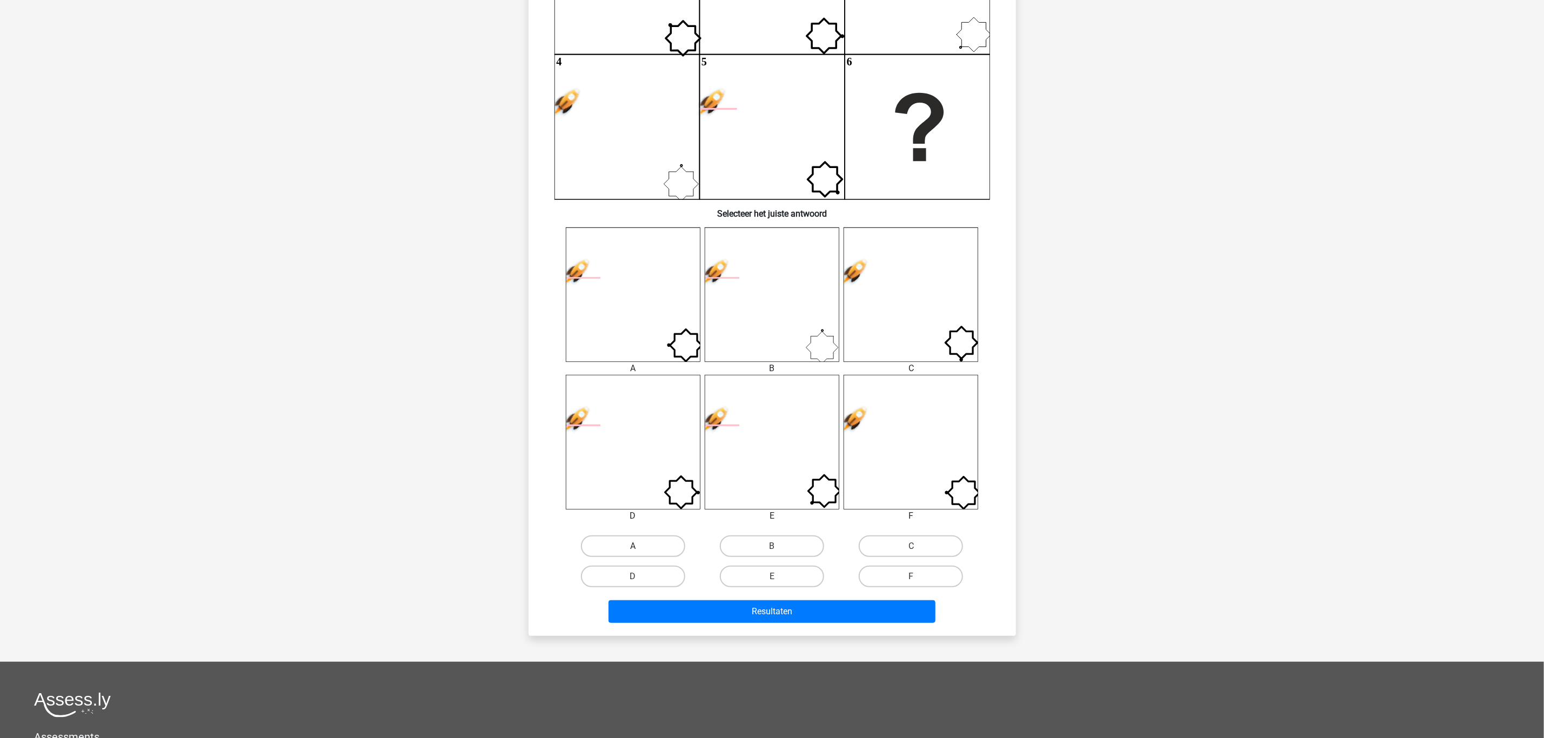
click at [647, 546] on label "A" at bounding box center [633, 546] width 104 height 22
click at [640, 546] on input "A" at bounding box center [636, 549] width 7 height 7
radio input "true"
click at [742, 604] on button "Resultaten" at bounding box center [771, 611] width 327 height 23
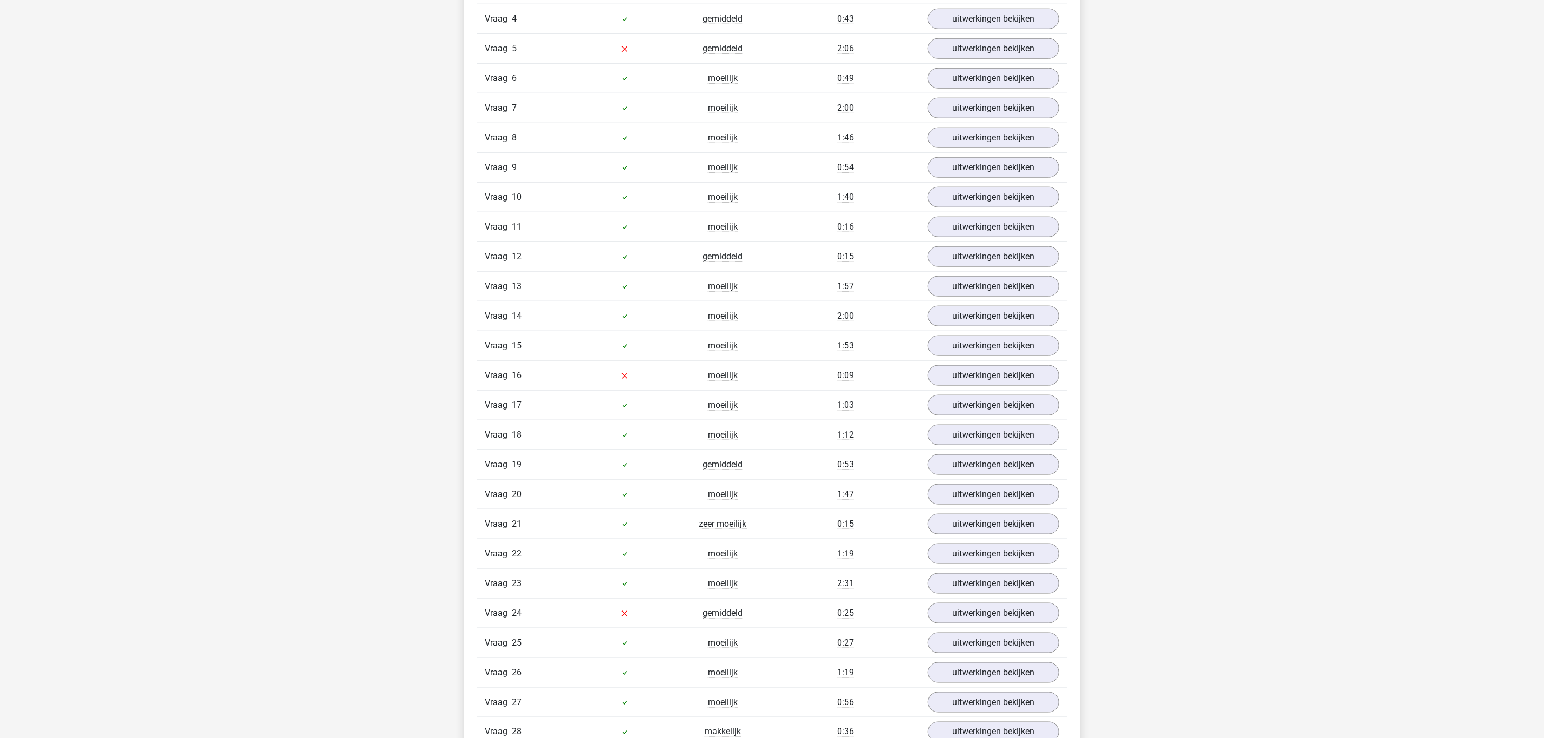
scroll to position [891, 0]
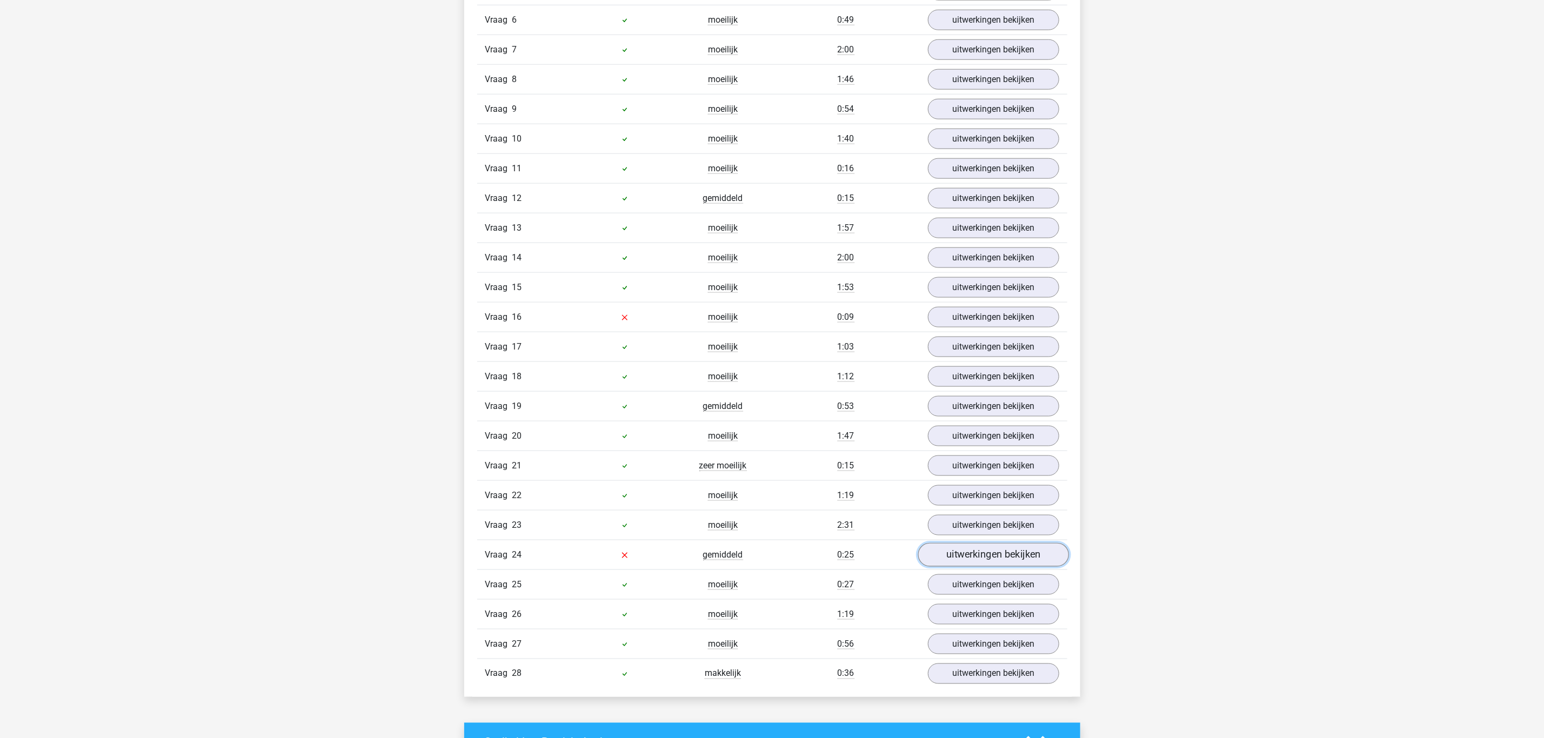
click at [976, 567] on link "uitwerkingen bekijken" at bounding box center [992, 555] width 151 height 24
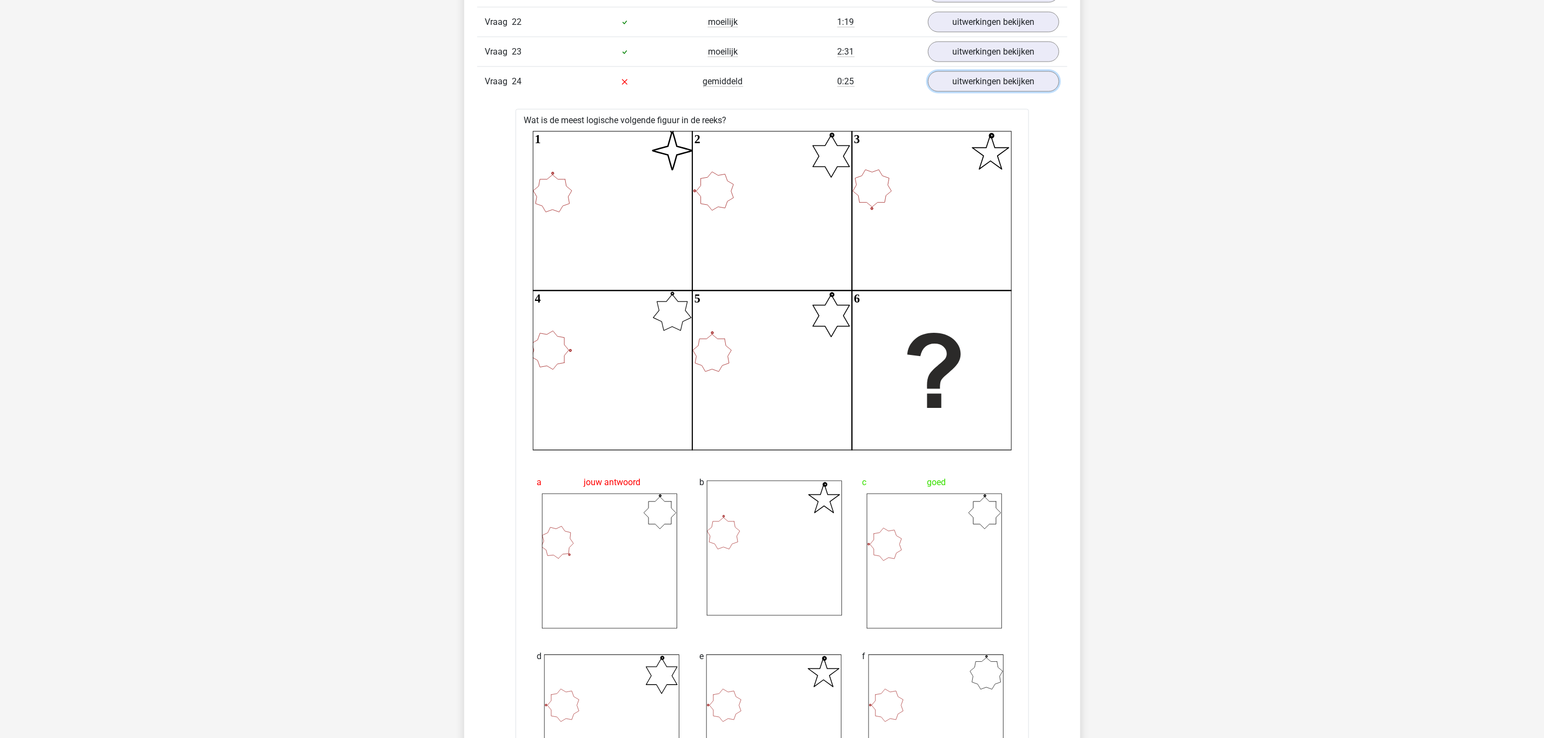
scroll to position [1378, 0]
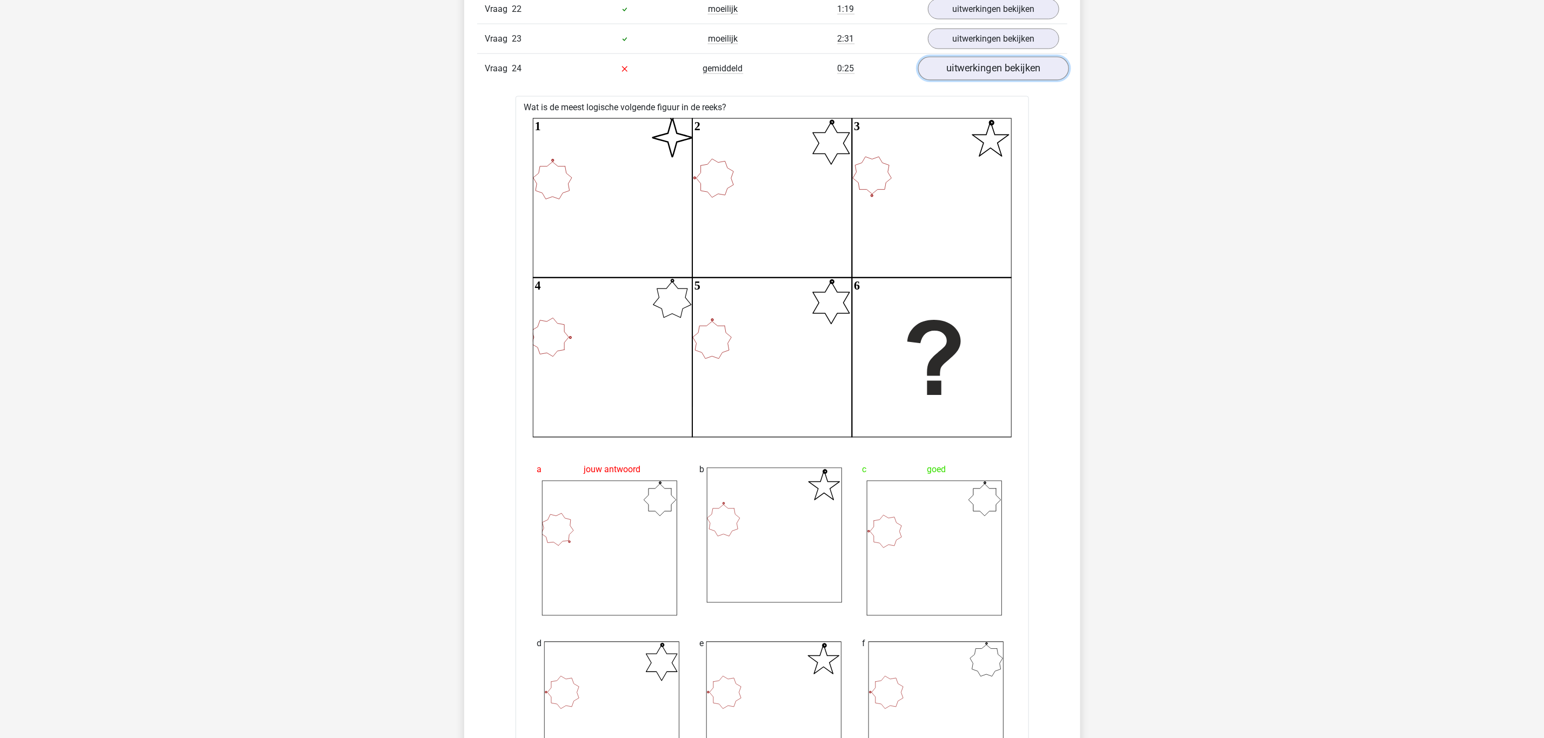
click at [982, 81] on link "uitwerkingen bekijken" at bounding box center [992, 69] width 151 height 24
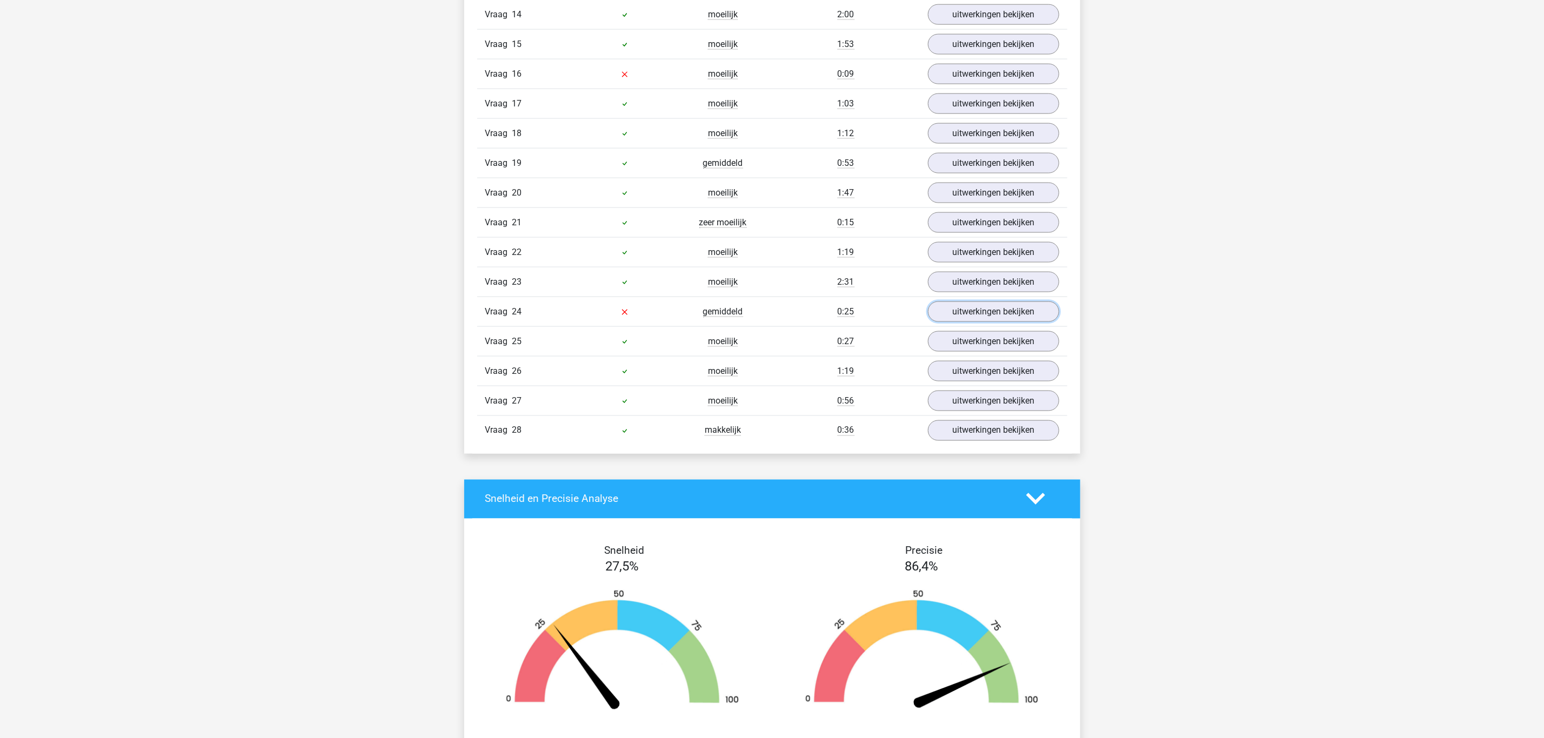
scroll to position [1054, 0]
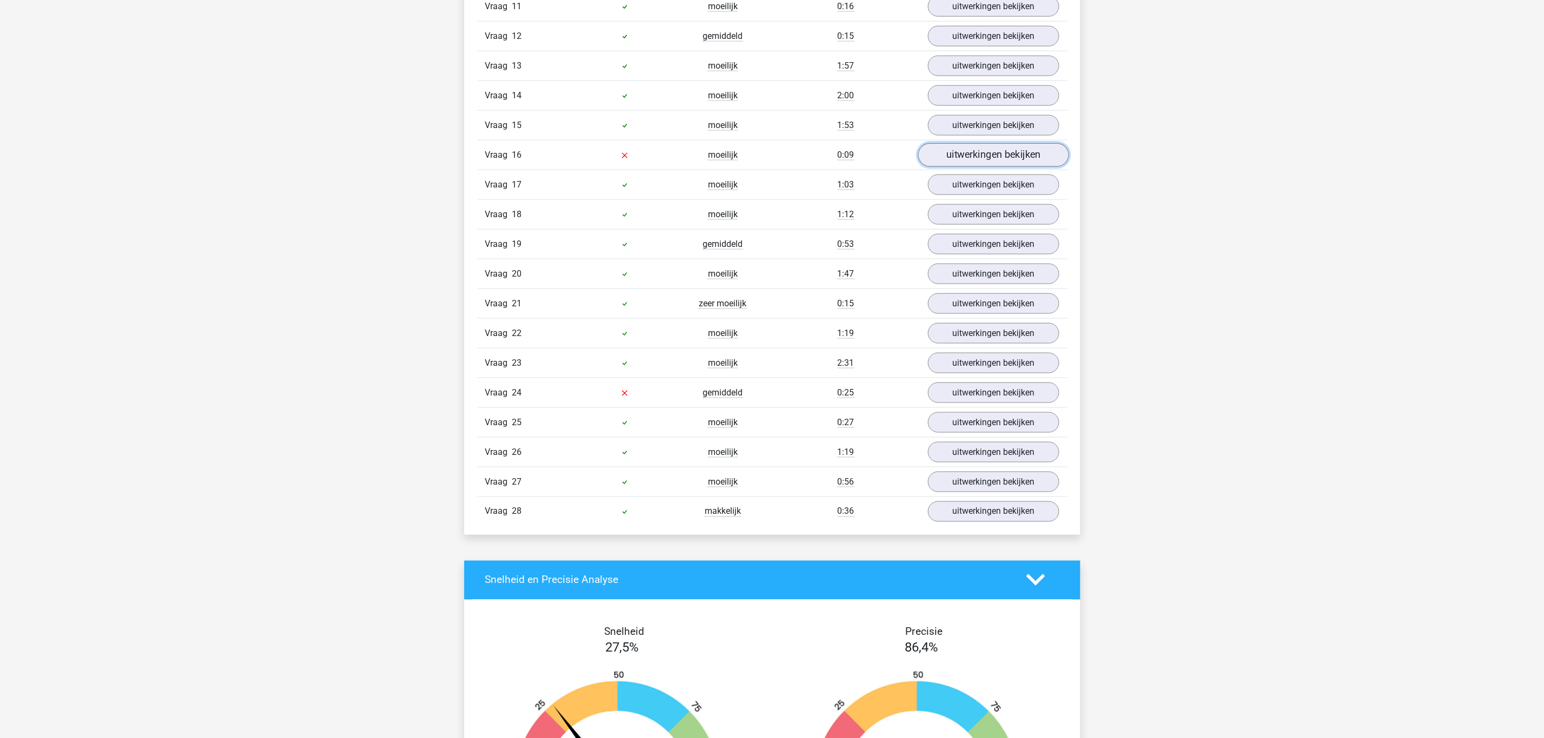
click at [989, 163] on link "uitwerkingen bekijken" at bounding box center [992, 155] width 151 height 24
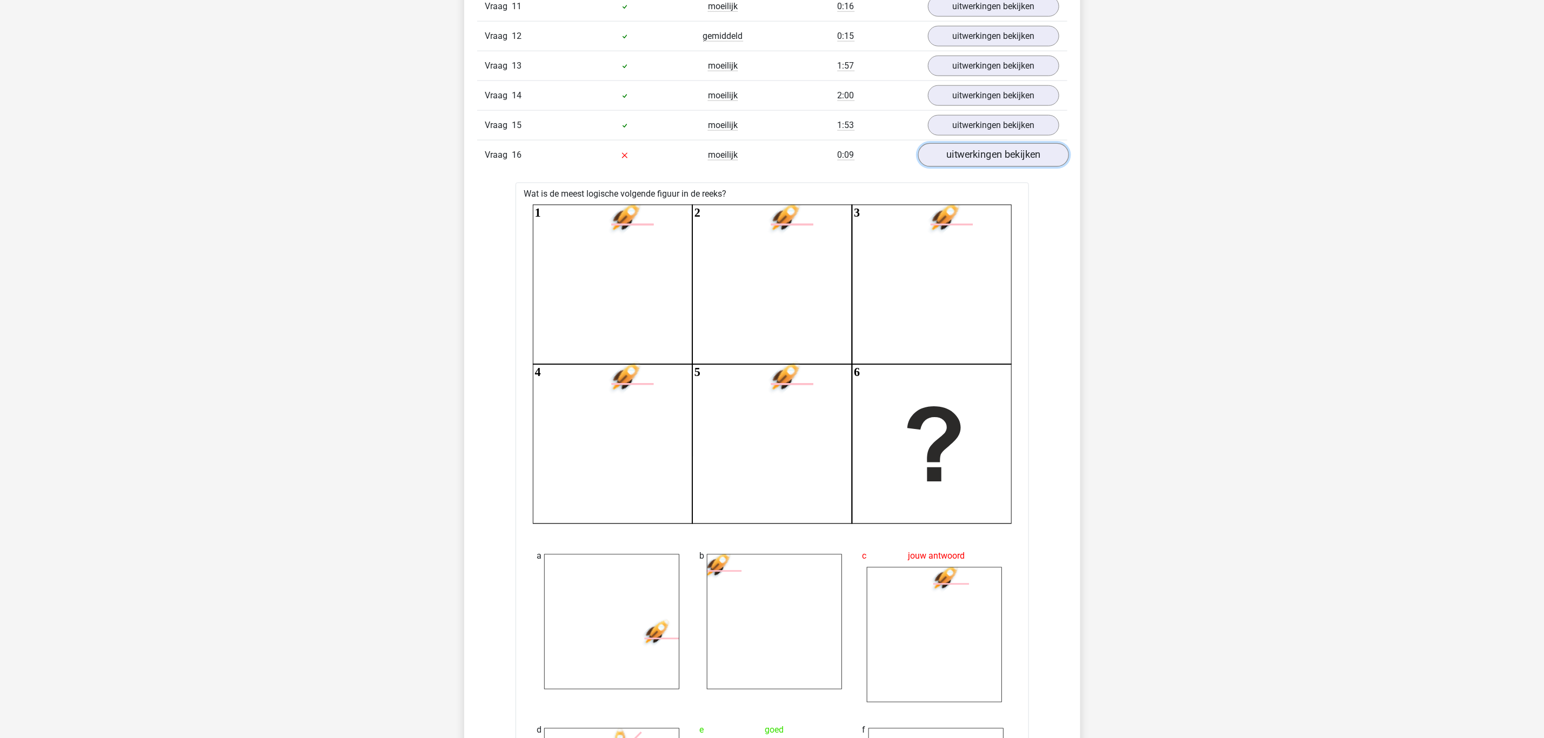
click at [974, 167] on link "uitwerkingen bekijken" at bounding box center [992, 155] width 151 height 24
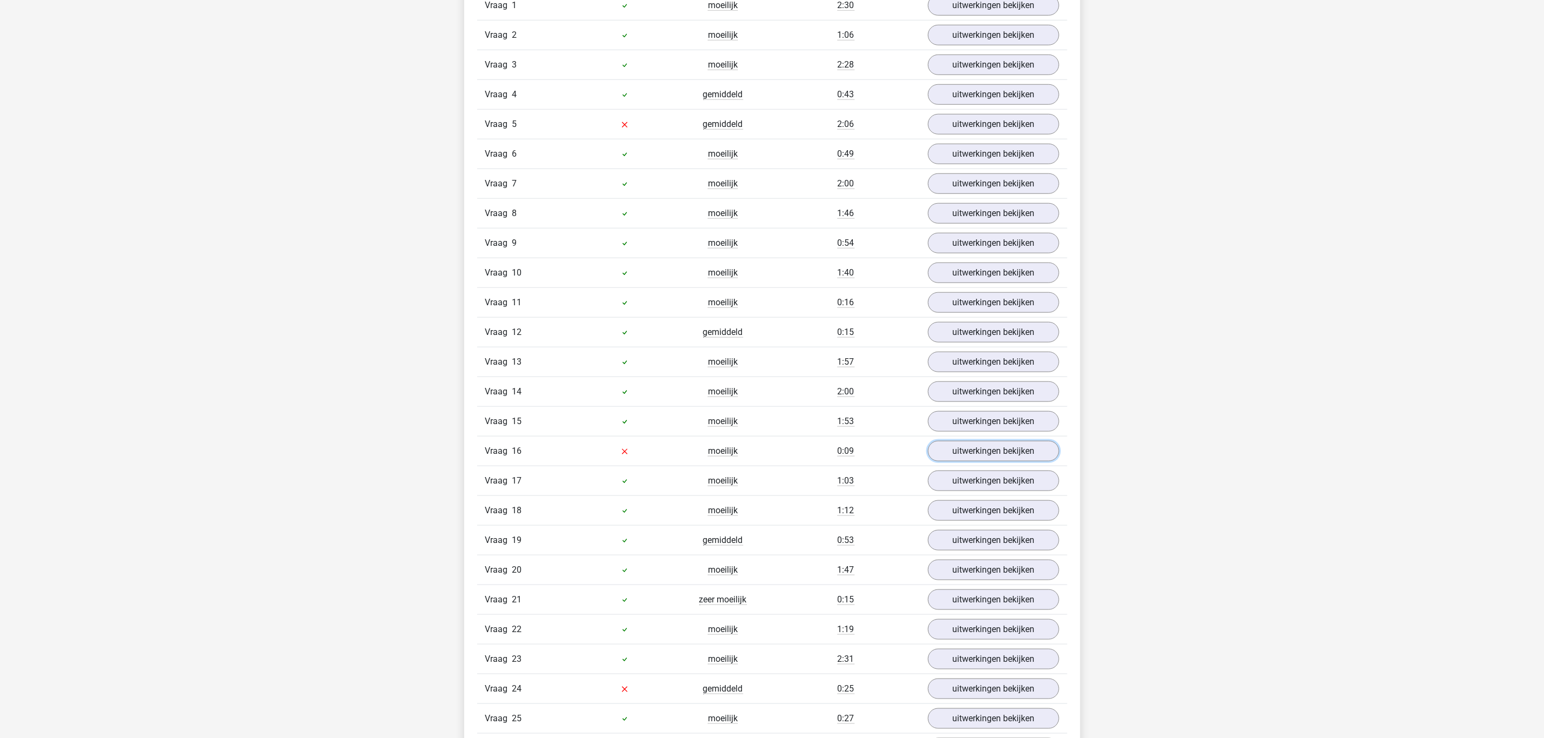
scroll to position [729, 0]
click at [982, 155] on link "uitwerkingen bekijken" at bounding box center [992, 152] width 151 height 24
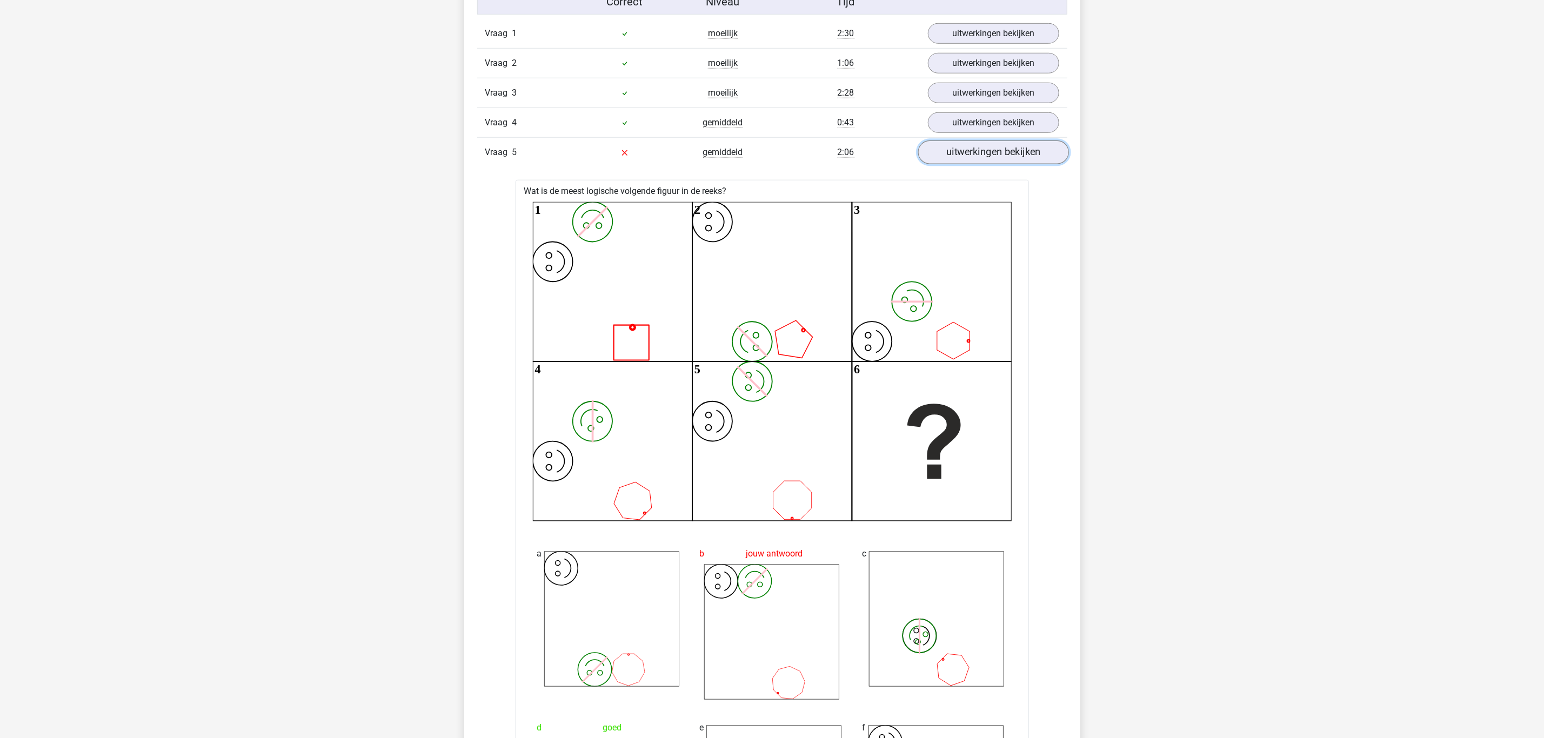
click at [1009, 151] on link "uitwerkingen bekijken" at bounding box center [992, 152] width 151 height 24
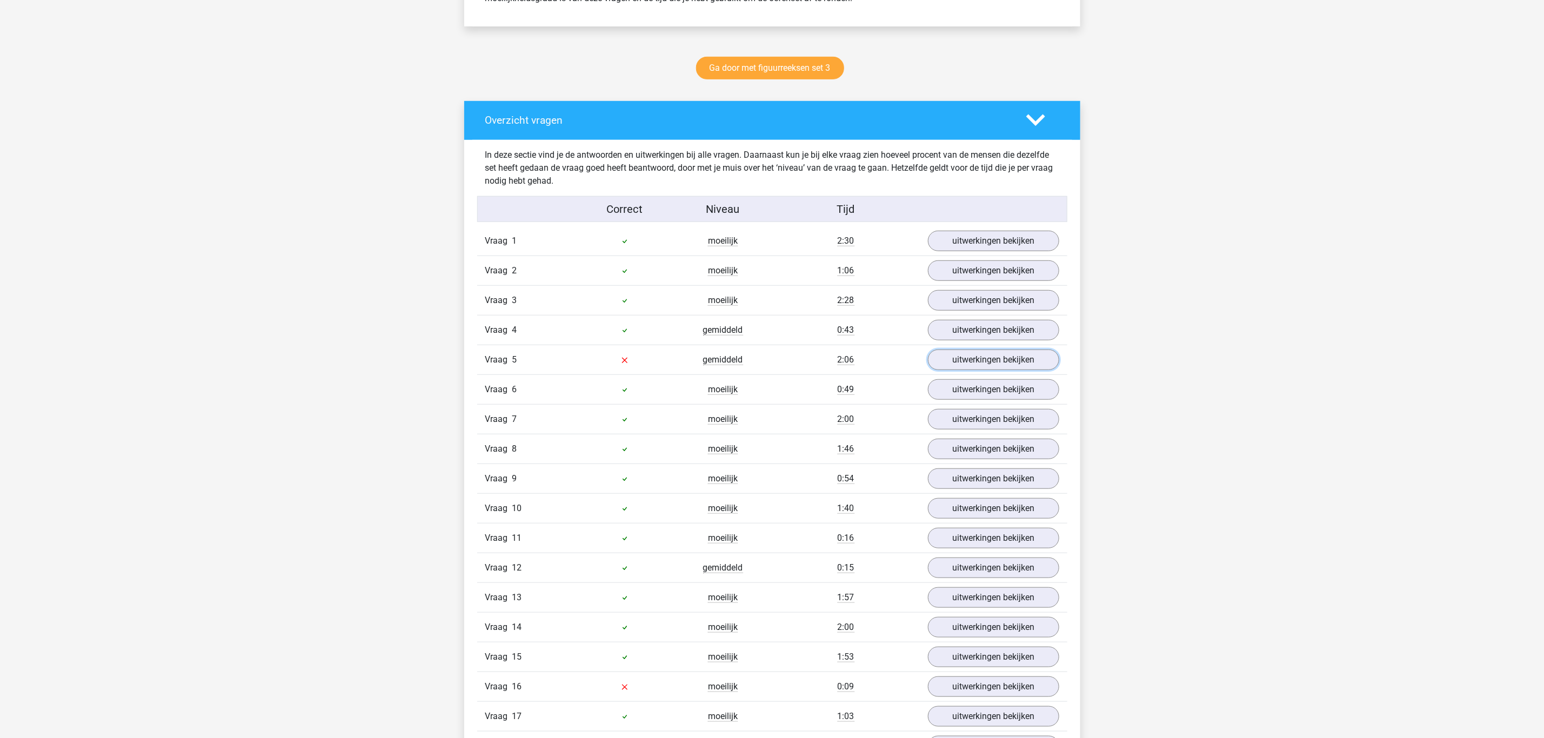
scroll to position [486, 0]
